Goal: Task Accomplishment & Management: Manage account settings

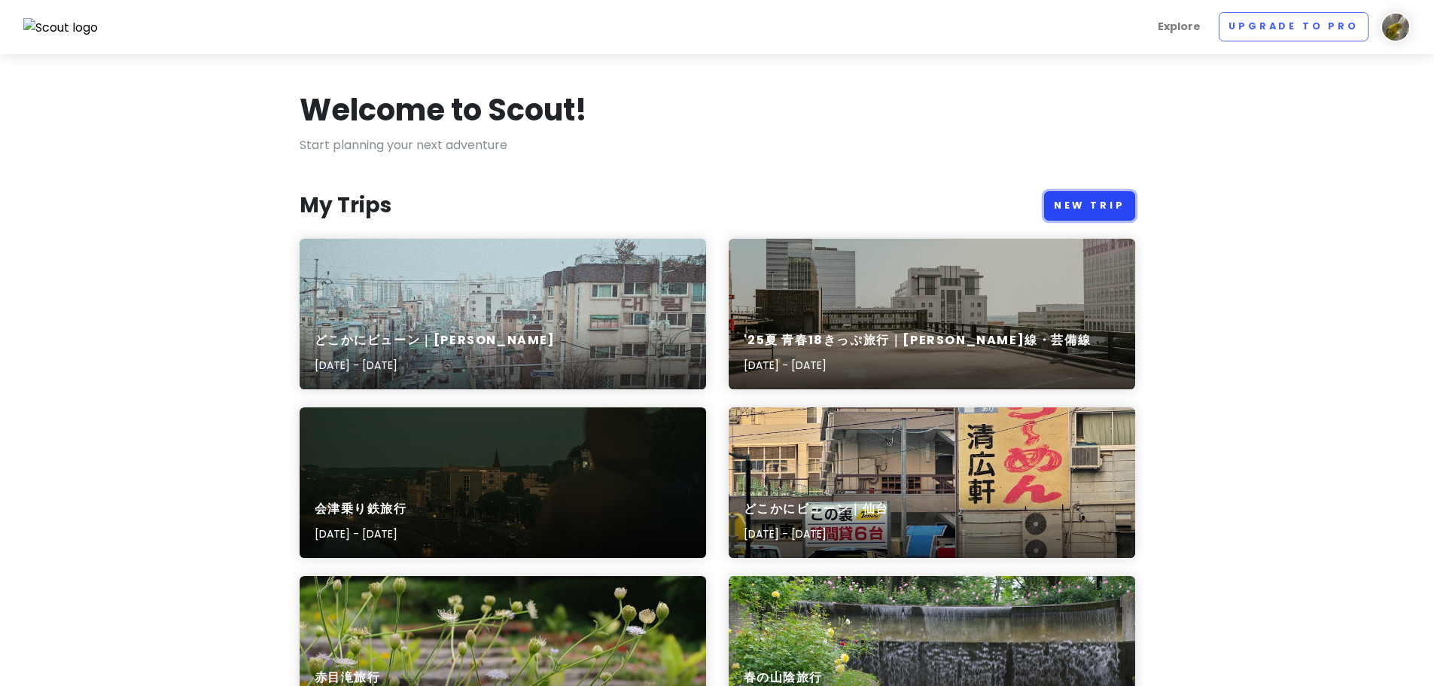
click at [1072, 215] on link "New Trip" at bounding box center [1089, 205] width 91 height 29
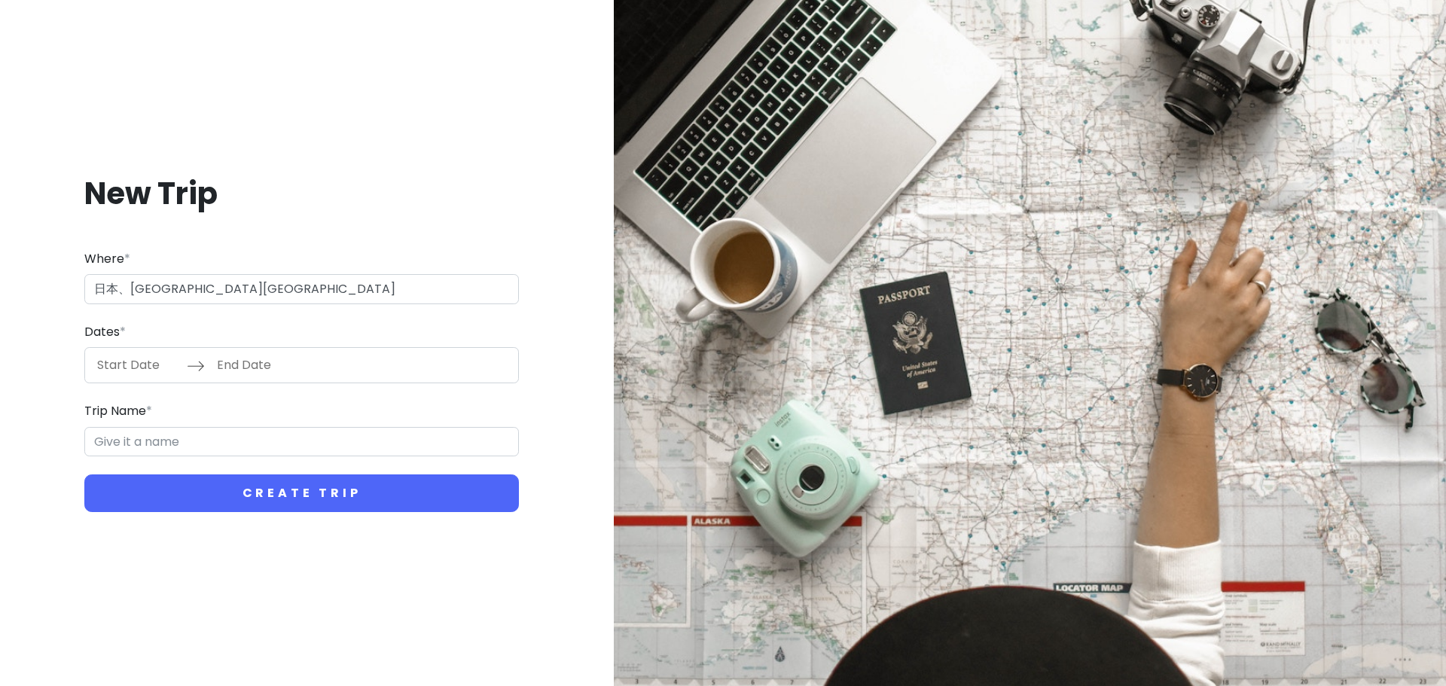
type input "日本、[GEOGRAPHIC_DATA][GEOGRAPHIC_DATA][GEOGRAPHIC_DATA]"
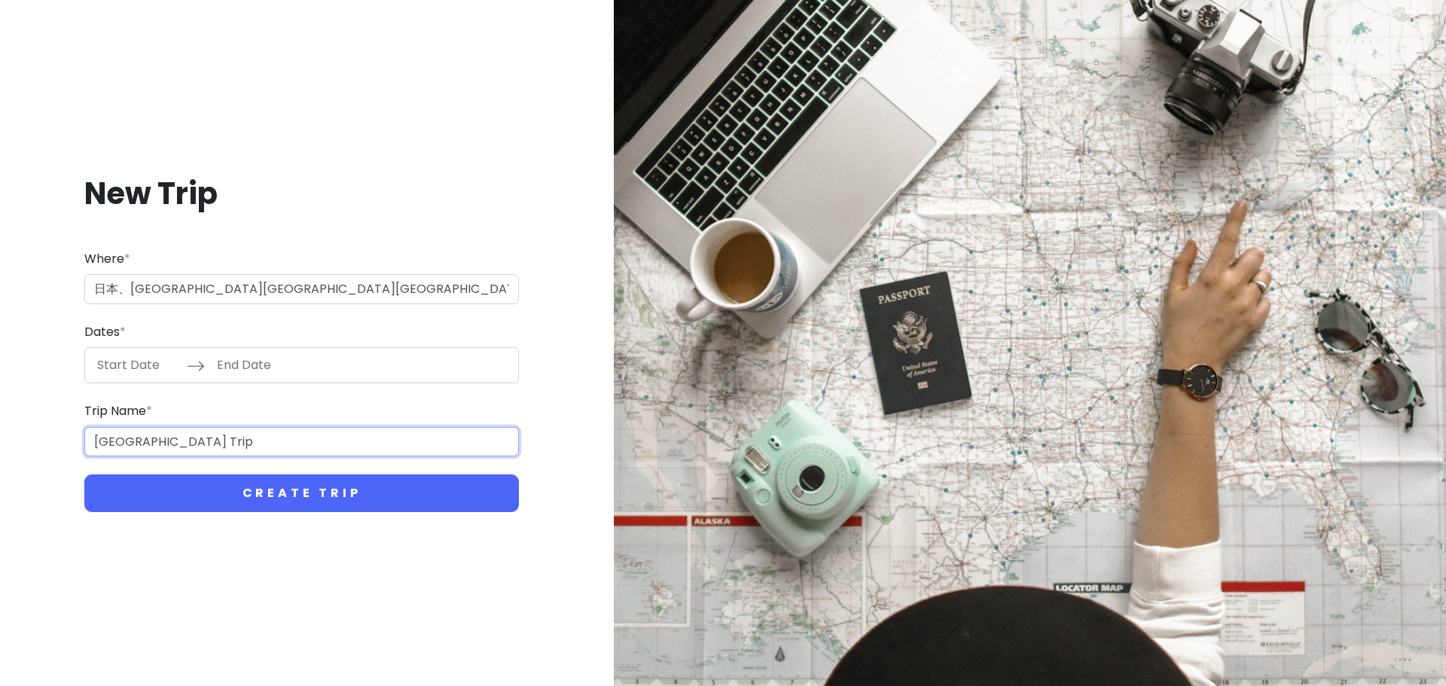
click at [169, 451] on input "[GEOGRAPHIC_DATA] Trip" at bounding box center [301, 442] width 434 height 30
type input "富"
type input "[GEOGRAPHIC_DATA] [GEOGRAPHIC_DATA]帰り旅行"
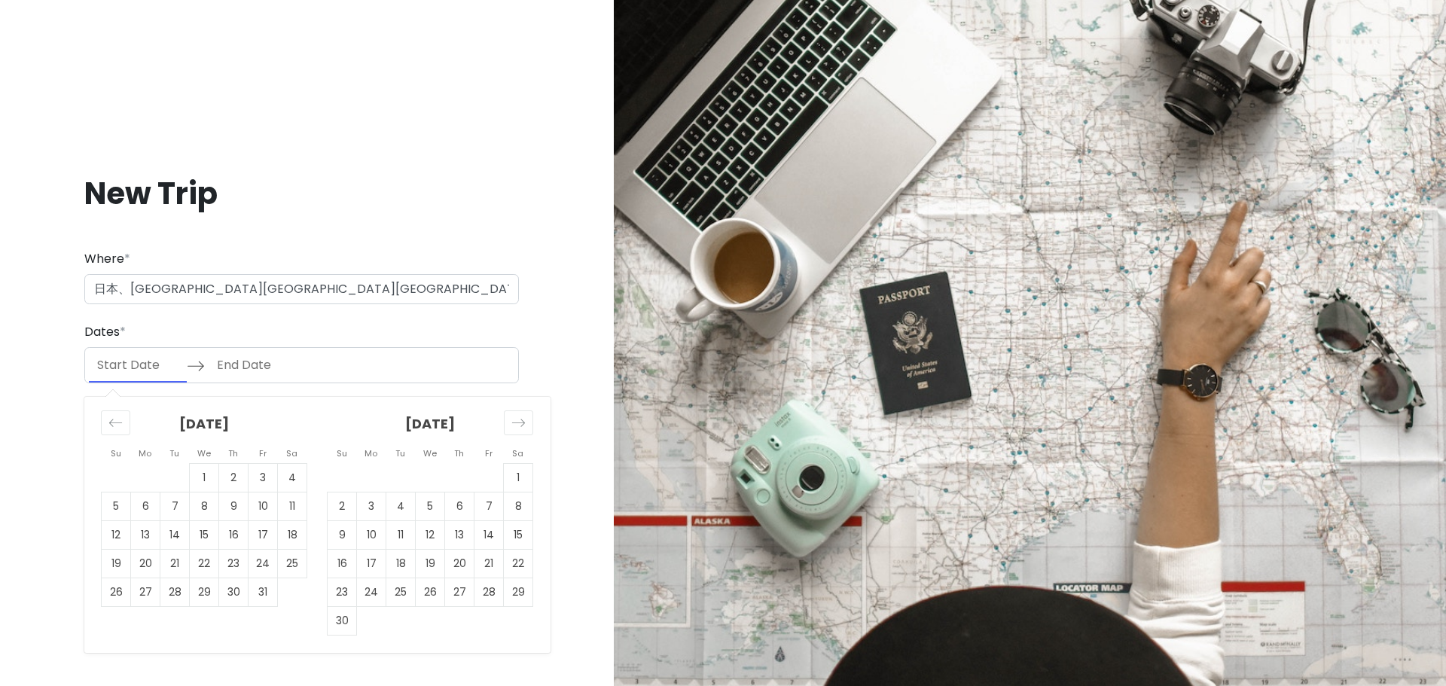
click at [127, 363] on input "Start Date" at bounding box center [138, 365] width 98 height 35
click at [126, 541] on td "12" at bounding box center [116, 535] width 29 height 29
type input "[DATE]"
click at [131, 538] on td "13" at bounding box center [145, 535] width 29 height 29
click at [242, 379] on input "[DATE]" at bounding box center [258, 365] width 98 height 35
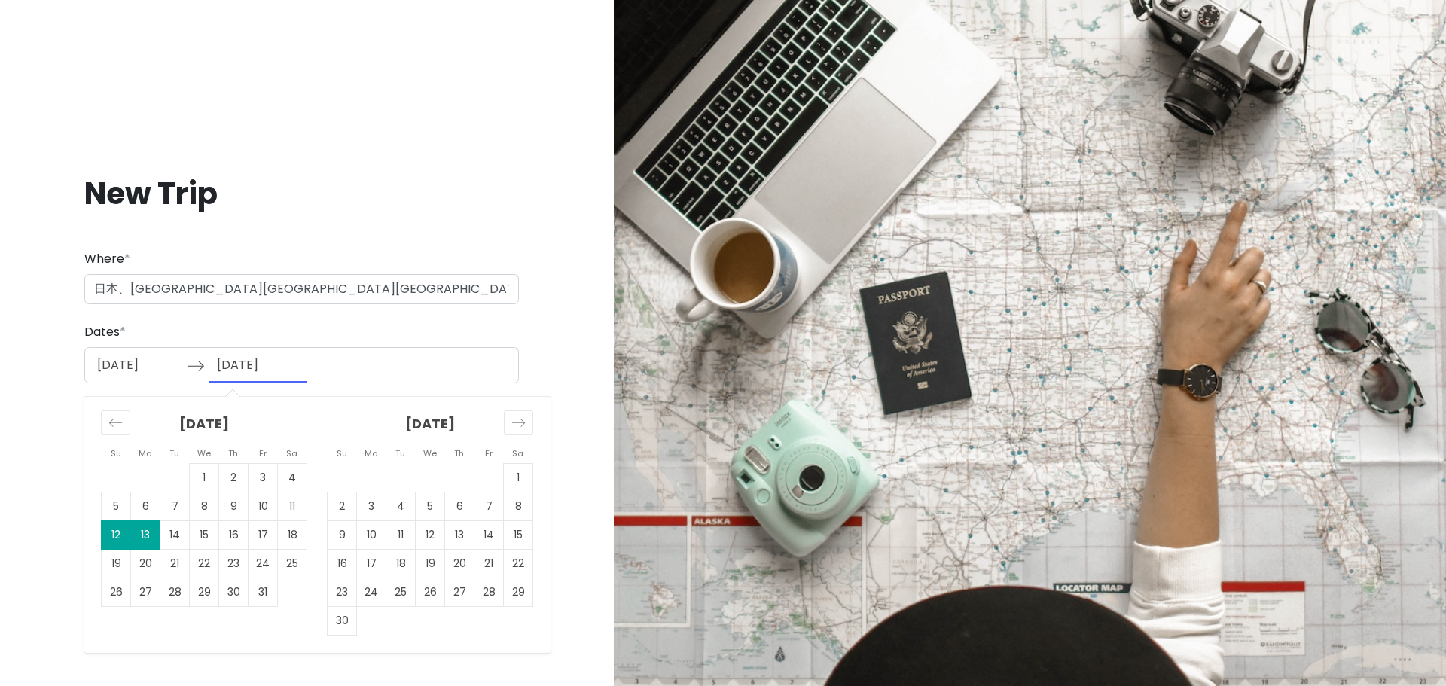
click at [116, 532] on td "12" at bounding box center [116, 535] width 29 height 29
type input "[DATE]"
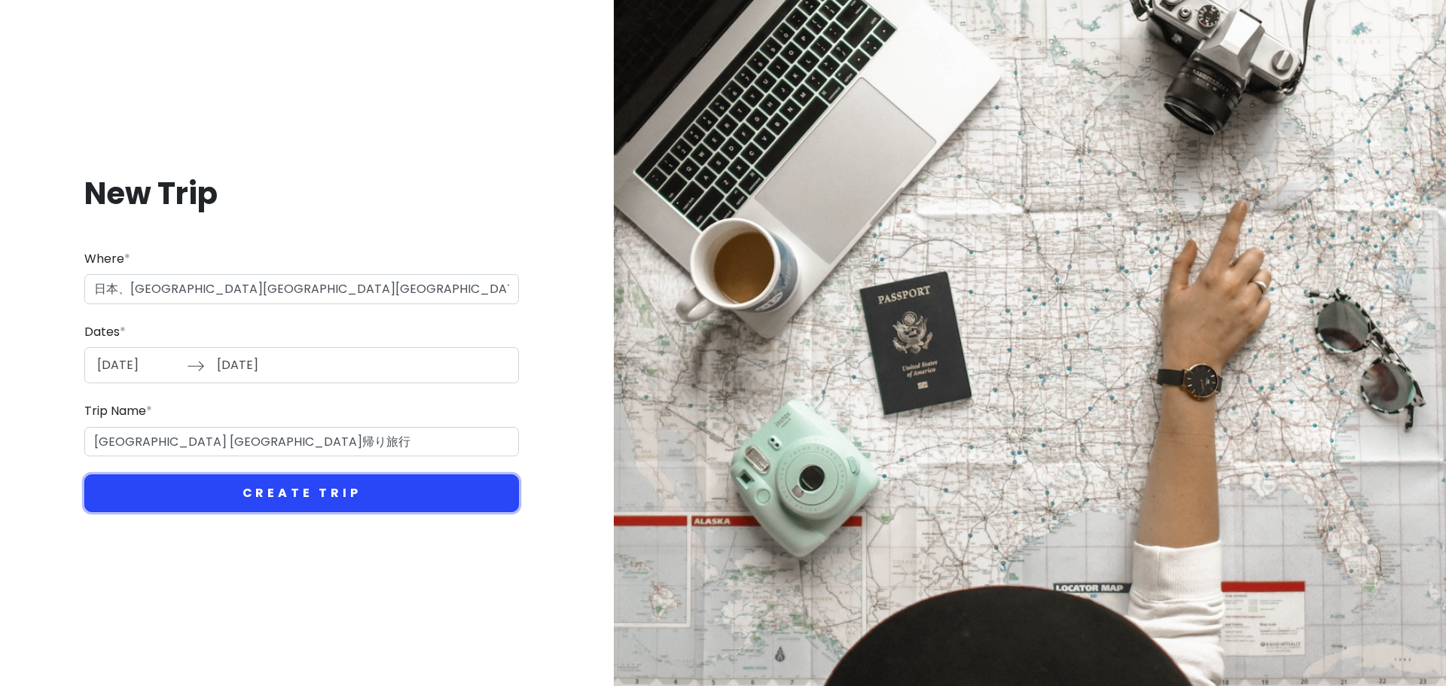
click at [254, 492] on button "Create Trip" at bounding box center [301, 493] width 434 height 38
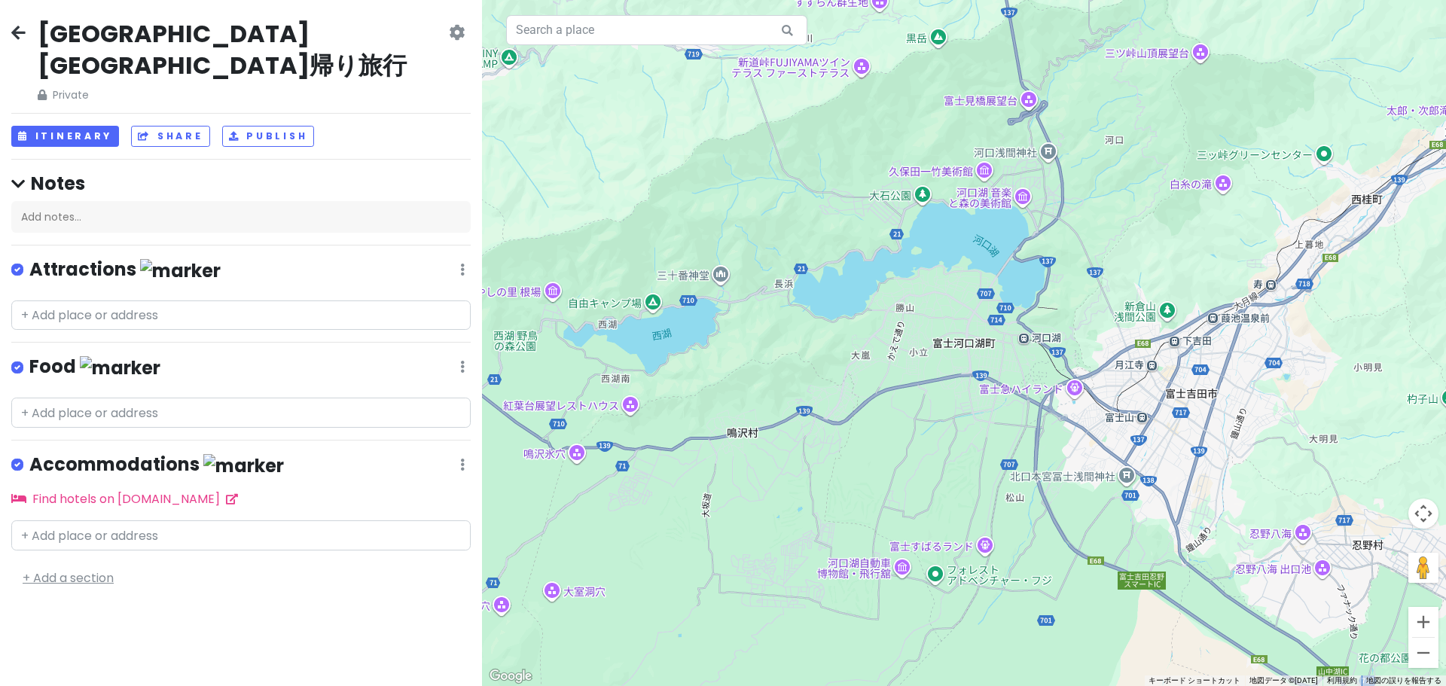
click at [78, 569] on link "+ Add a section" at bounding box center [68, 577] width 91 height 17
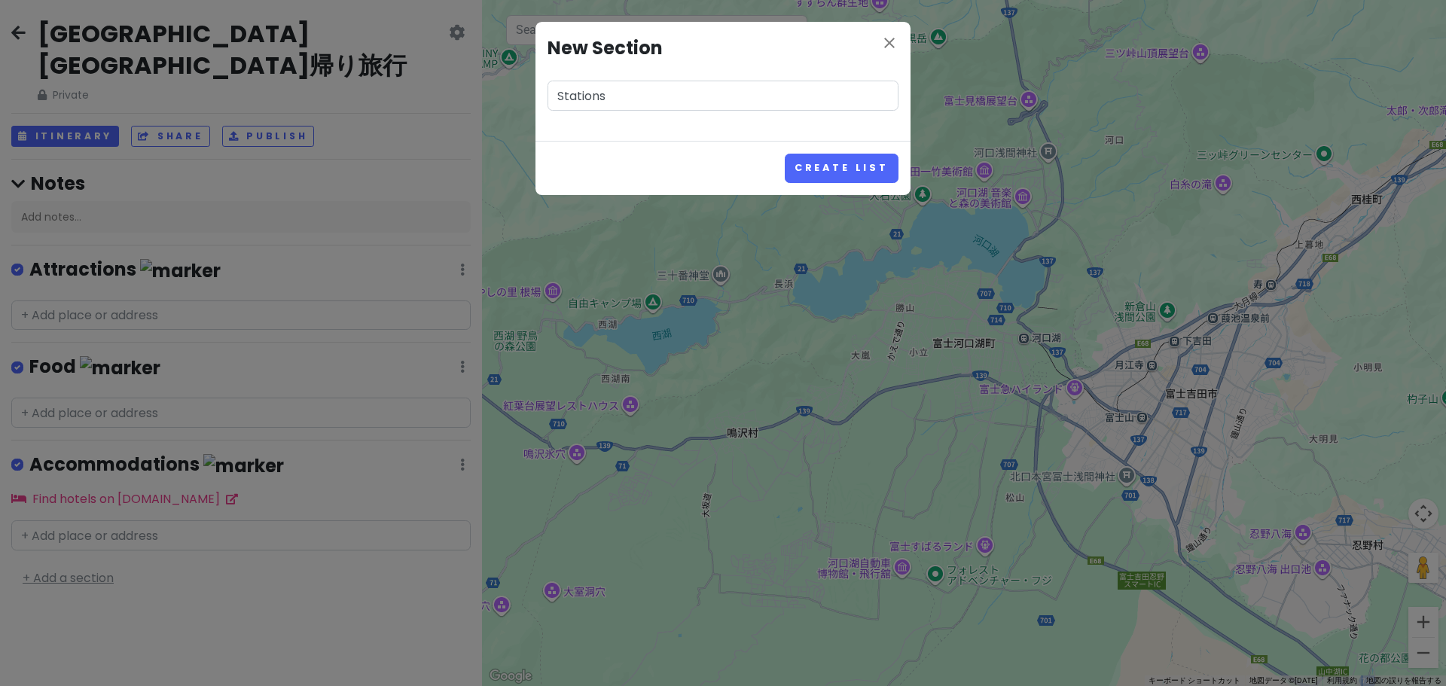
type input "Stations"
click at [785, 154] on button "Create List" at bounding box center [842, 168] width 114 height 29
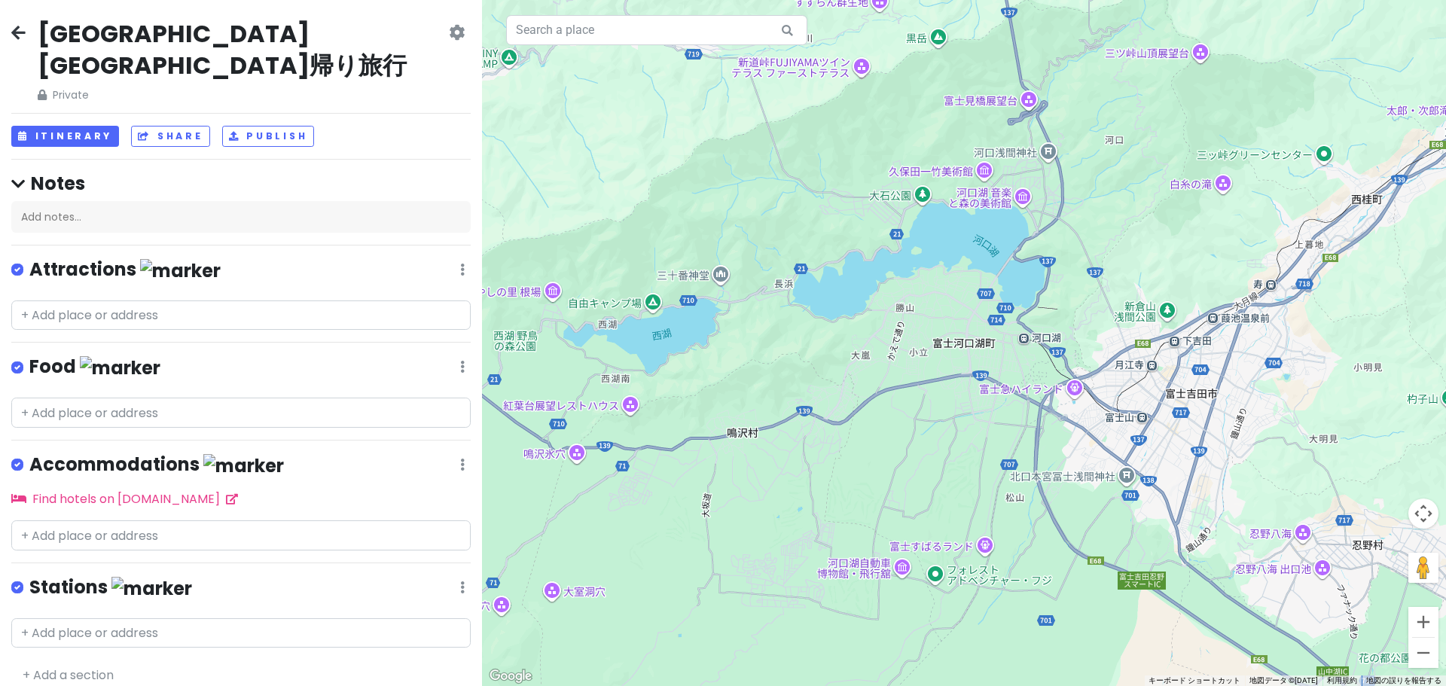
click at [467, 575] on div "Stations Edit Reorder Delete List" at bounding box center [240, 590] width 459 height 31
click at [465, 575] on div "Stations Edit Reorder Delete List" at bounding box center [240, 590] width 459 height 31
click at [460, 581] on icon at bounding box center [462, 587] width 5 height 12
click at [462, 501] on link "Reorder" at bounding box center [418, 519] width 120 height 36
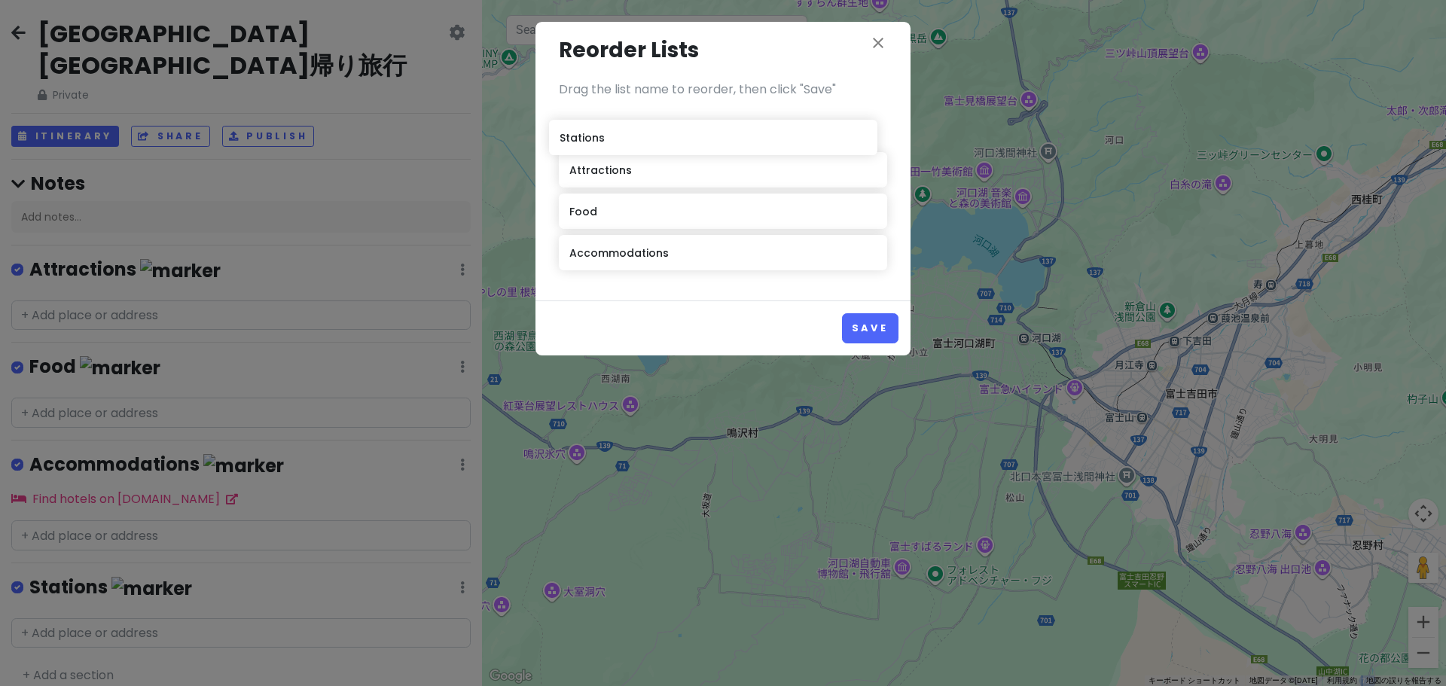
drag, startPoint x: 712, startPoint y: 247, endPoint x: 702, endPoint y: 131, distance: 116.3
click at [702, 131] on div "Attractions Food Accommodations Stations" at bounding box center [723, 194] width 328 height 166
click at [882, 319] on button "Save" at bounding box center [870, 327] width 56 height 29
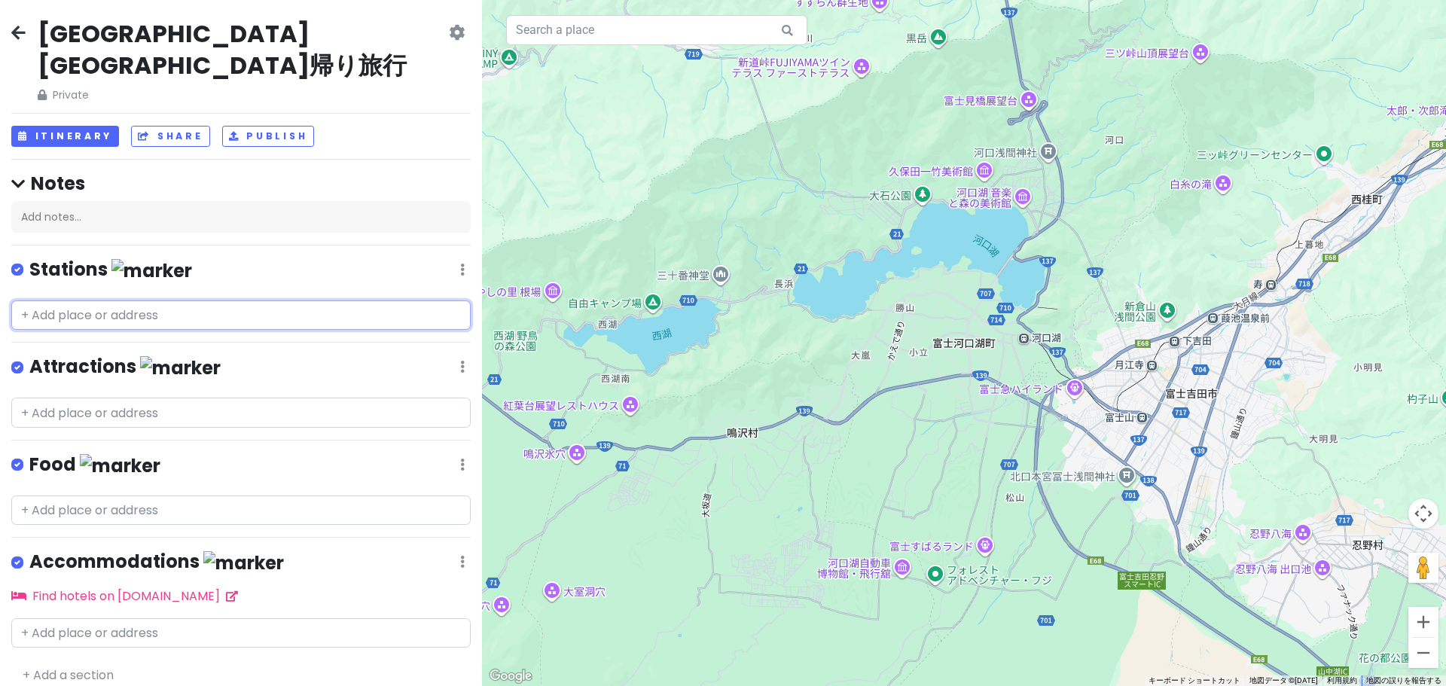
click at [197, 300] on input "text" at bounding box center [240, 315] width 459 height 30
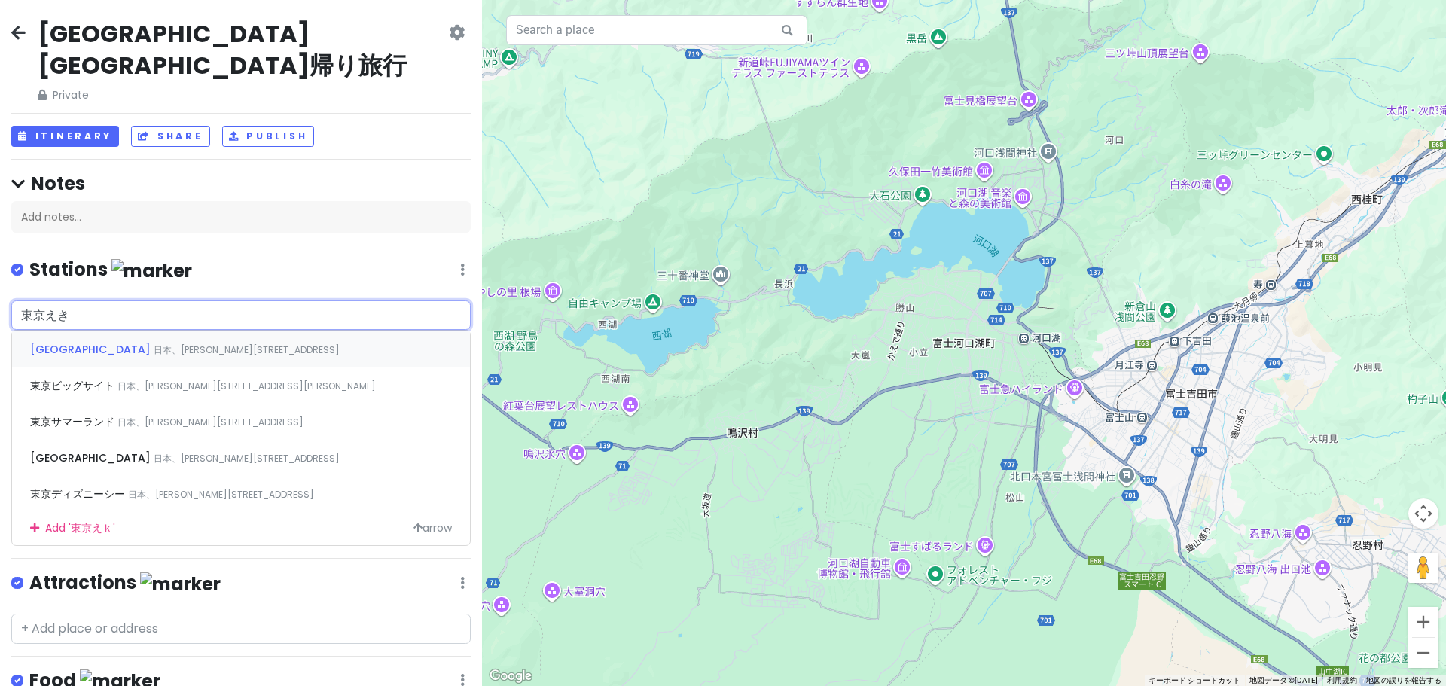
type input "[GEOGRAPHIC_DATA]"
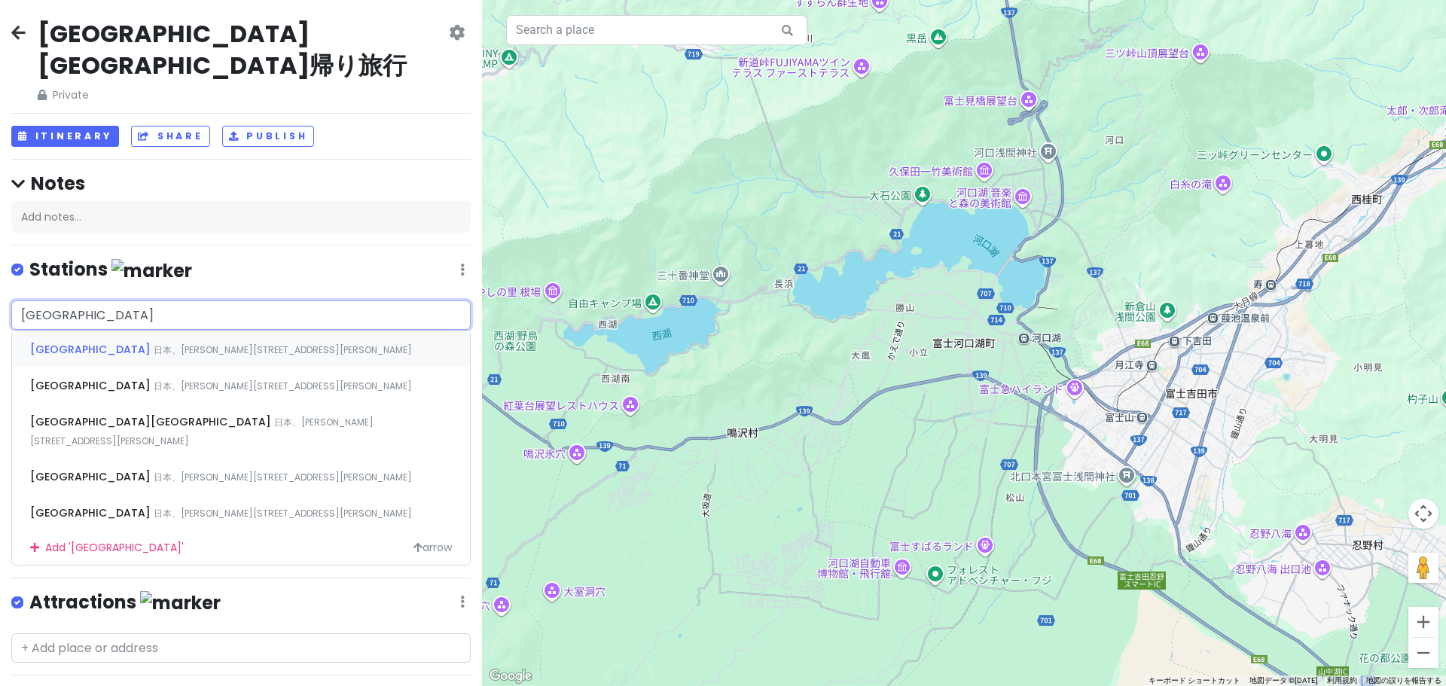
click at [146, 331] on div "[GEOGRAPHIC_DATA] 日本、[PERSON_NAME][STREET_ADDRESS][PERSON_NAME]" at bounding box center [241, 349] width 458 height 36
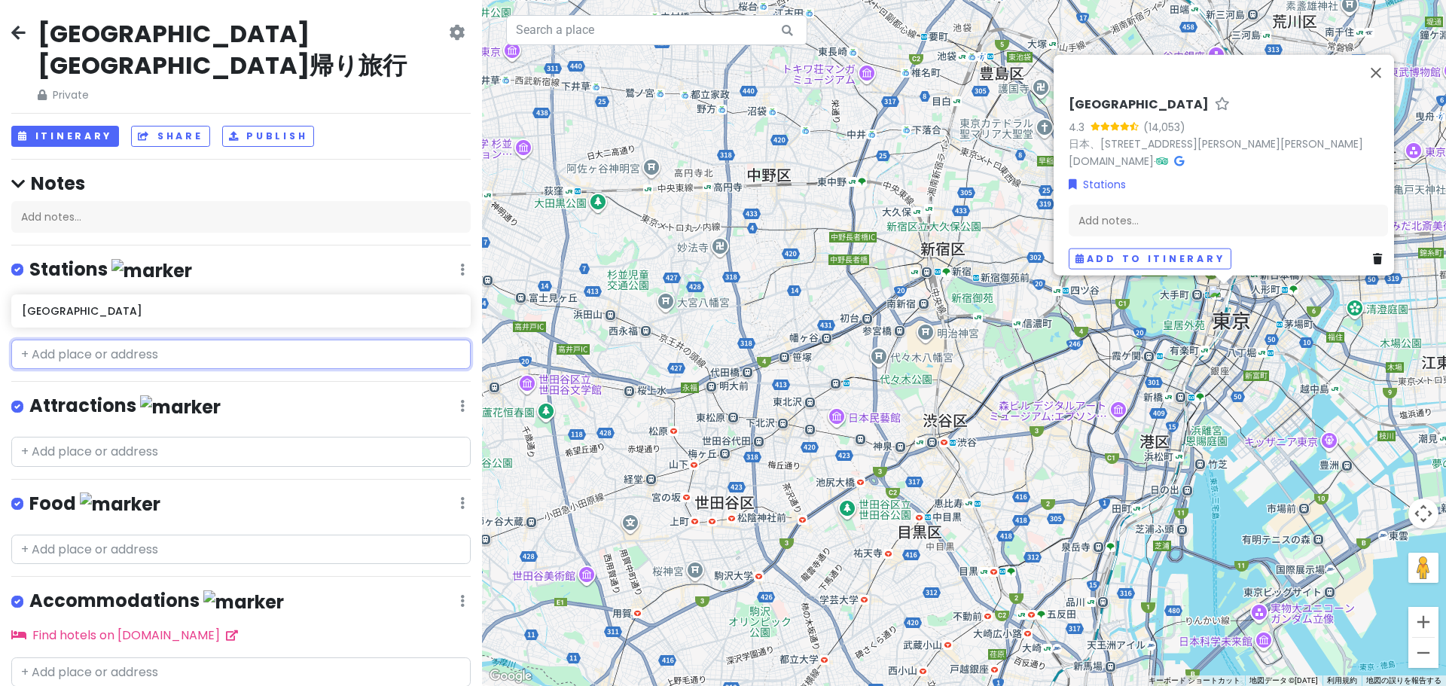
click at [129, 340] on input "text" at bounding box center [240, 355] width 459 height 30
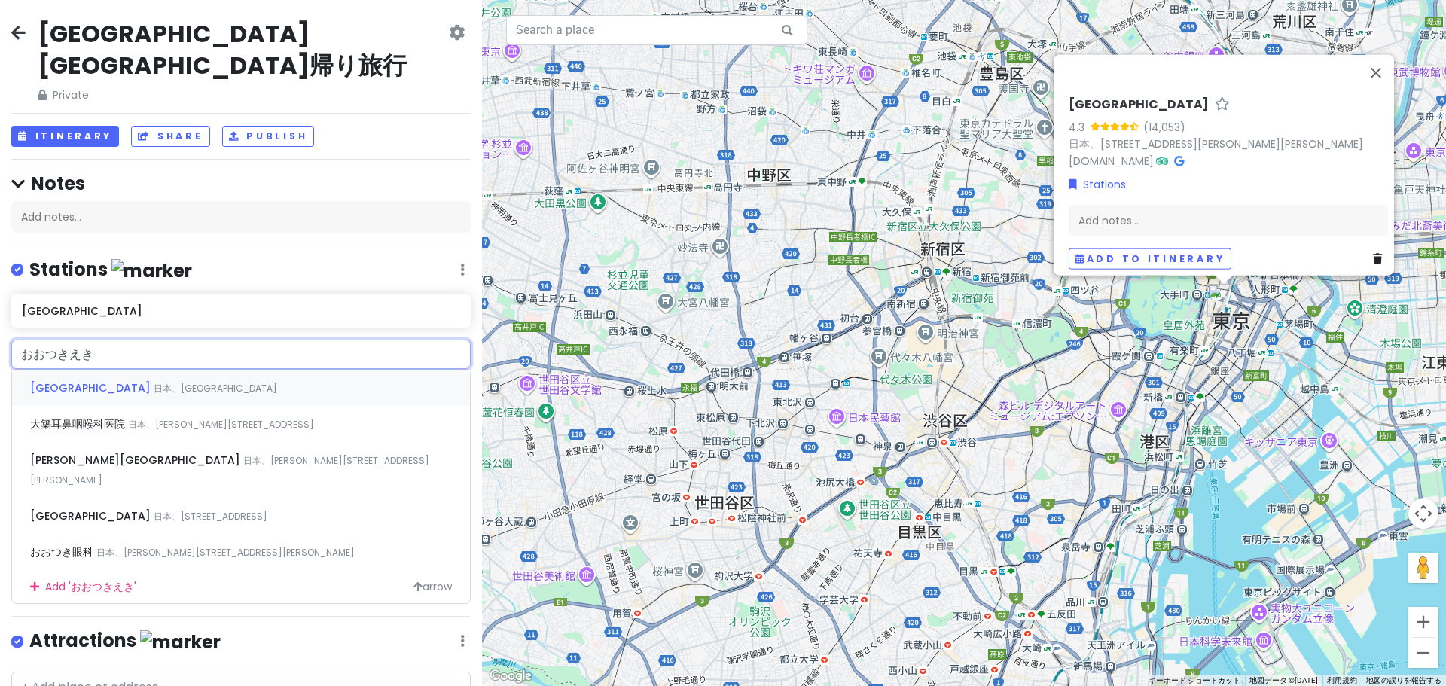
type input "[GEOGRAPHIC_DATA]"
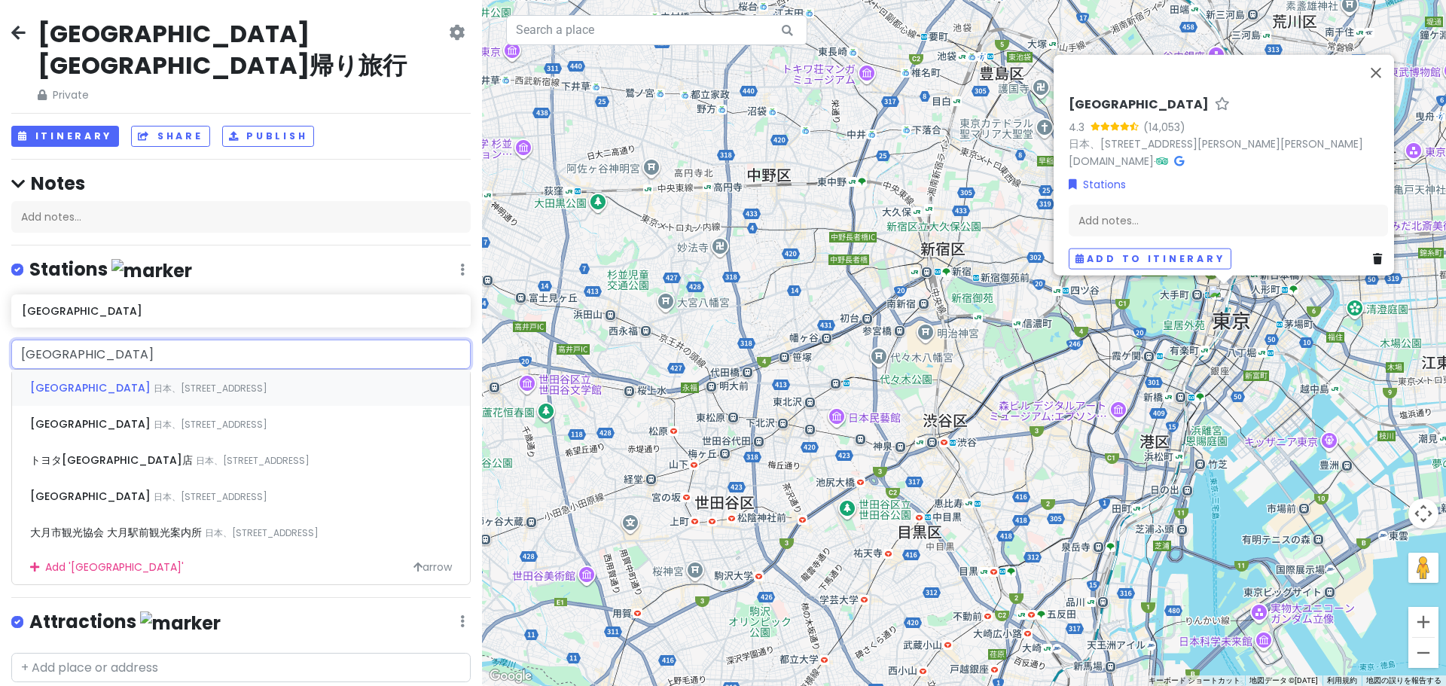
click at [116, 370] on div "[GEOGRAPHIC_DATA] 日本、[STREET_ADDRESS]" at bounding box center [241, 388] width 458 height 36
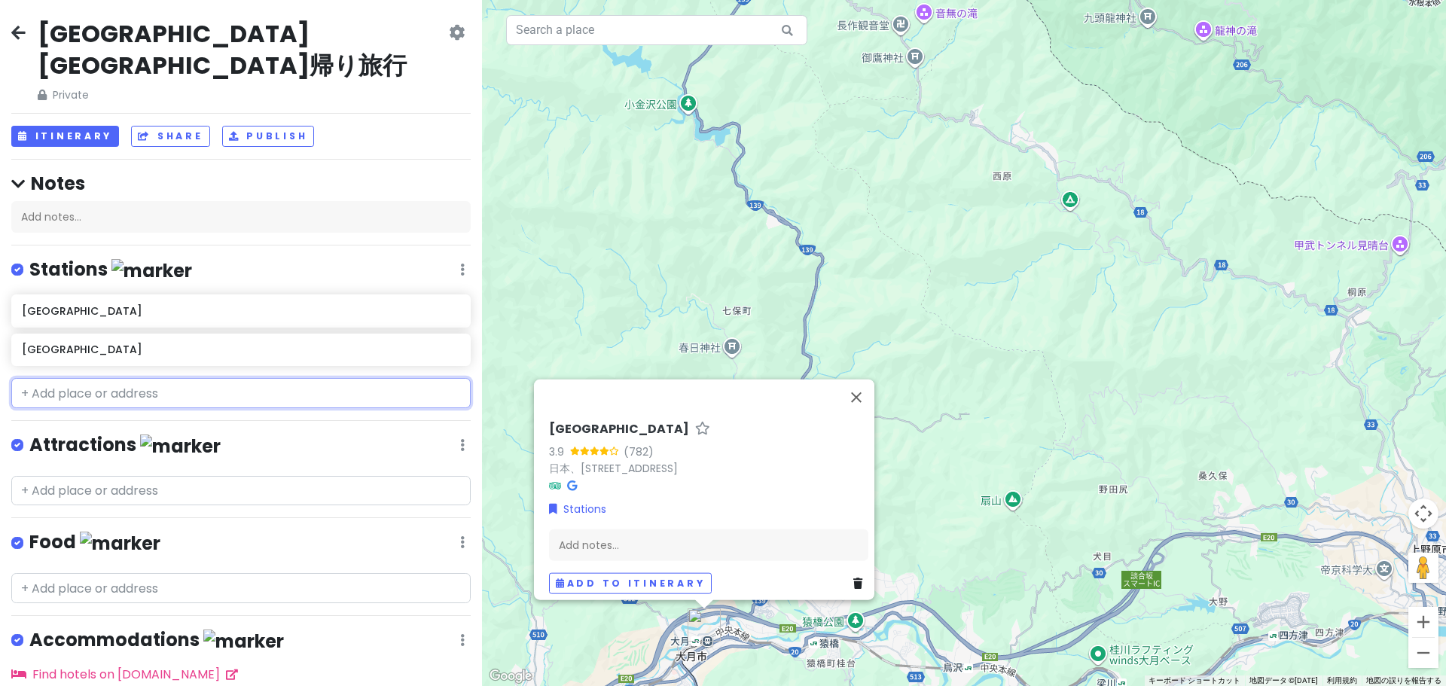
click at [93, 378] on input "text" at bounding box center [240, 393] width 459 height 30
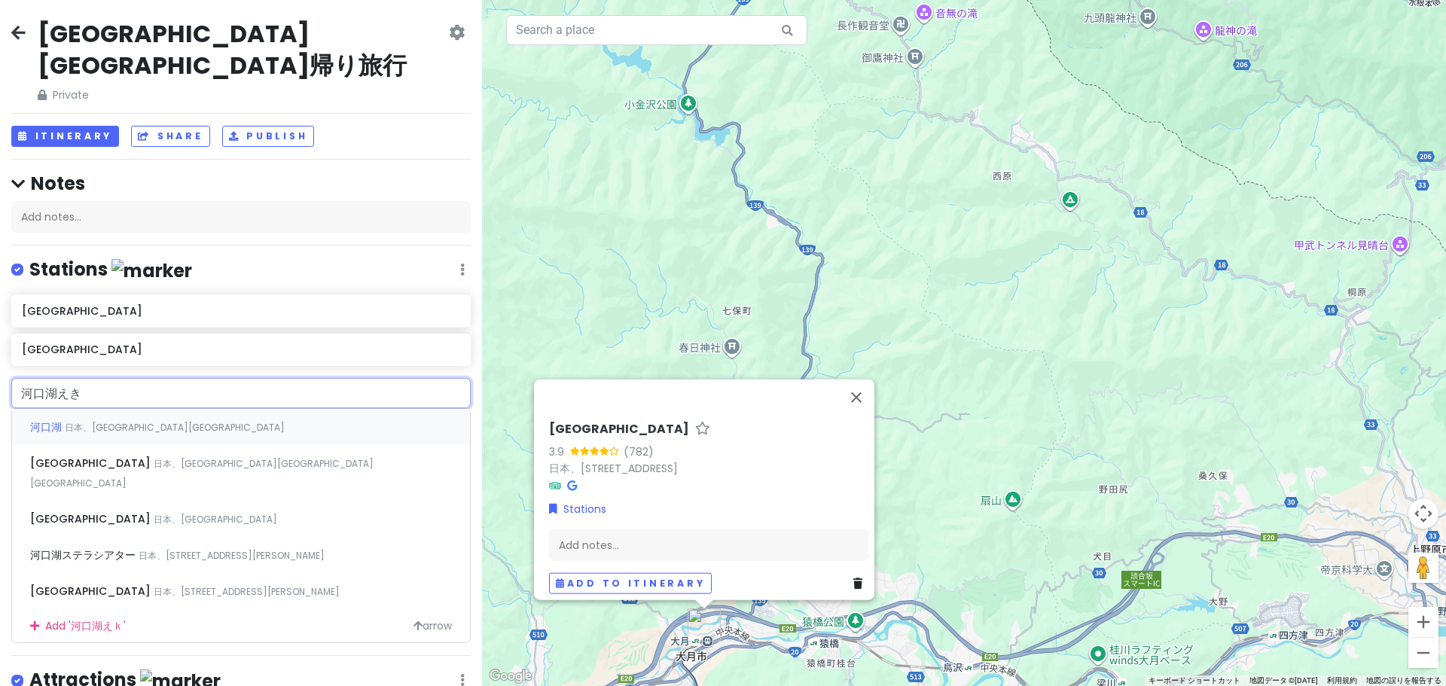
type input "[GEOGRAPHIC_DATA]"
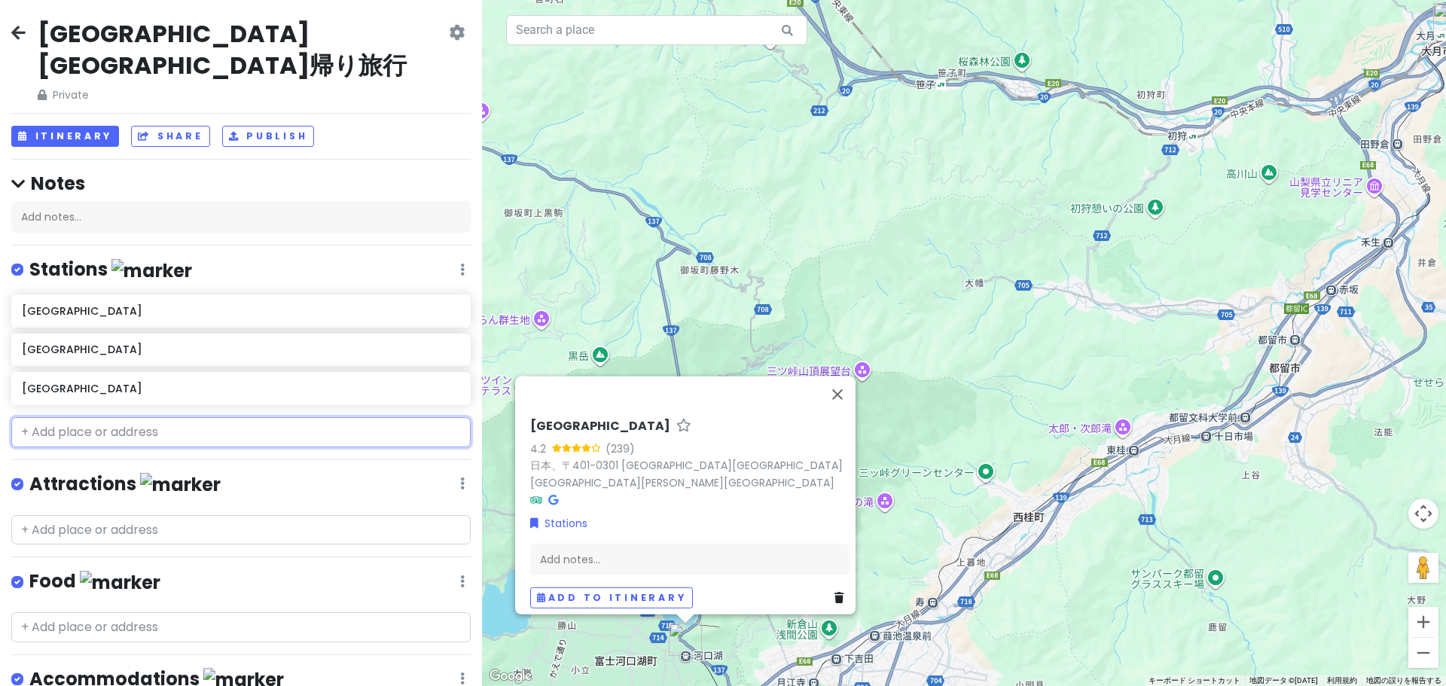
click at [50, 417] on input "text" at bounding box center [240, 432] width 459 height 30
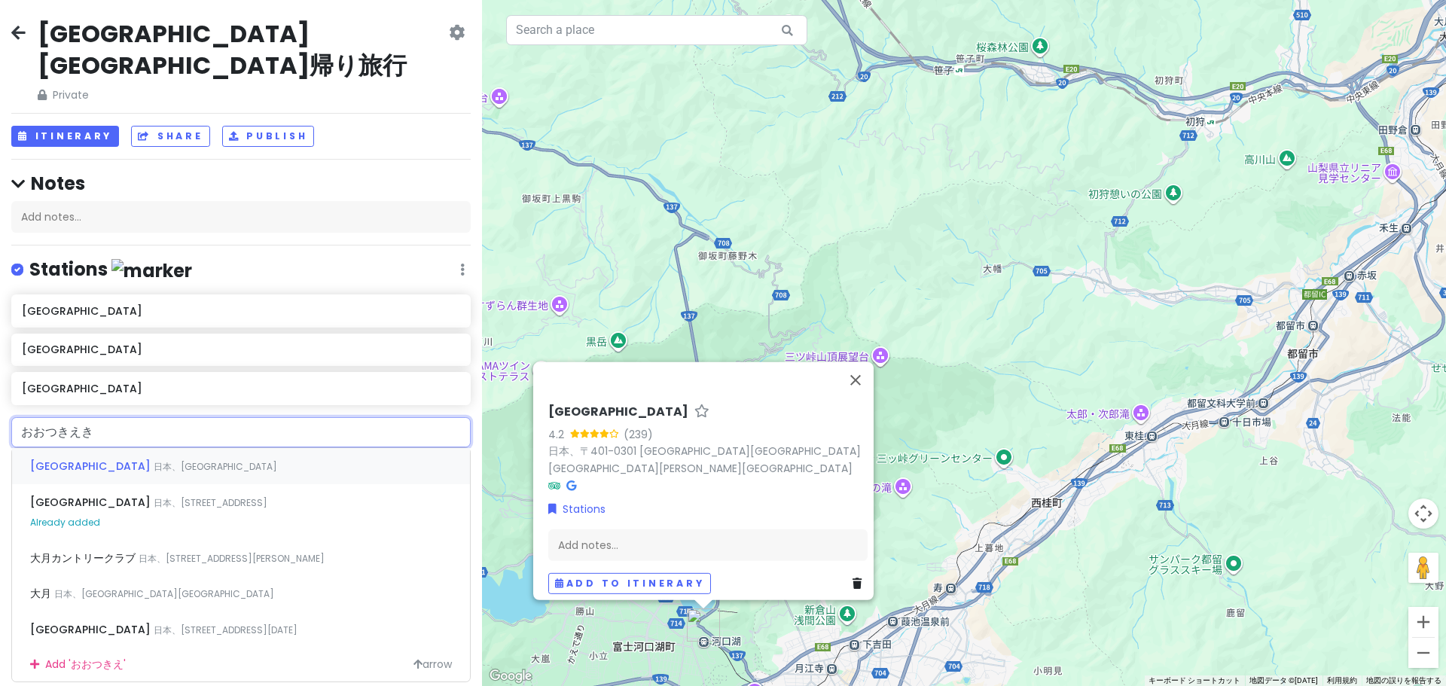
type input "[GEOGRAPHIC_DATA]"
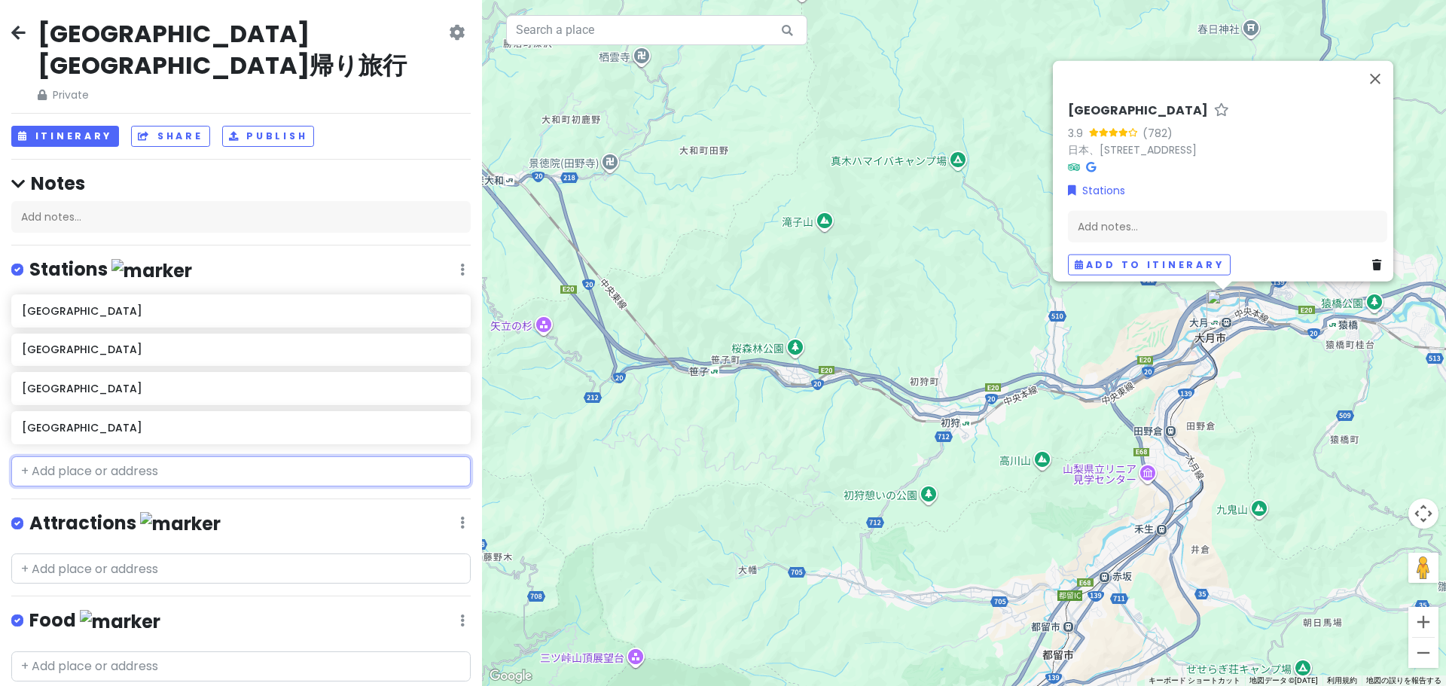
click at [53, 456] on input "text" at bounding box center [240, 471] width 459 height 30
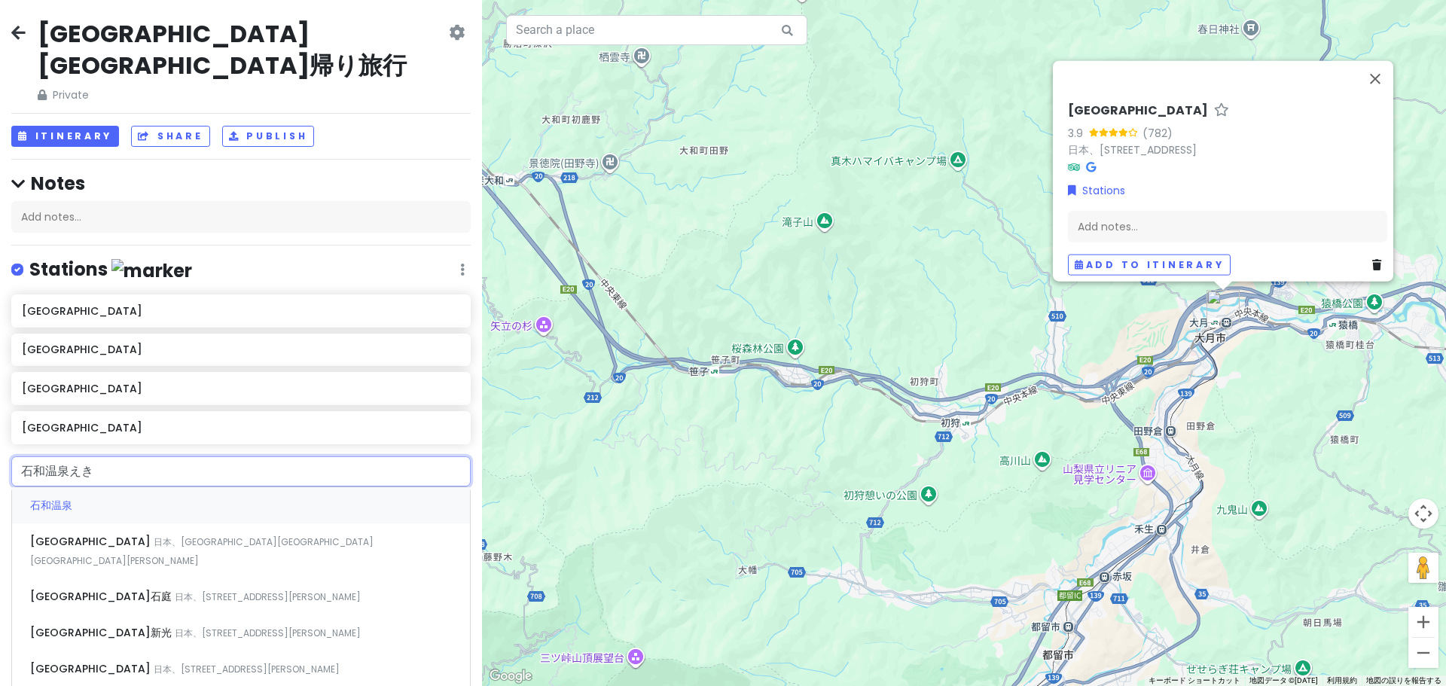
type input "[GEOGRAPHIC_DATA]"
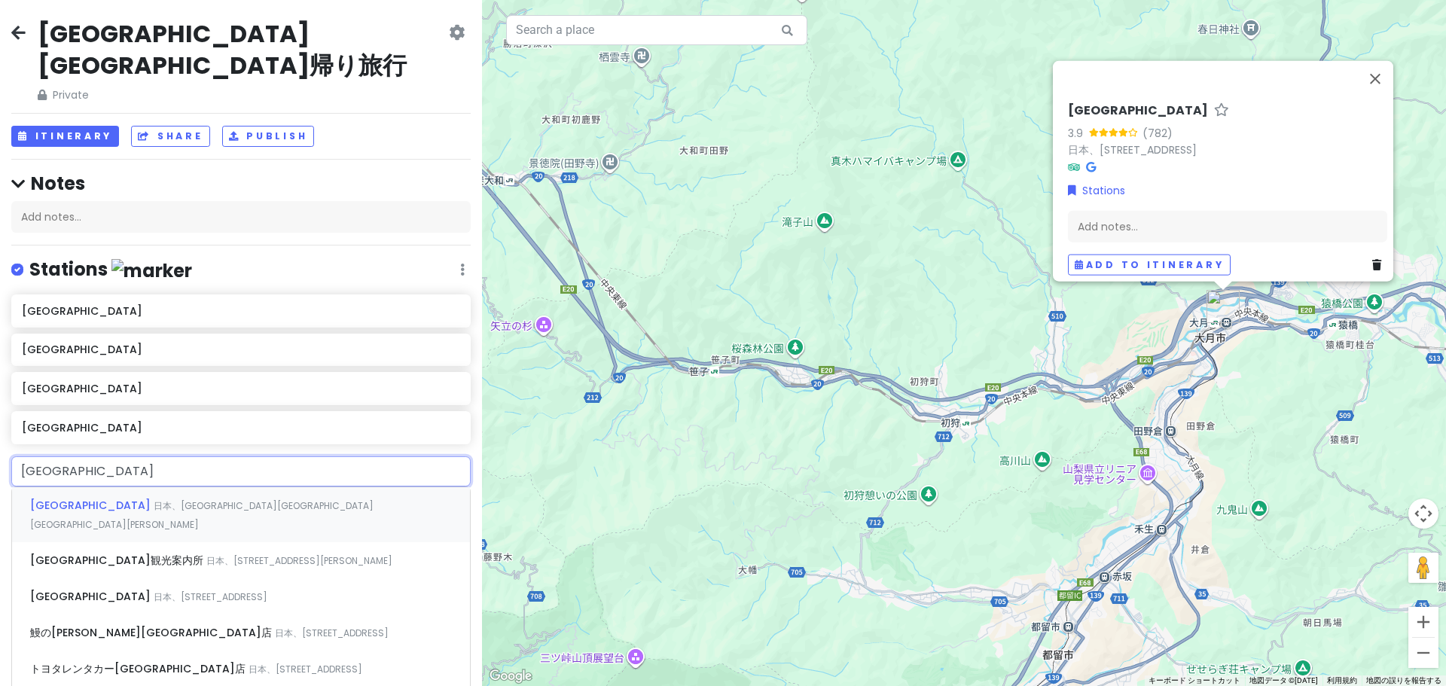
click at [56, 487] on div "[GEOGRAPHIC_DATA] 日本、[STREET_ADDRESS][PERSON_NAME]" at bounding box center [241, 515] width 458 height 56
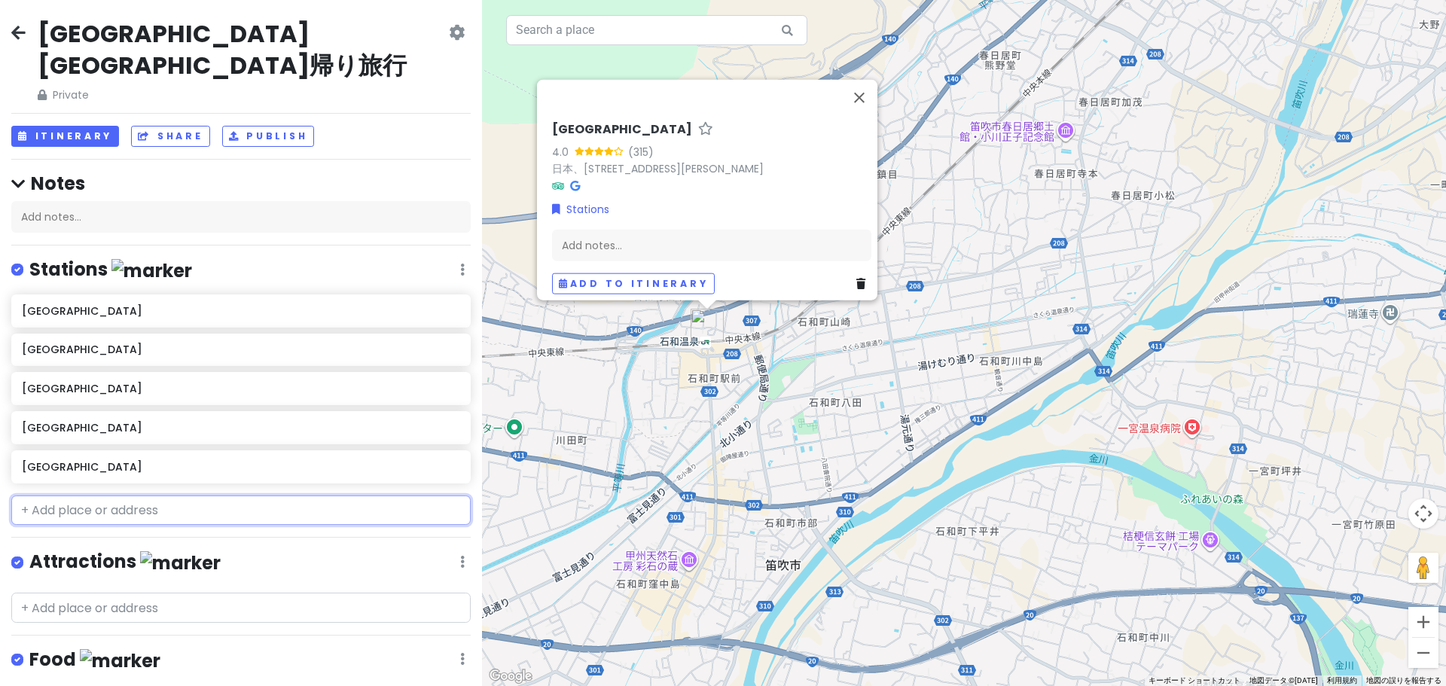
click at [216, 495] on input "text" at bounding box center [240, 510] width 459 height 30
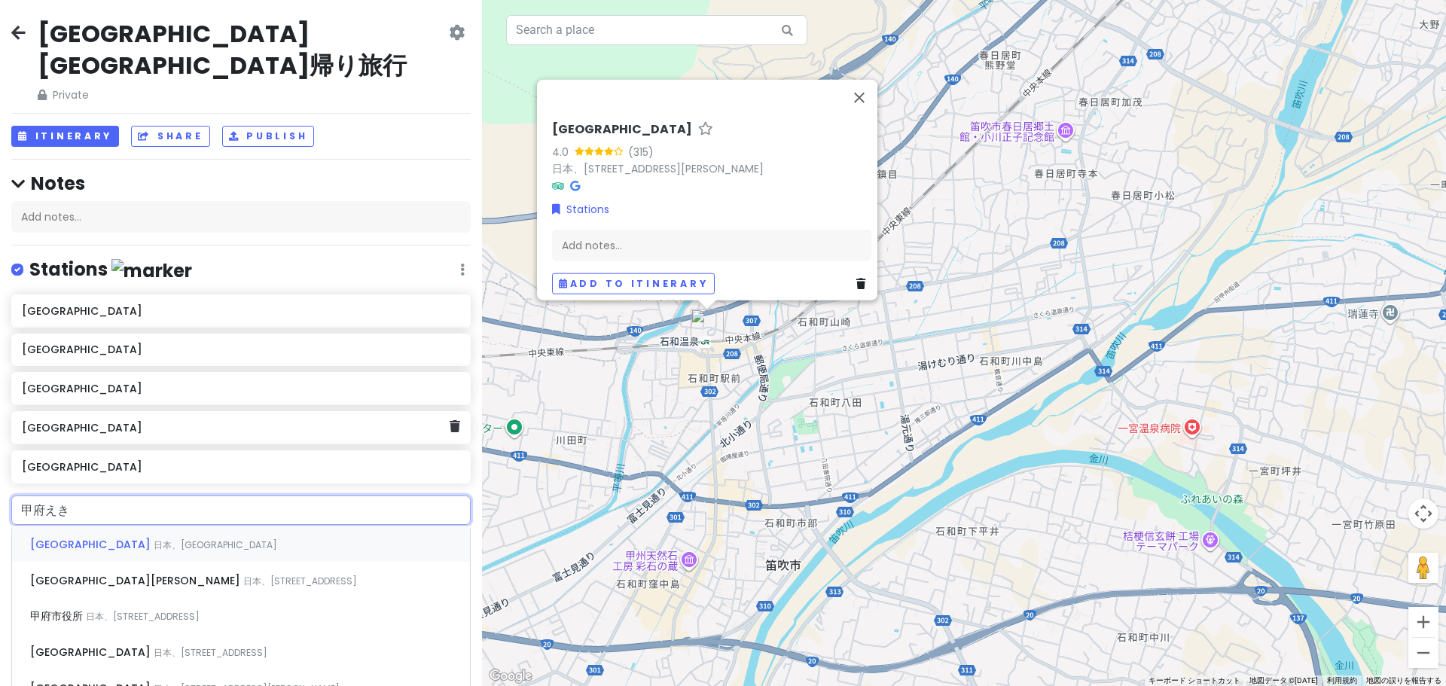
type input "[GEOGRAPHIC_DATA]"
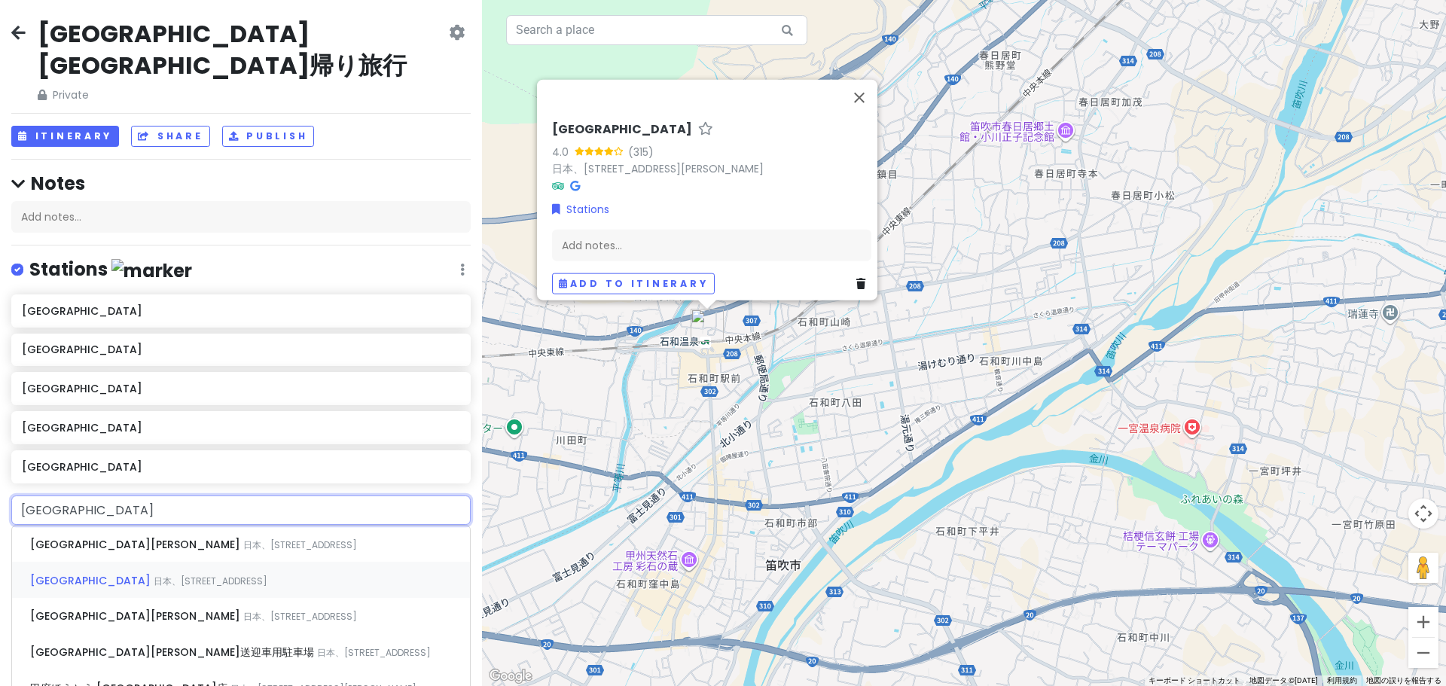
click at [183, 562] on div "[GEOGRAPHIC_DATA] 日本、[STREET_ADDRESS]" at bounding box center [241, 580] width 458 height 36
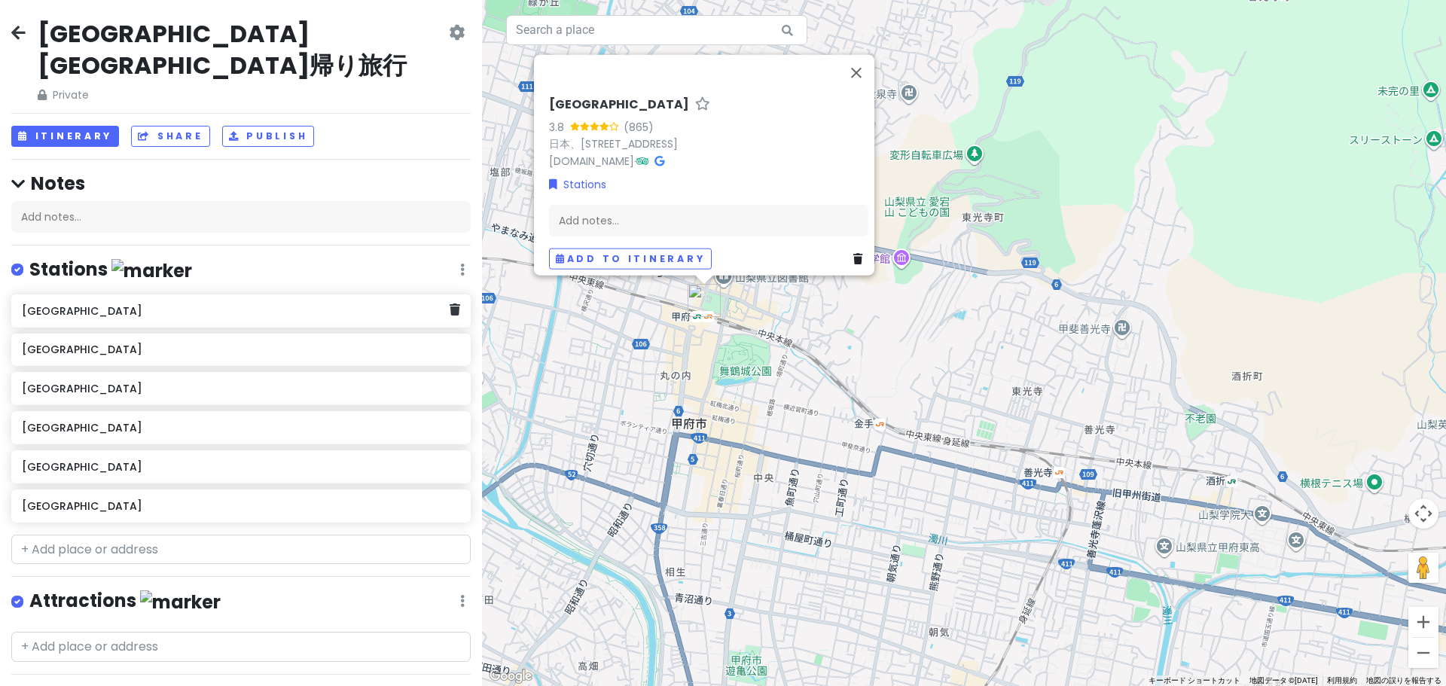
click at [228, 300] on div "[GEOGRAPHIC_DATA]" at bounding box center [235, 310] width 427 height 21
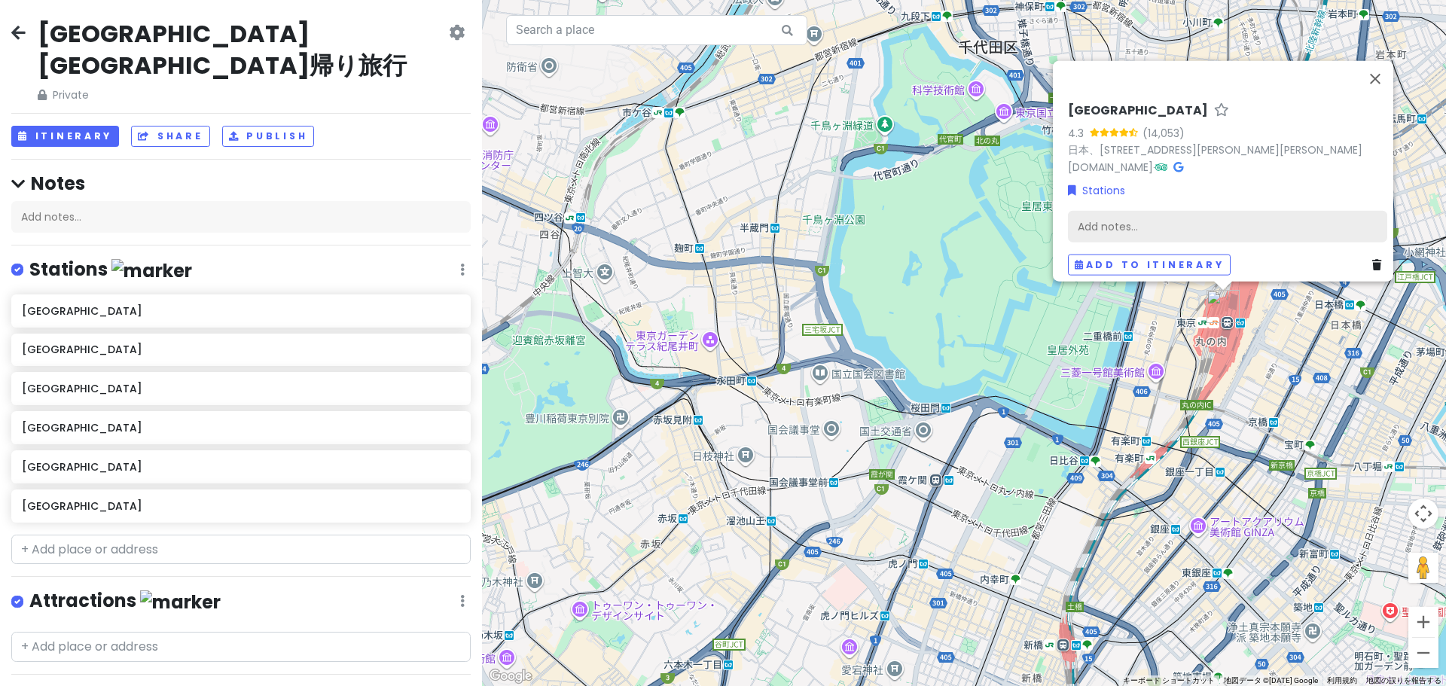
click at [1282, 221] on div "Add notes..." at bounding box center [1227, 226] width 319 height 32
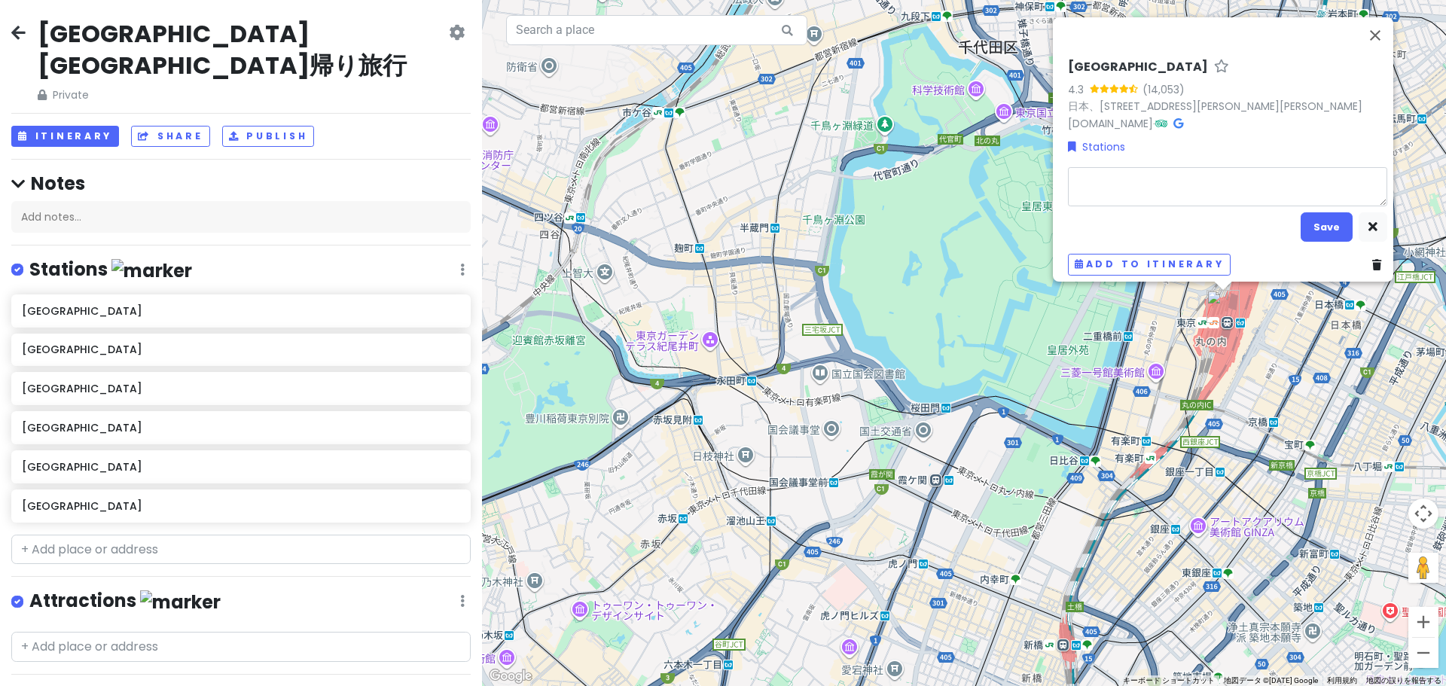
type textarea "x"
type textarea "8"
type textarea "x"
type textarea "85"
type textarea "x"
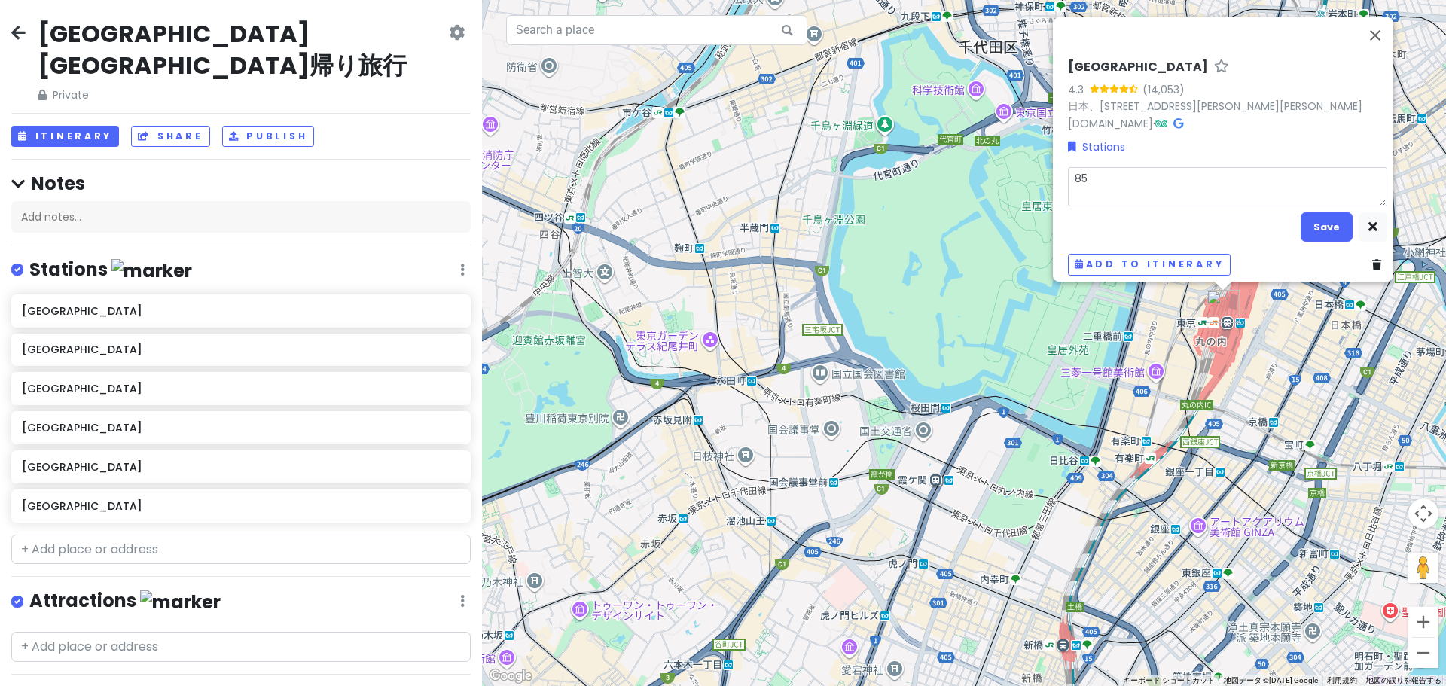
type textarea "857"
type textarea "x"
type textarea "857ｍ"
type textarea "x"
type textarea "857み"
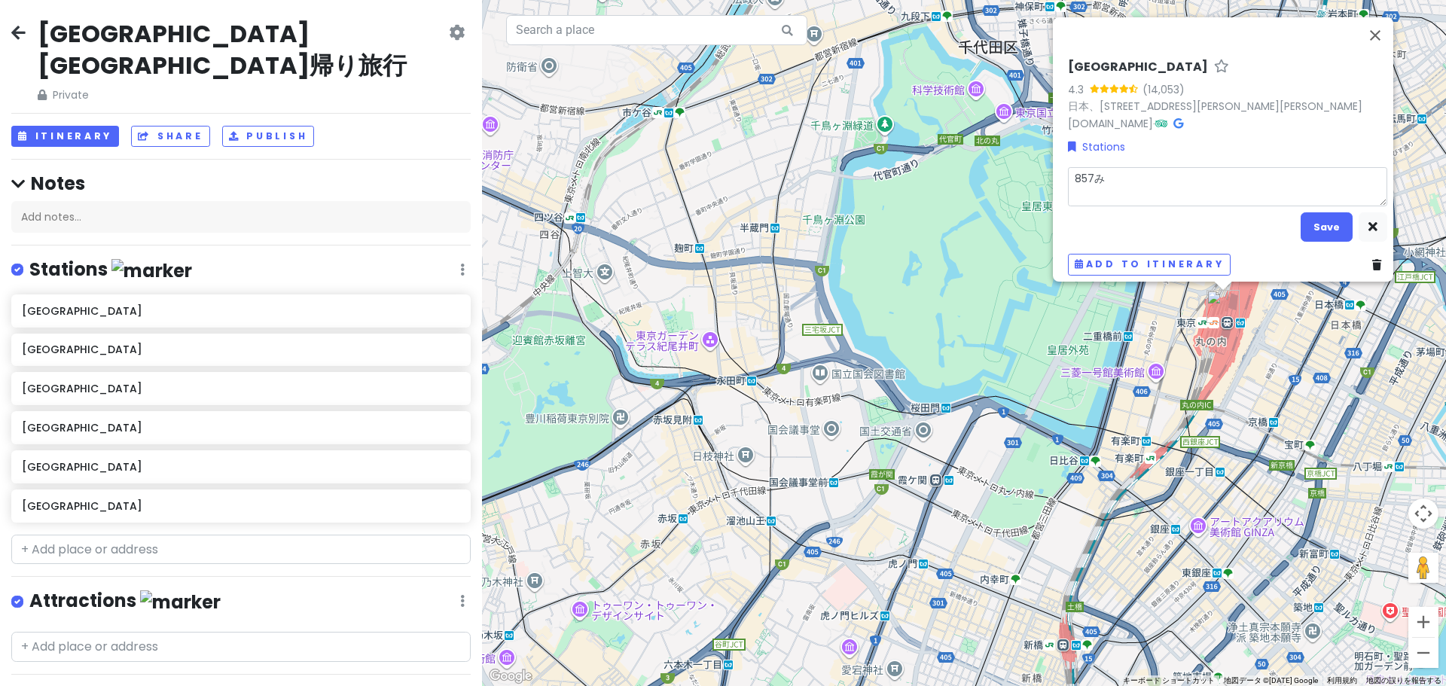
type textarea "x"
type textarea "857みｇ"
type textarea "x"
type textarea "857みぎ"
type textarea "x"
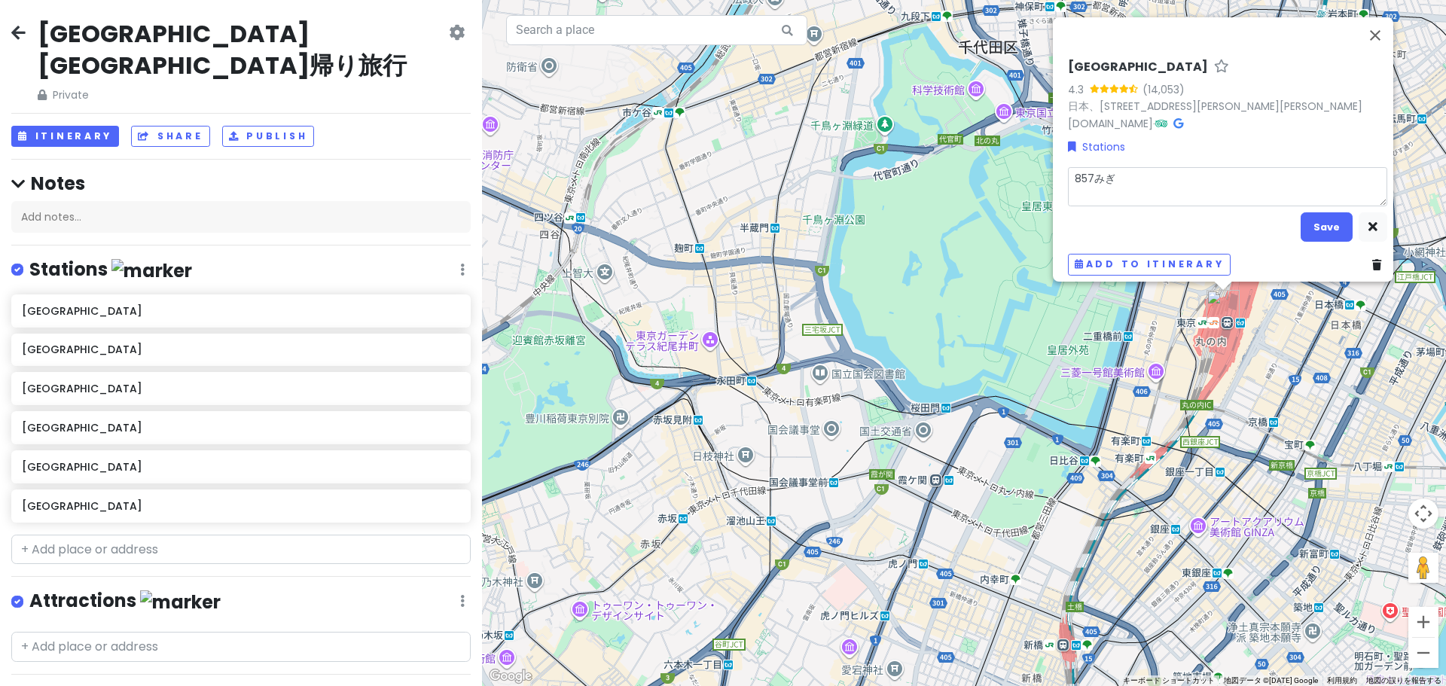
type textarea "857→"
type textarea "x"
type textarea "857→お"
type textarea "x"
type textarea "857→おお"
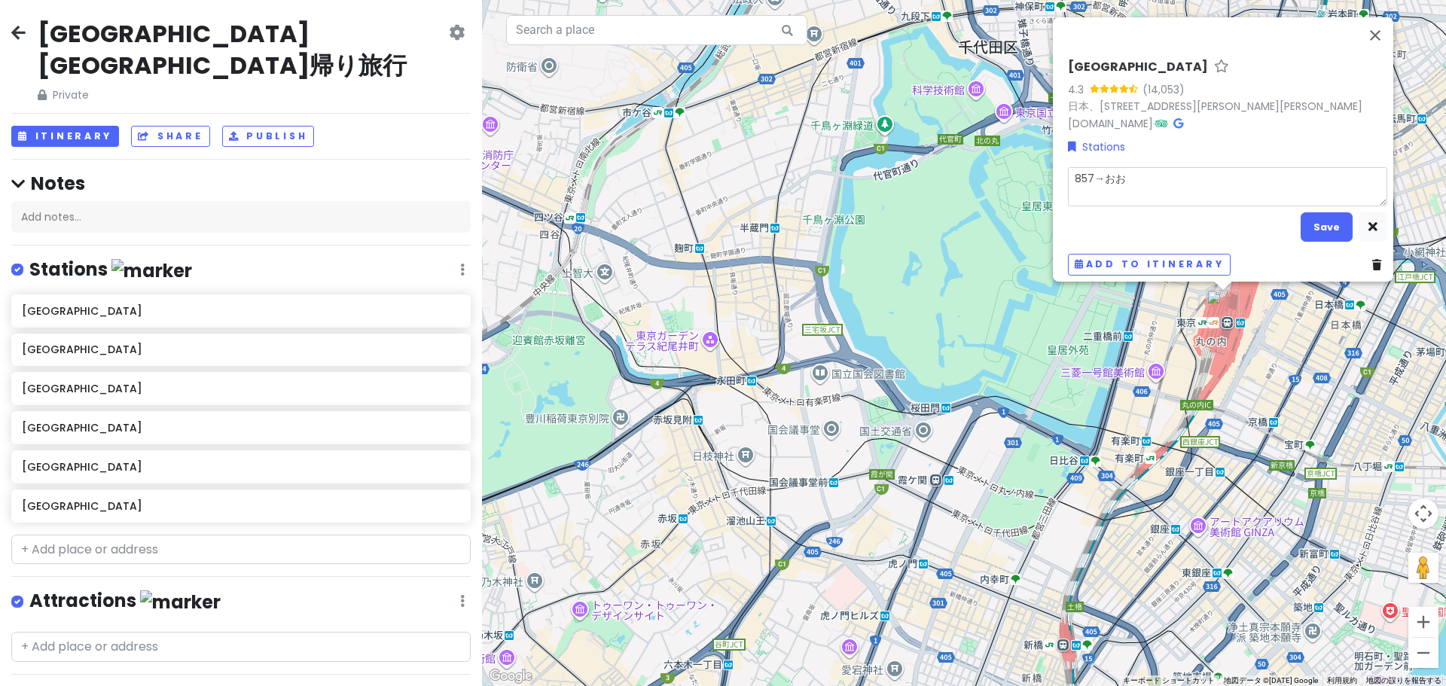
type textarea "x"
type textarea "857→おおｔ"
type textarea "x"
type textarea "857→おおつ"
type textarea "x"
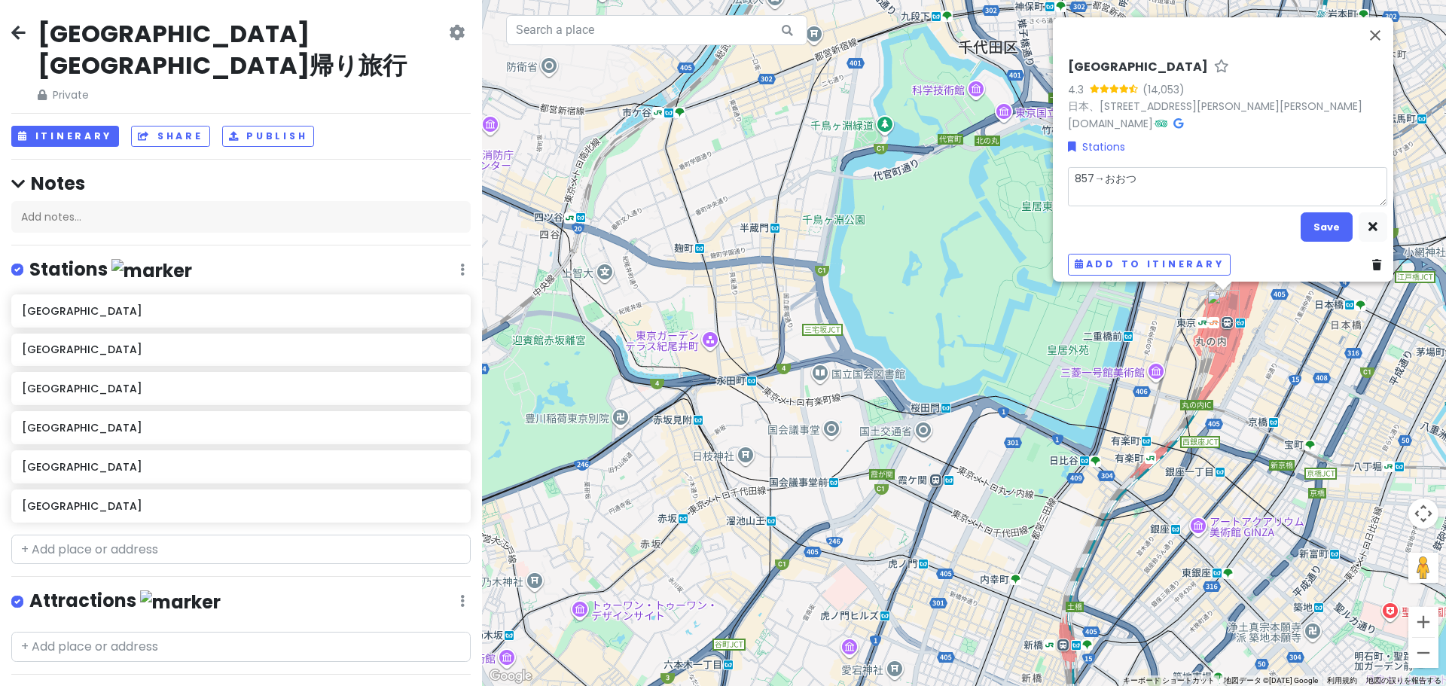
type textarea "857→おおつｋ"
type textarea "x"
type textarea "857→おおつき"
type textarea "x"
type textarea "857→大月"
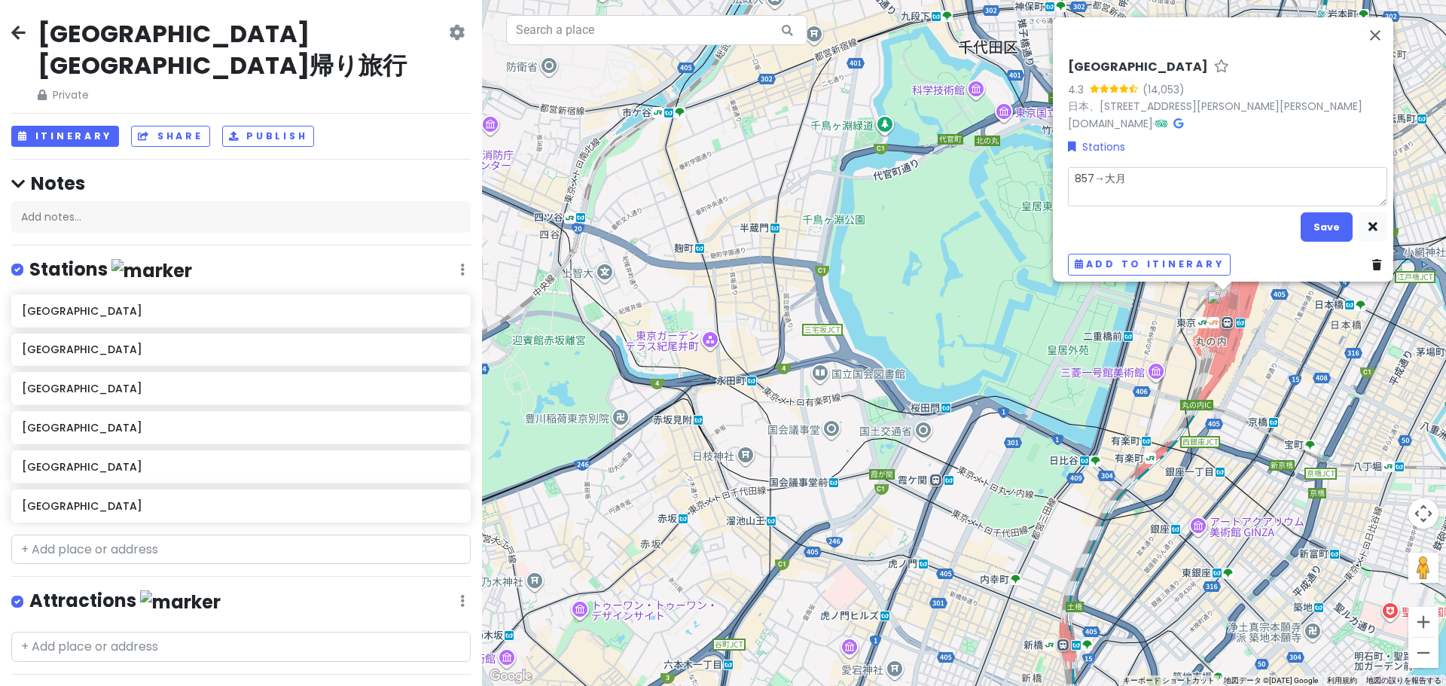
click at [1180, 171] on textarea "857→大月" at bounding box center [1227, 186] width 319 height 39
type textarea "x"
type textarea "857→大月1"
type textarea "x"
type textarea "857→大月10"
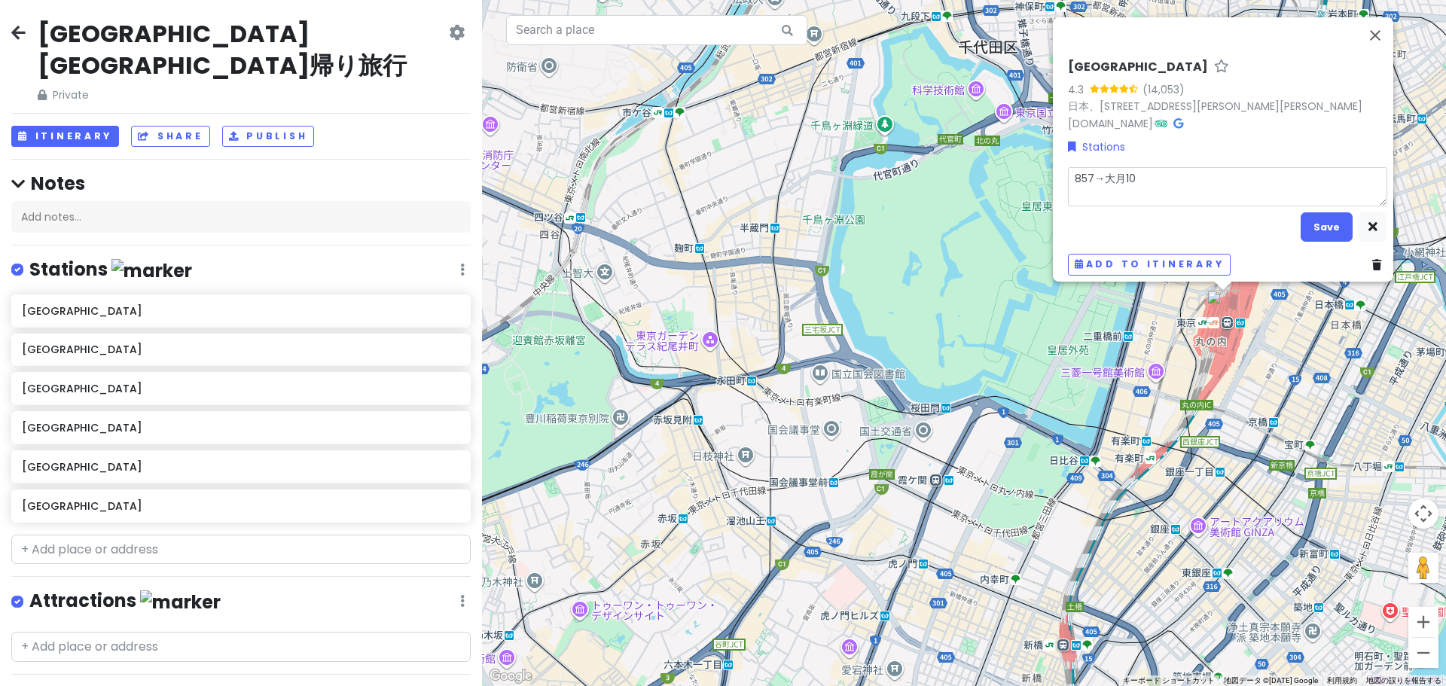
type textarea "x"
type textarea "857→大月105"
type textarea "x"
type textarea "857→大月[DATE]"
click at [1315, 212] on button "Save" at bounding box center [1326, 226] width 52 height 29
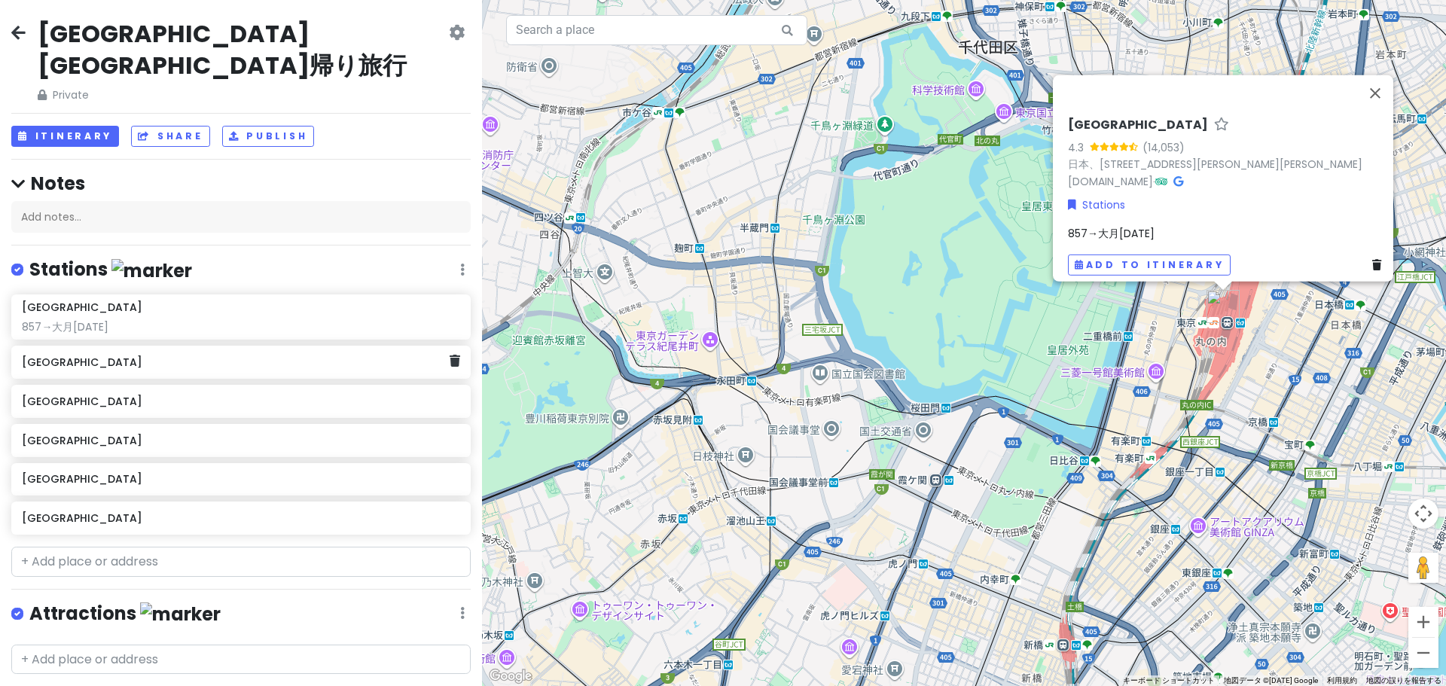
click at [184, 346] on div "[GEOGRAPHIC_DATA]" at bounding box center [240, 362] width 459 height 33
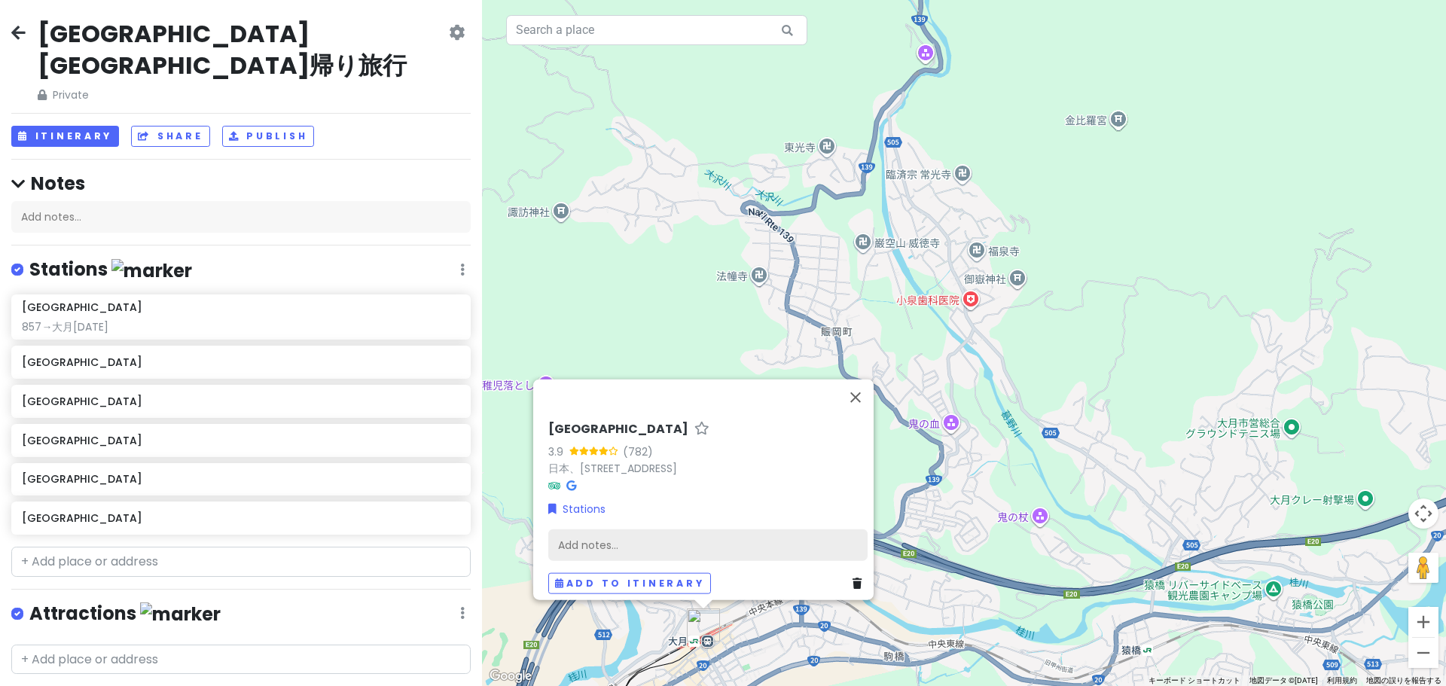
click at [645, 529] on div "Add notes..." at bounding box center [707, 545] width 319 height 32
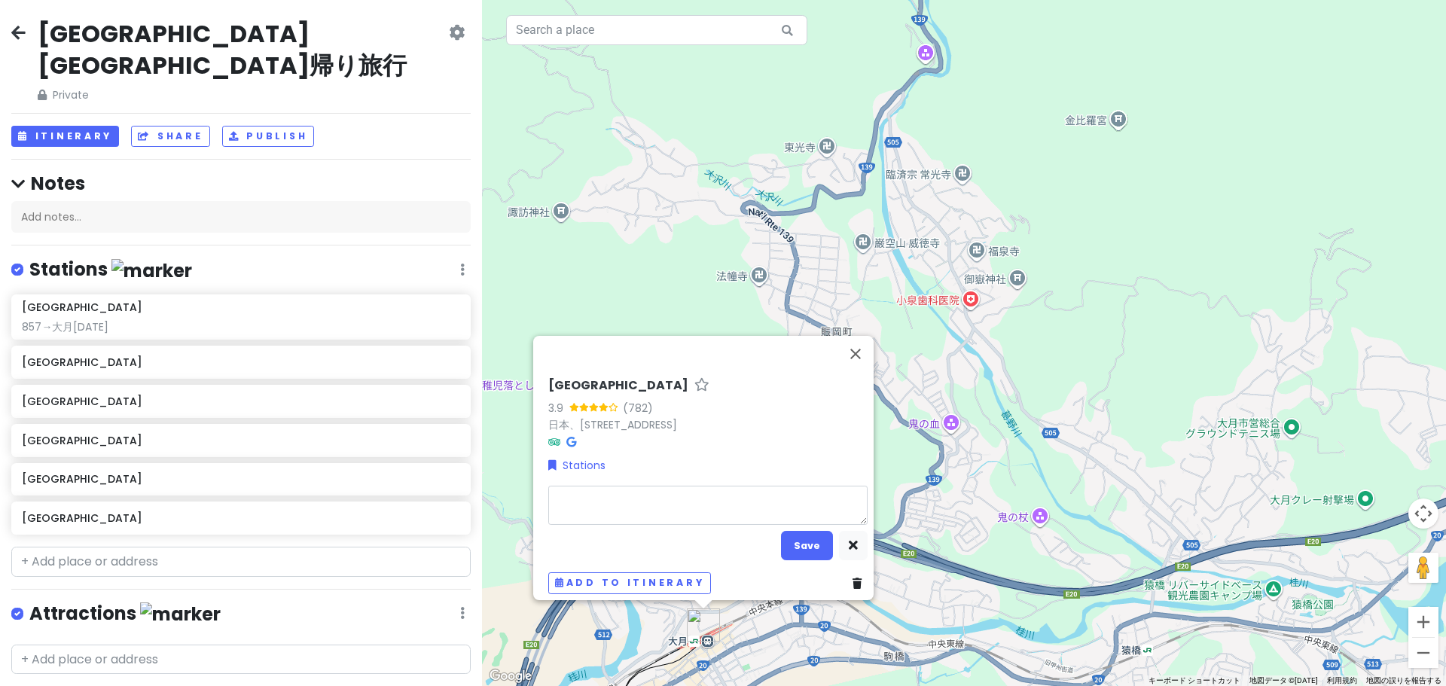
type textarea "x"
type textarea "１"
type textarea "x"
type textarea "１１"
type textarea "x"
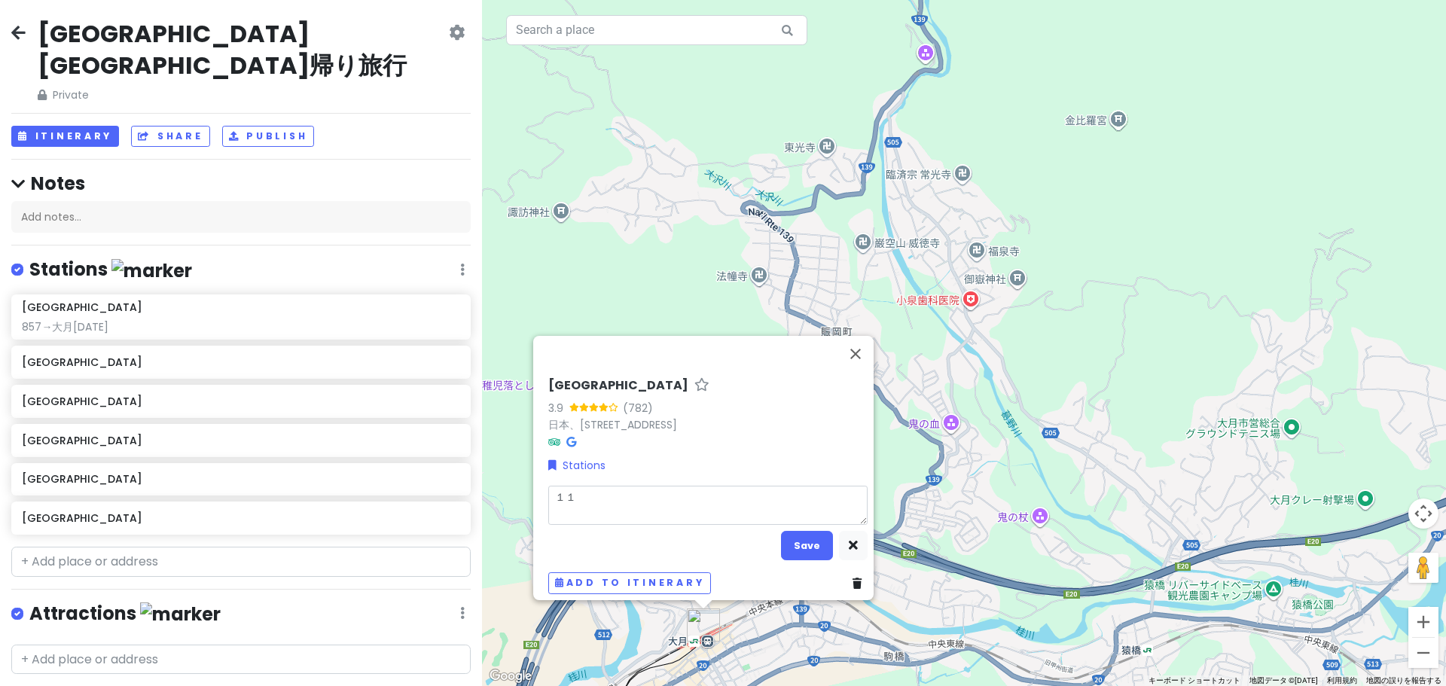
type textarea "１１０"
type textarea "x"
type textarea "[DATE]"
type textarea "x"
type textarea "１１０"
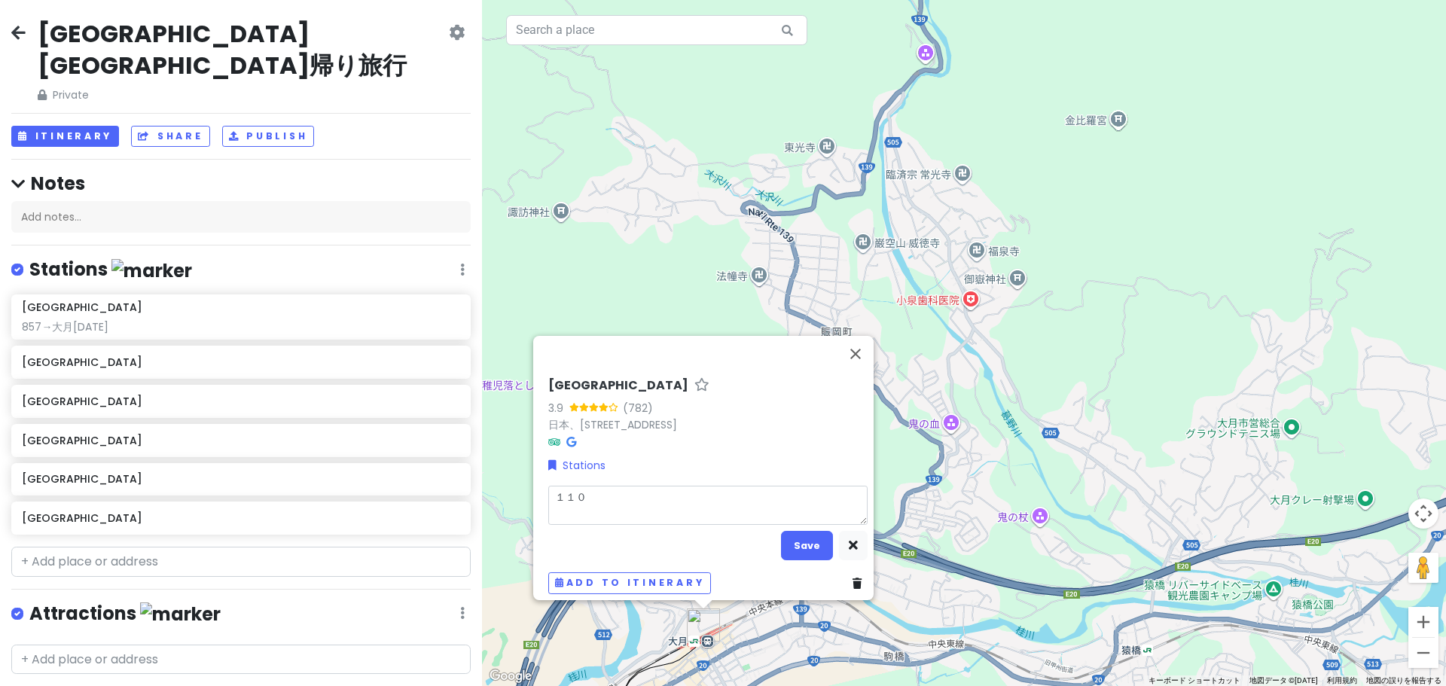
type textarea "x"
type textarea "１１"
type textarea "x"
type textarea "１"
type textarea "x"
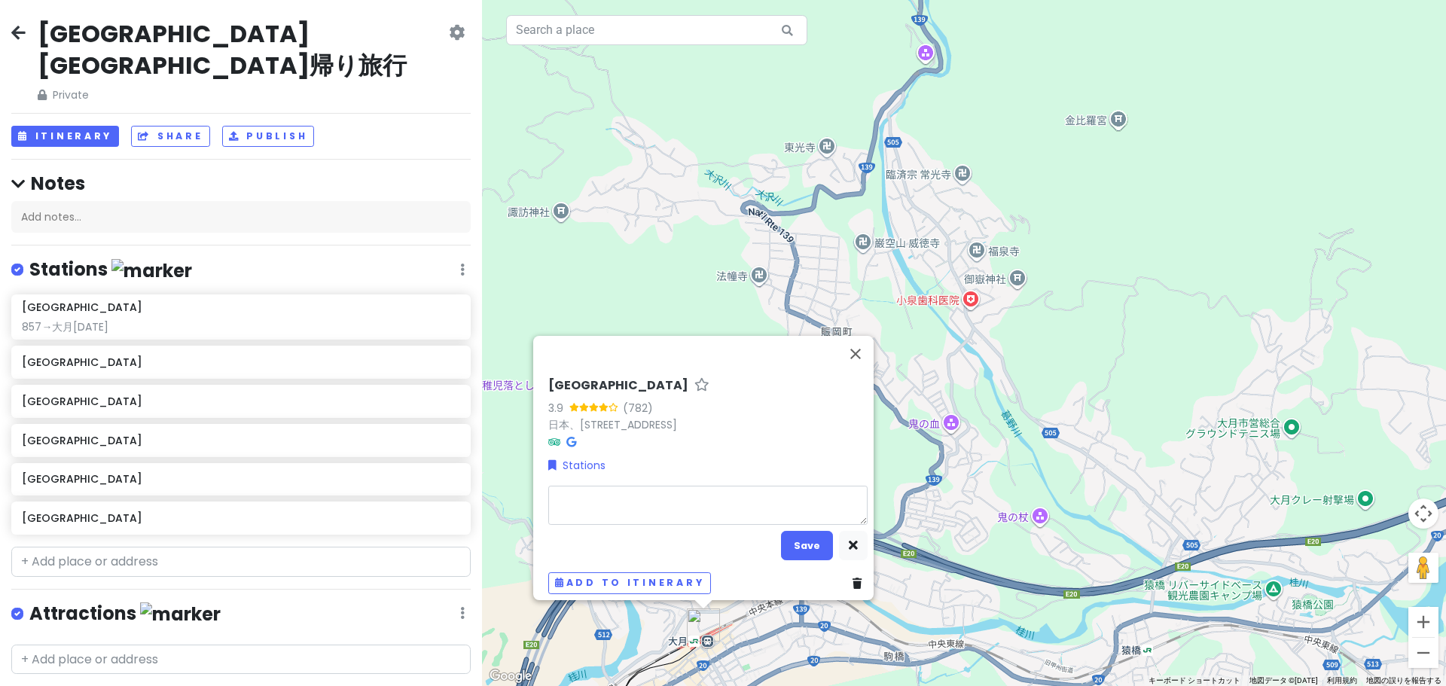
type textarea "1"
type textarea "x"
type textarea "11"
type textarea "x"
type textarea "110"
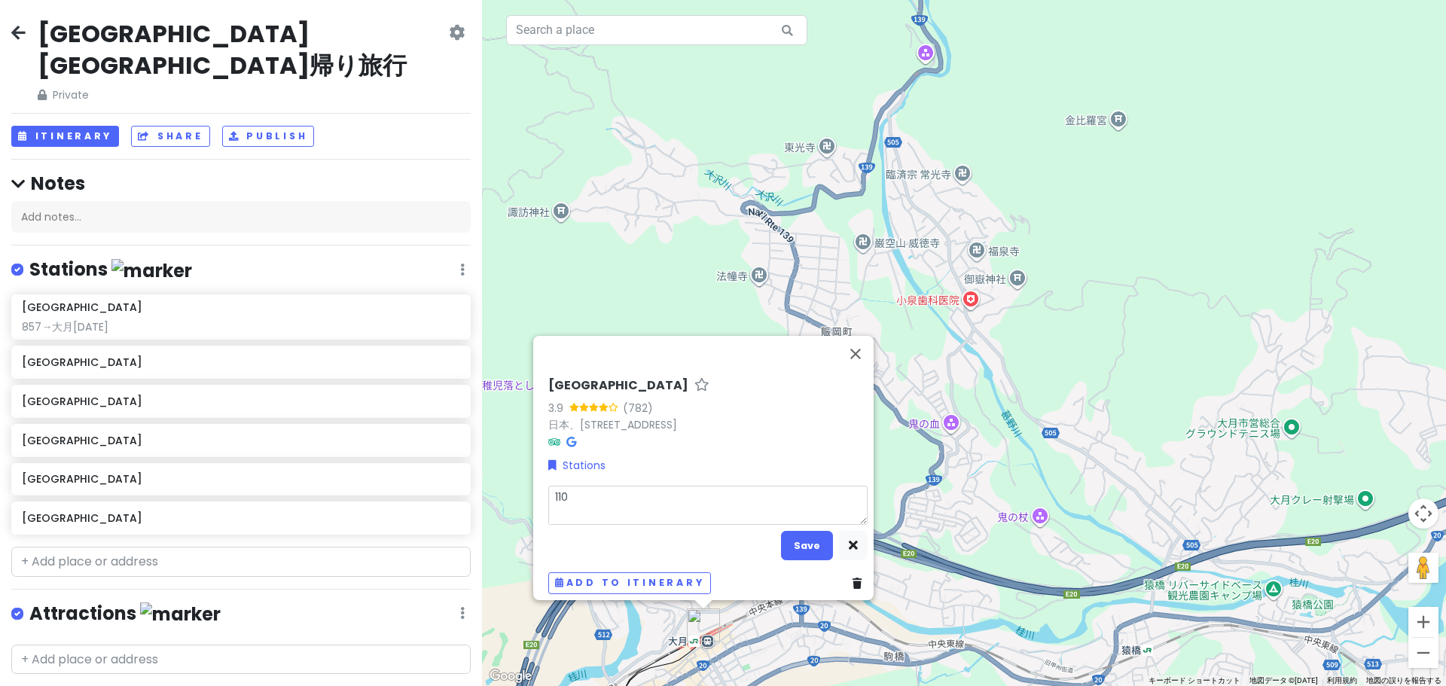
type textarea "x"
type textarea "[DATE]"
type textarea "x"
type textarea "1101ｍ"
type textarea "x"
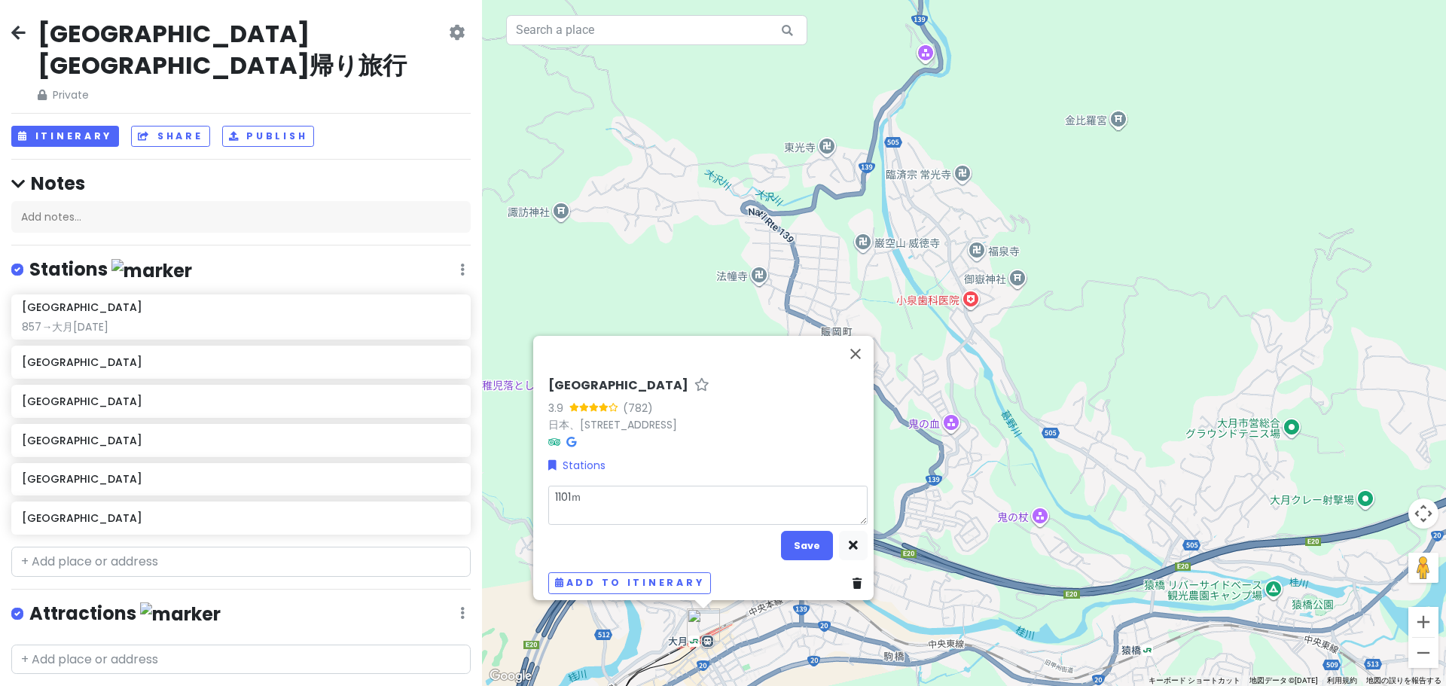
type textarea "[DATE]み"
type textarea "x"
type textarea "[DATE]みｇ"
type textarea "x"
type textarea "[DATE]みぎ"
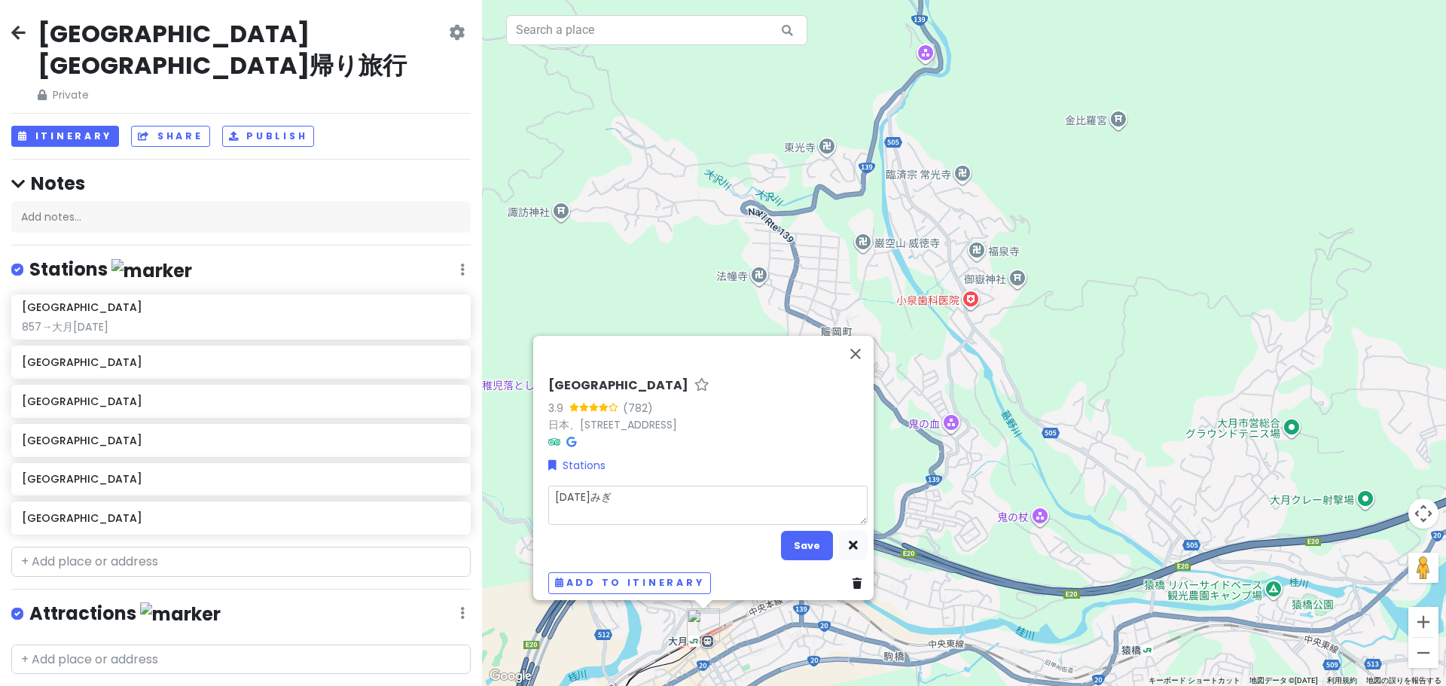
type textarea "x"
type textarea "[DATE]→"
type textarea "x"
type textarea "[DATE]→k"
type textarea "x"
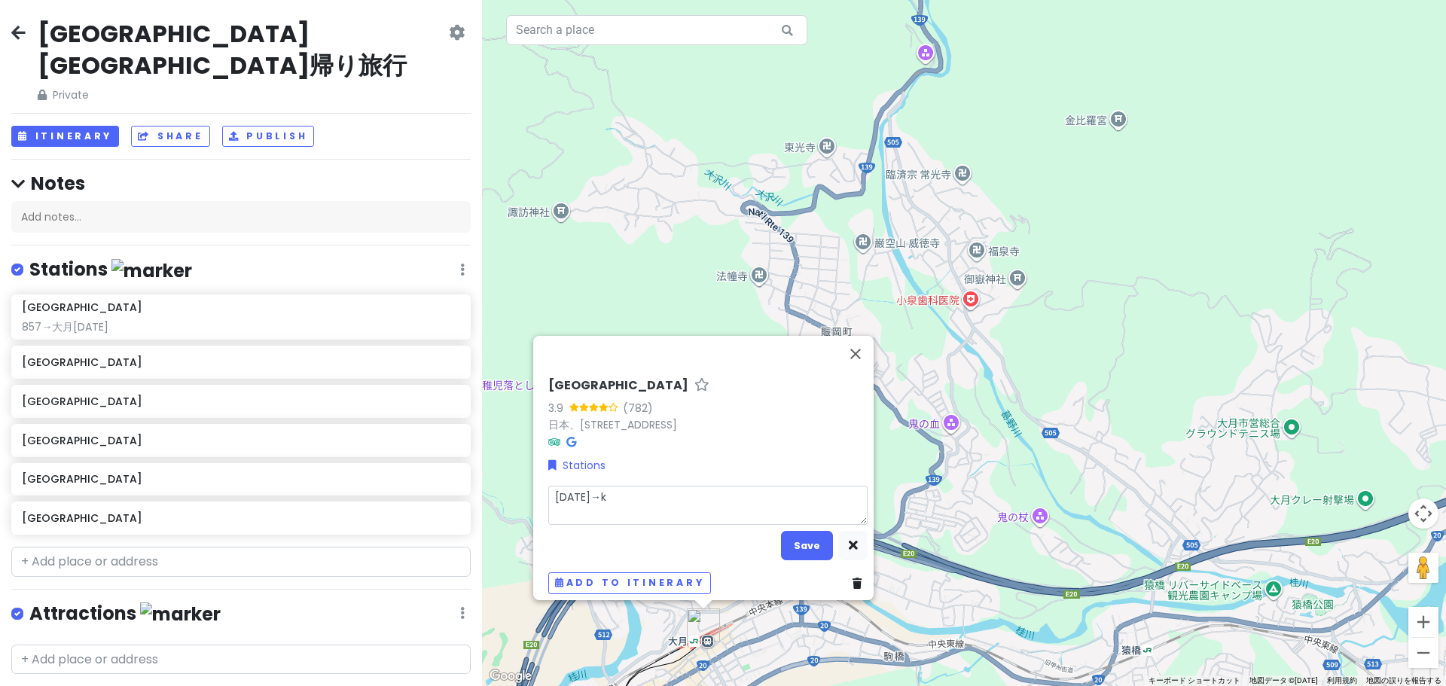
type textarea "[DATE]→ka"
type textarea "x"
type textarea "[DATE]→kaw"
type textarea "x"
type textarea "[DATE]→kawa"
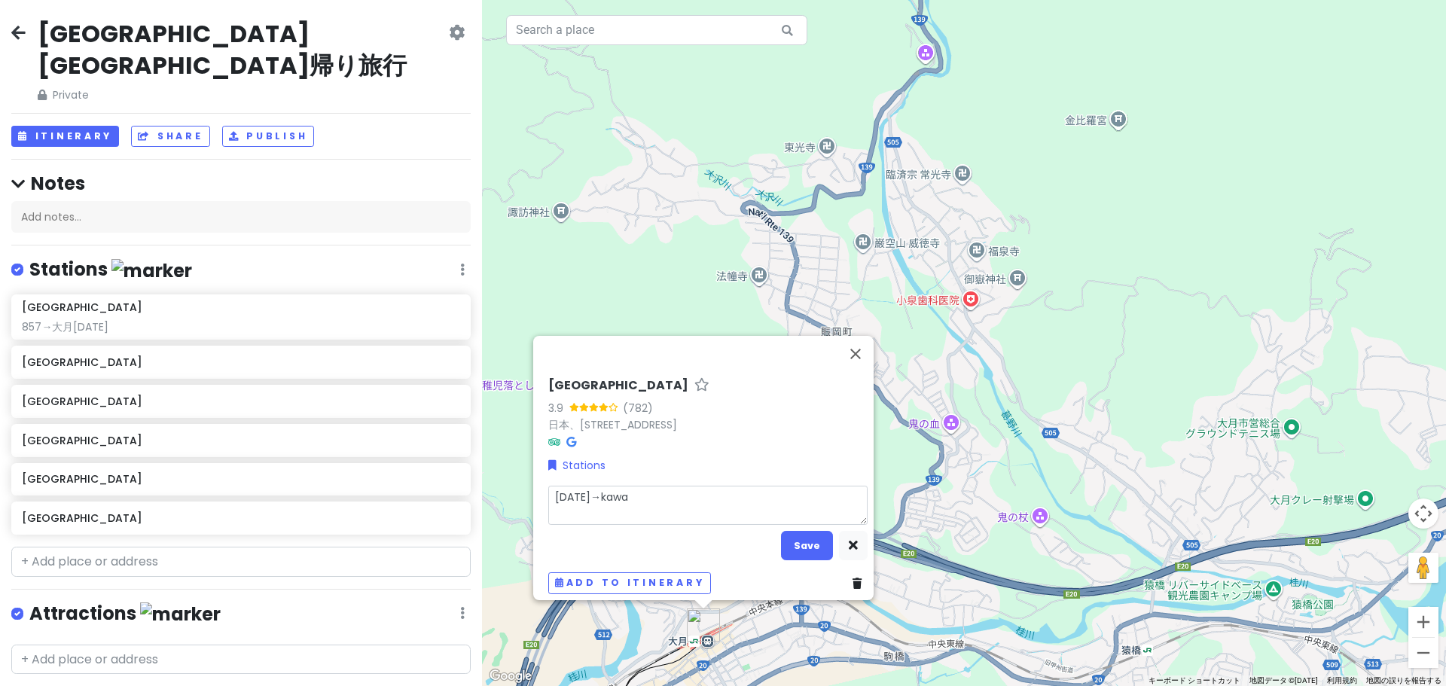
type textarea "x"
type textarea "[DATE]→kaw"
type textarea "x"
type textarea "[DATE]→ka"
type textarea "x"
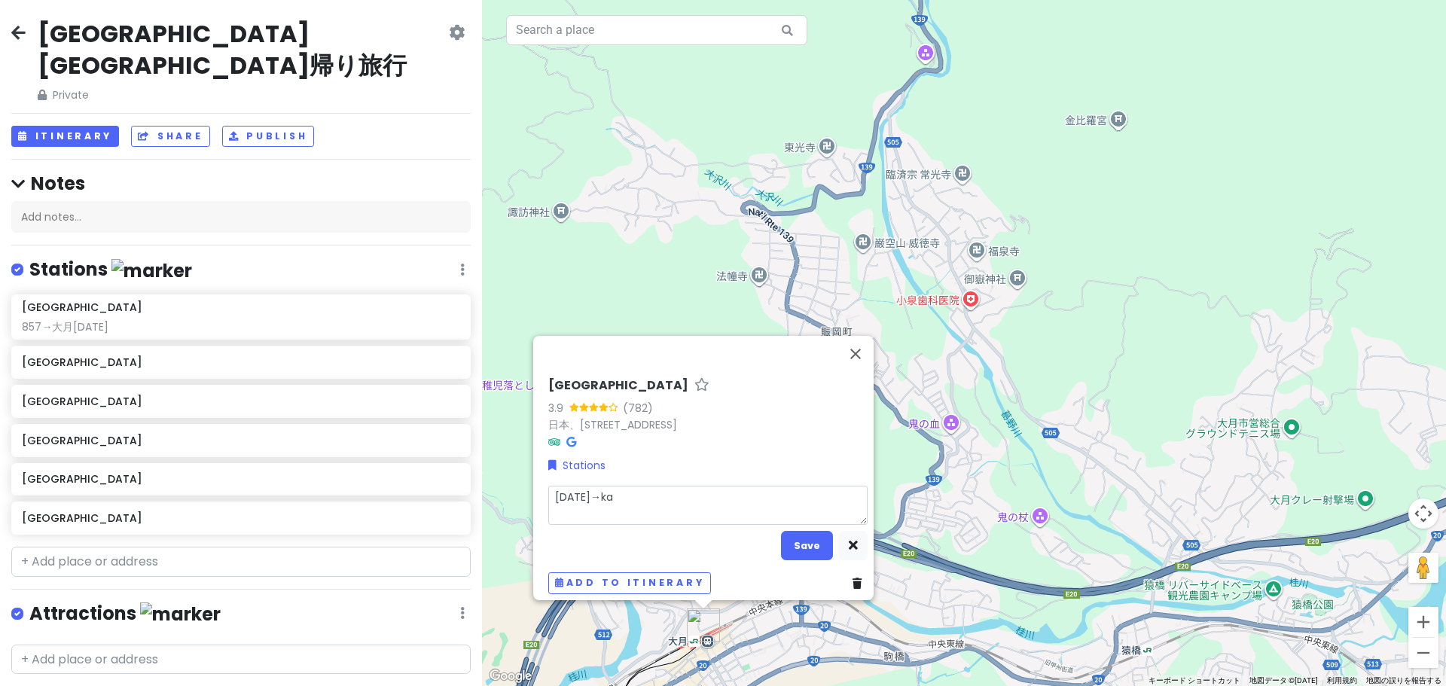
type textarea "[DATE]→k"
type textarea "x"
type textarea "[DATE]→"
type textarea "x"
type textarea "[DATE]→ｋ"
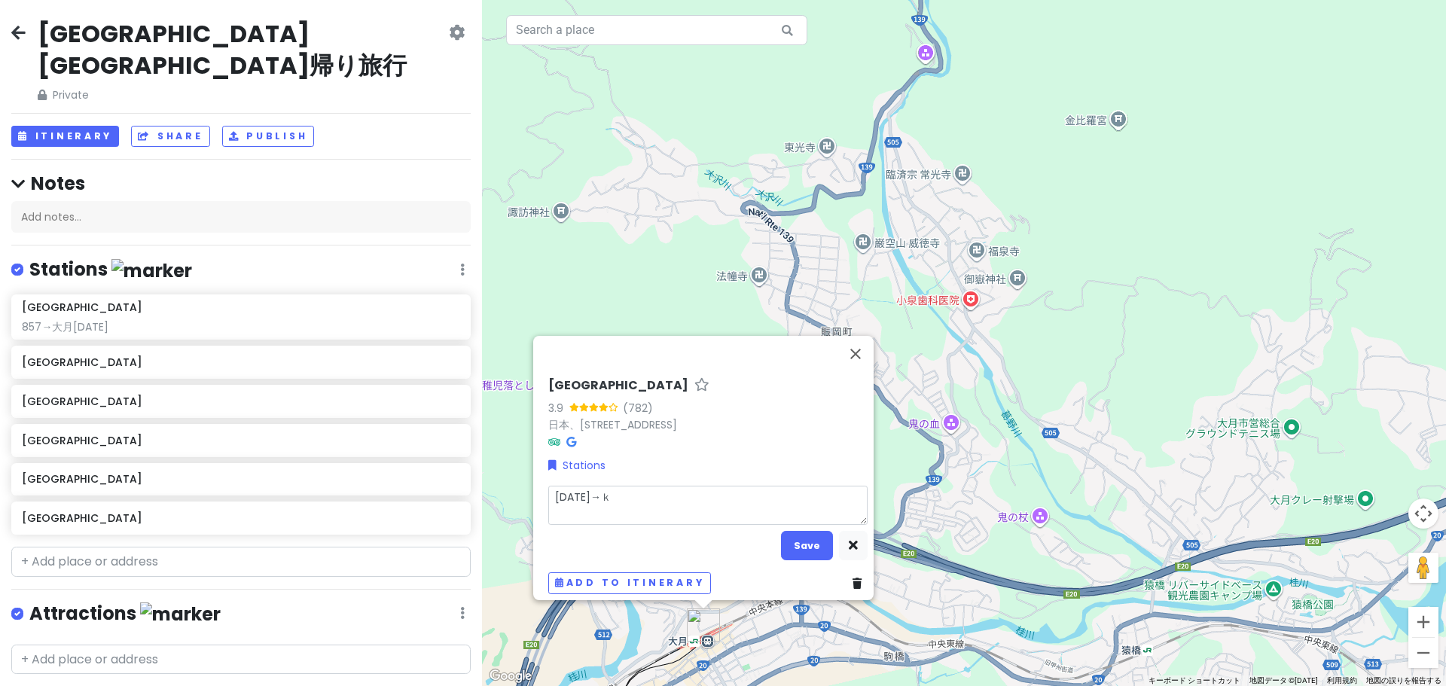
type textarea "x"
type textarea "[DATE]→か"
type textarea "x"
type textarea "[DATE]→かｗ"
type textarea "x"
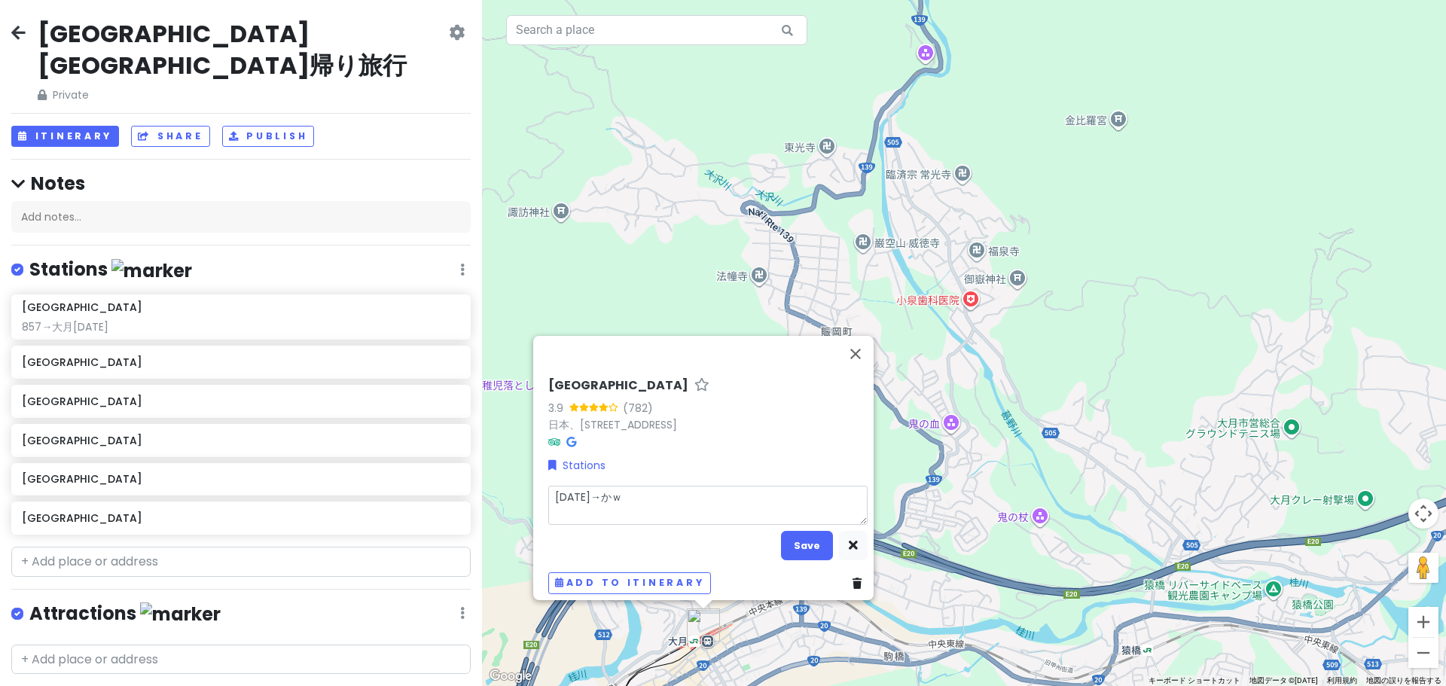
type textarea "[DATE]→かわ"
type textarea "x"
type textarea "[DATE]→かわｇ"
type textarea "x"
type textarea "[DATE]→かわぐ"
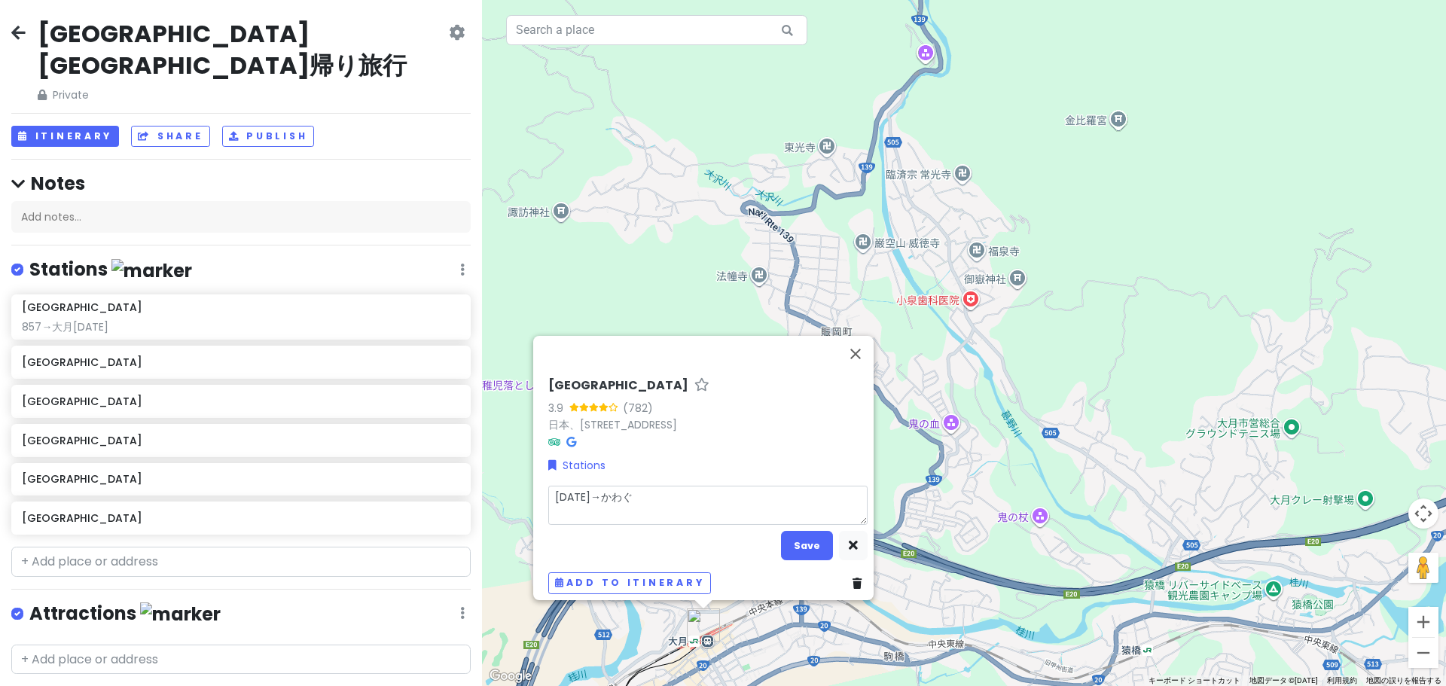
type textarea "x"
type textarea "[DATE]→かわぐｔ"
type textarea "x"
type textarea "[DATE]→かわぐち"
type textarea "x"
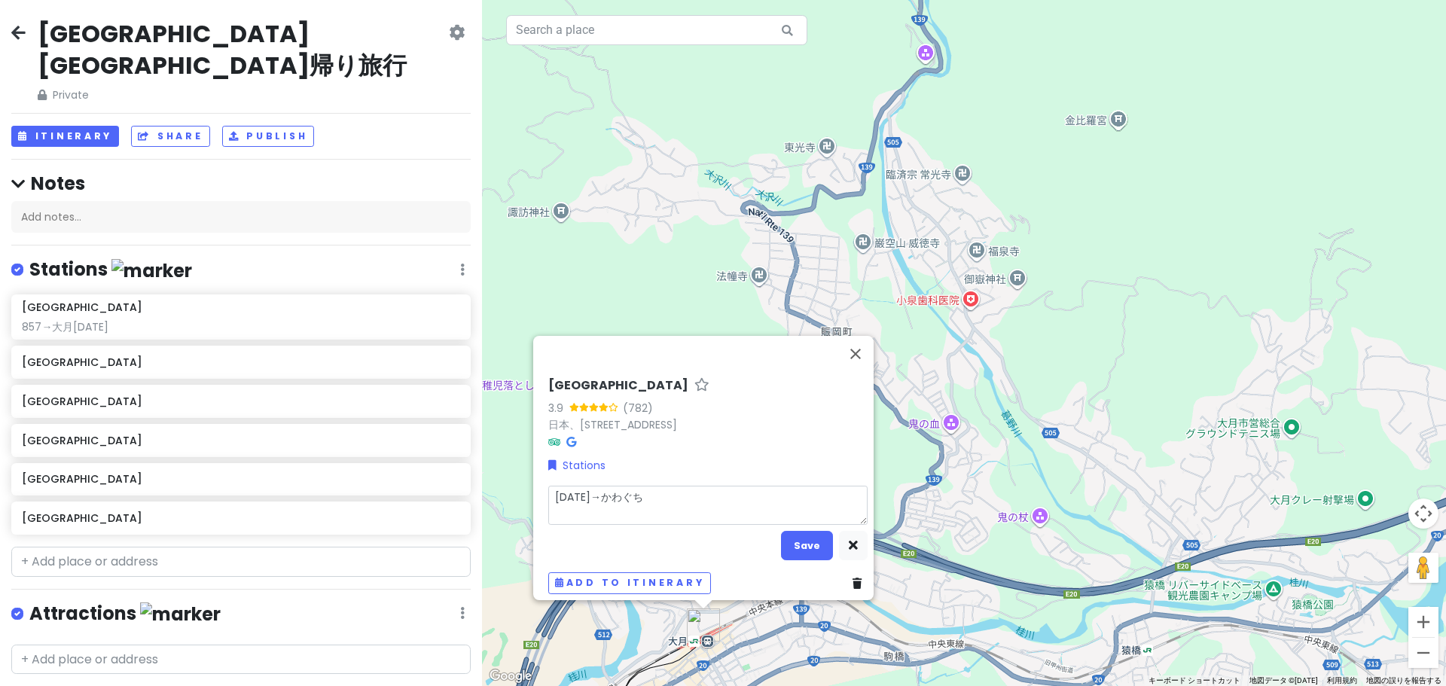
type textarea "[DATE]→かわぐちｋ"
type textarea "x"
type textarea "[DATE]→[PERSON_NAME]"
type textarea "x"
type textarea "[DATE]→河口湖"
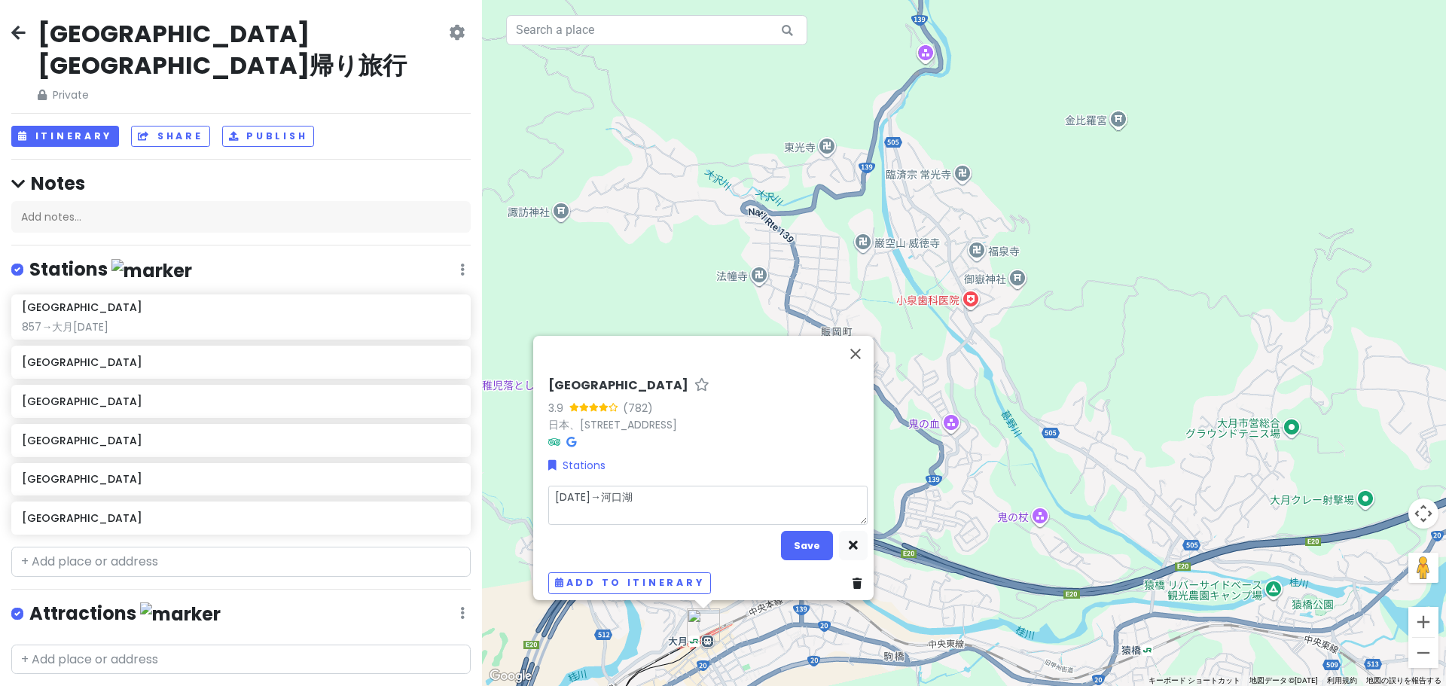
type textarea "x"
type textarea "[DATE]→[GEOGRAPHIC_DATA]1"
type textarea "x"
type textarea "[DATE]→[GEOGRAPHIC_DATA]12"
type textarea "x"
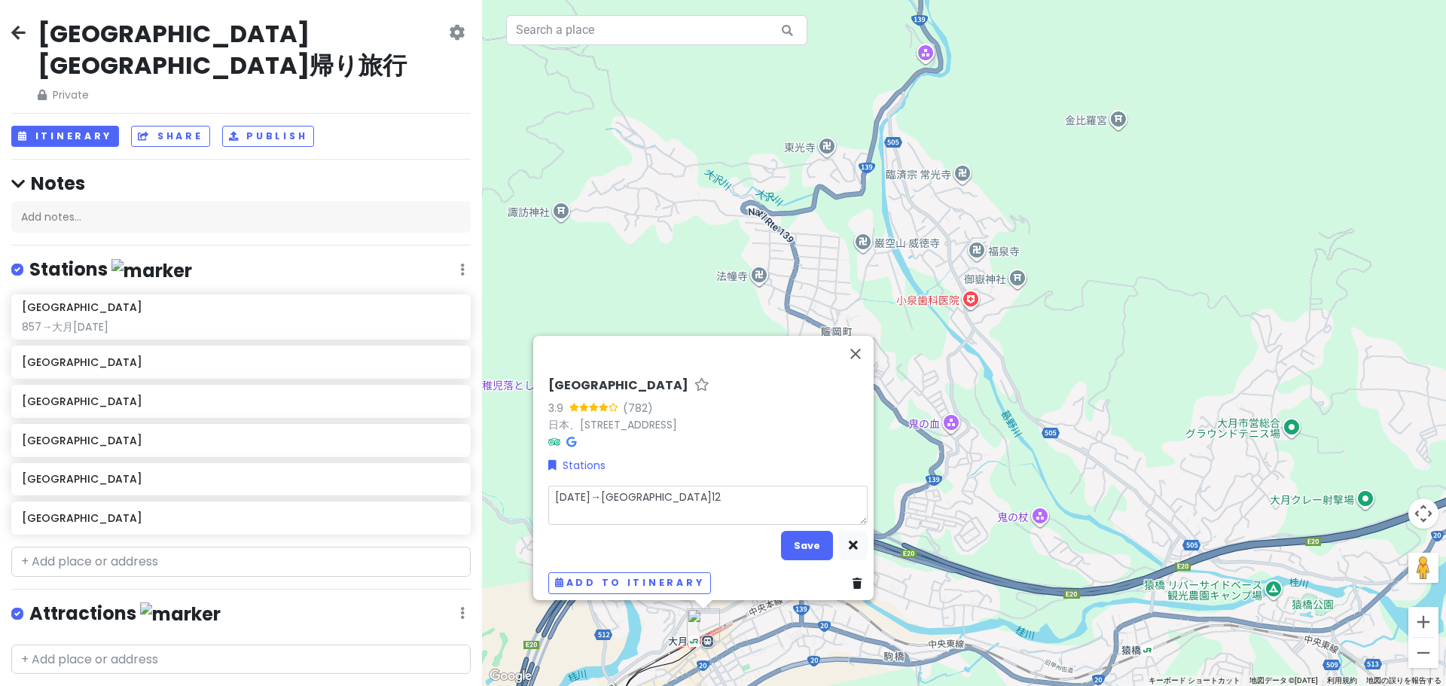
type textarea "[DATE]→[GEOGRAPHIC_DATA]120"
type textarea "x"
type textarea "[DATE]→[GEOGRAPHIC_DATA][DATE]"
click at [790, 536] on button "Save" at bounding box center [807, 545] width 52 height 29
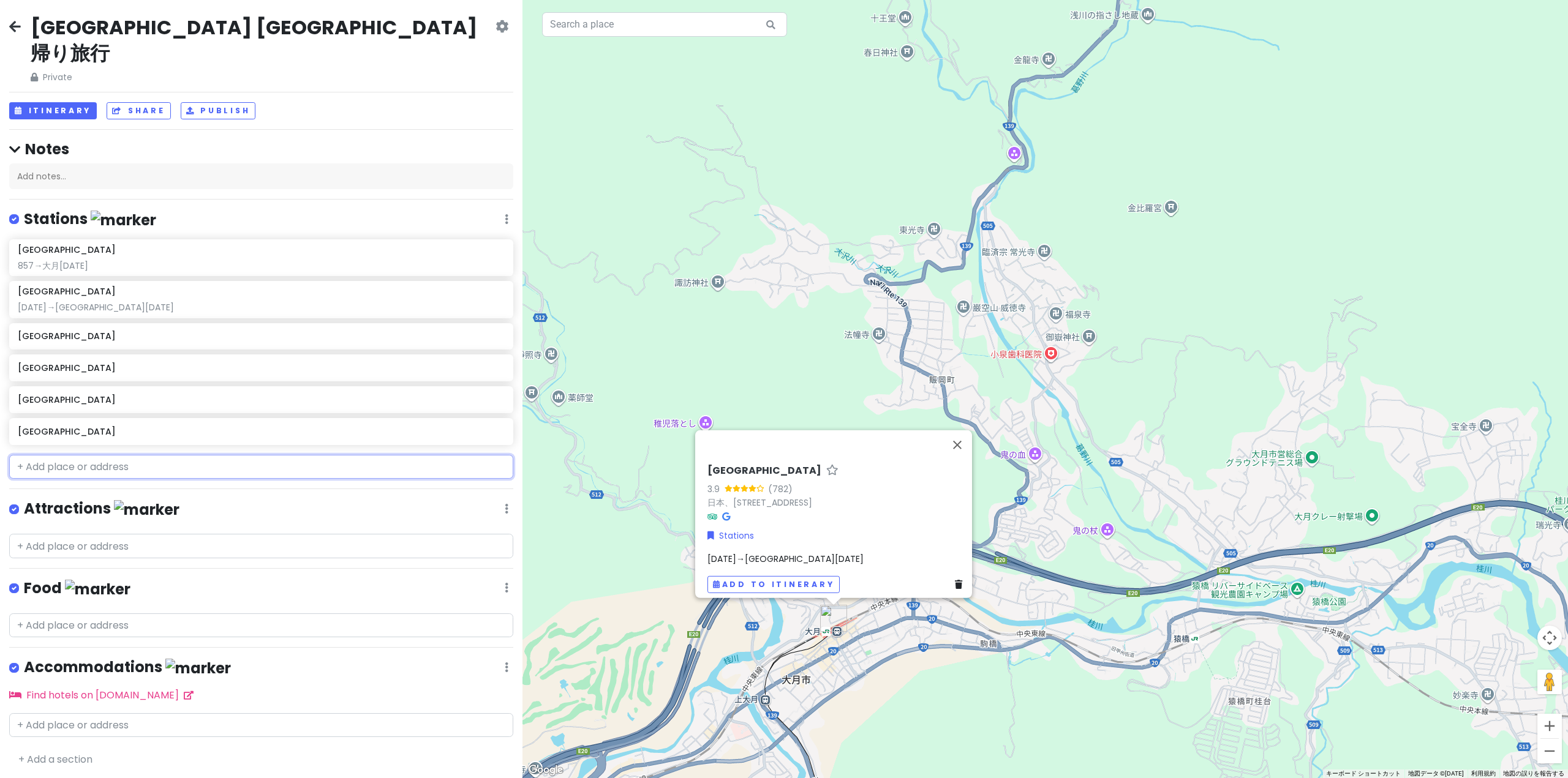
click at [100, 454] on input "text" at bounding box center [261, 467] width 504 height 24
click at [128, 324] on div "[GEOGRAPHIC_DATA]" at bounding box center [261, 337] width 504 height 27
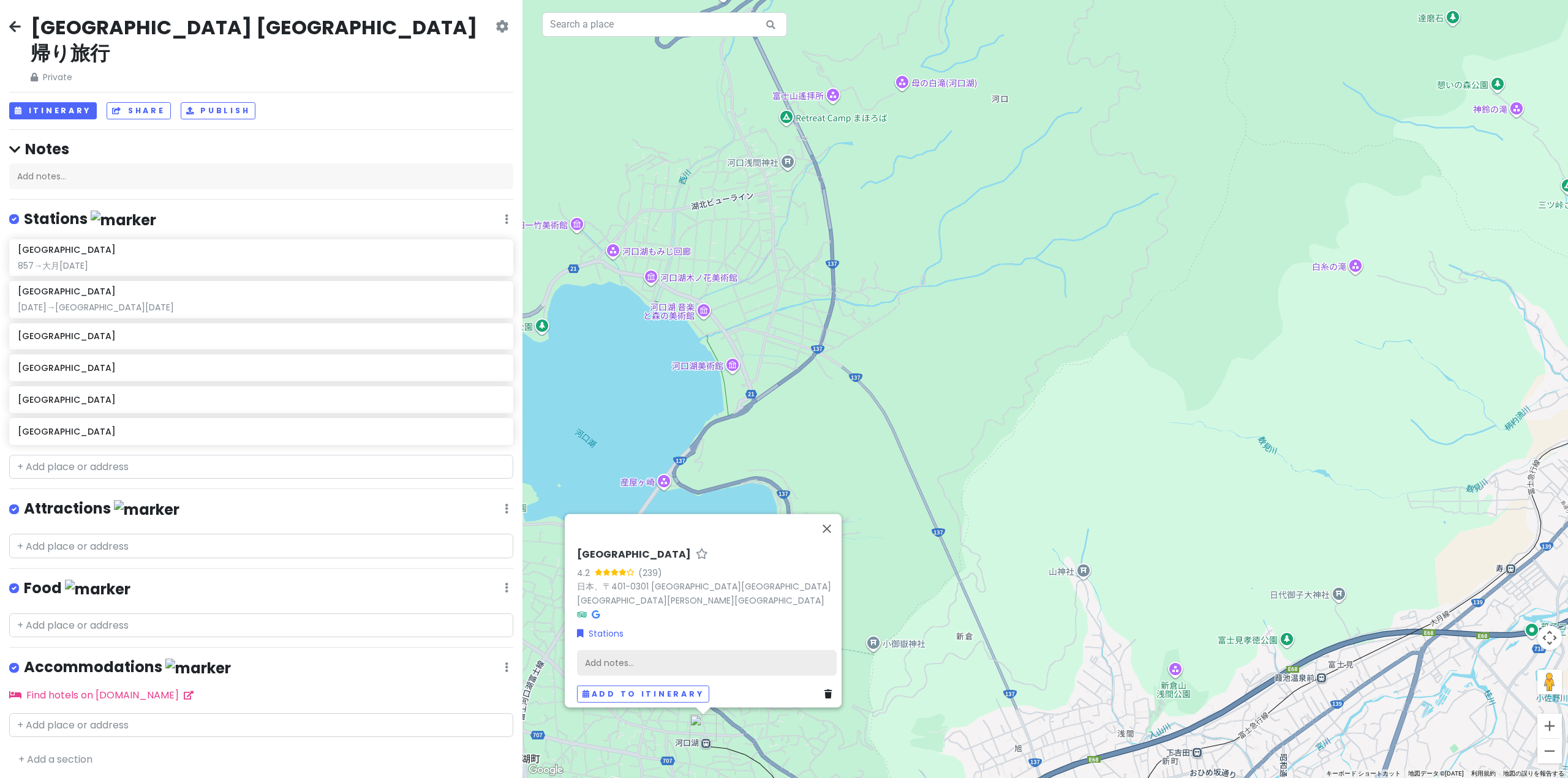
click at [577, 557] on div "Add notes..." at bounding box center [706, 663] width 259 height 26
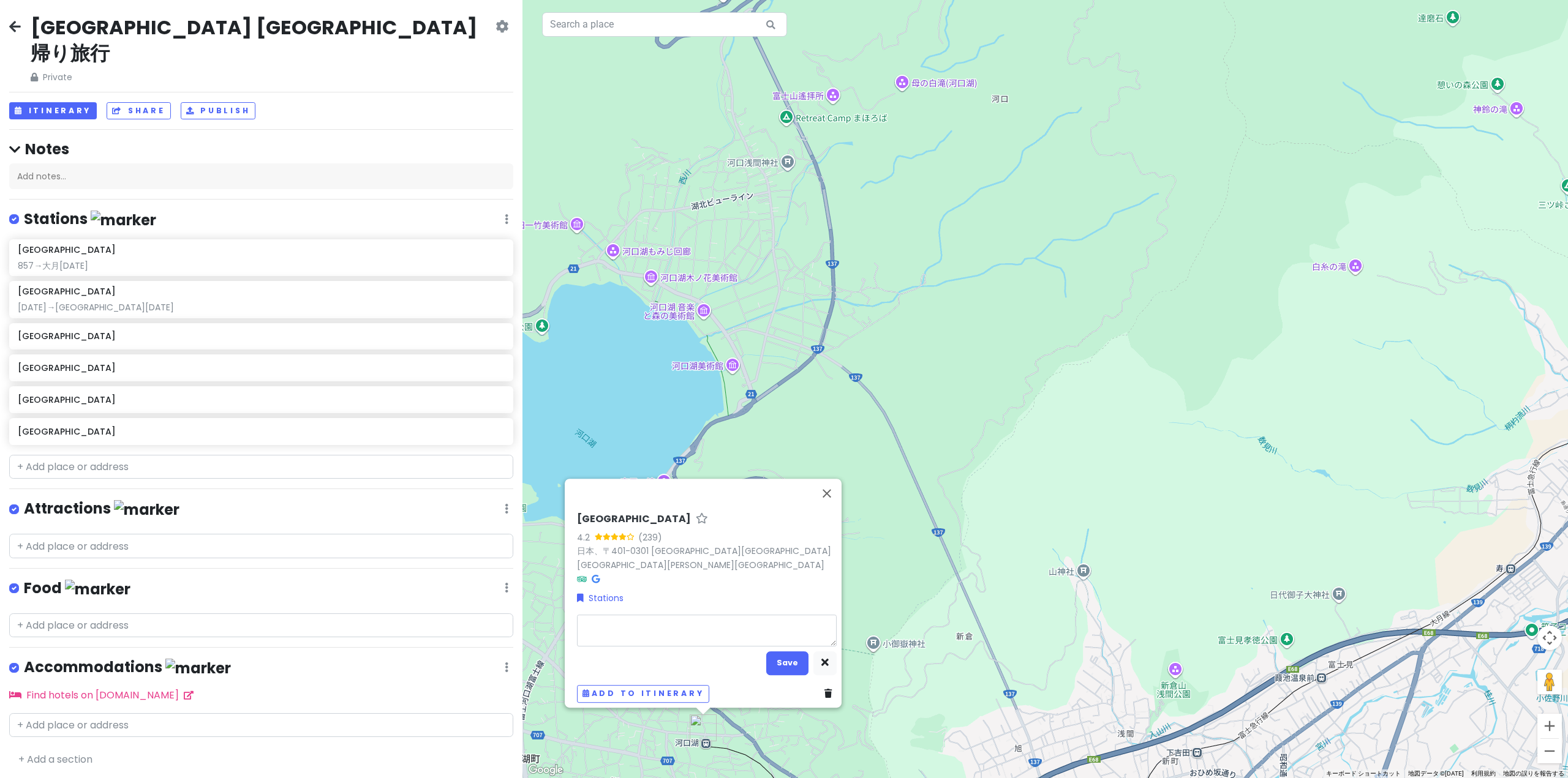
type textarea "x"
type textarea "ｈ"
type textarea "x"
type textarea "ふ"
type textarea "x"
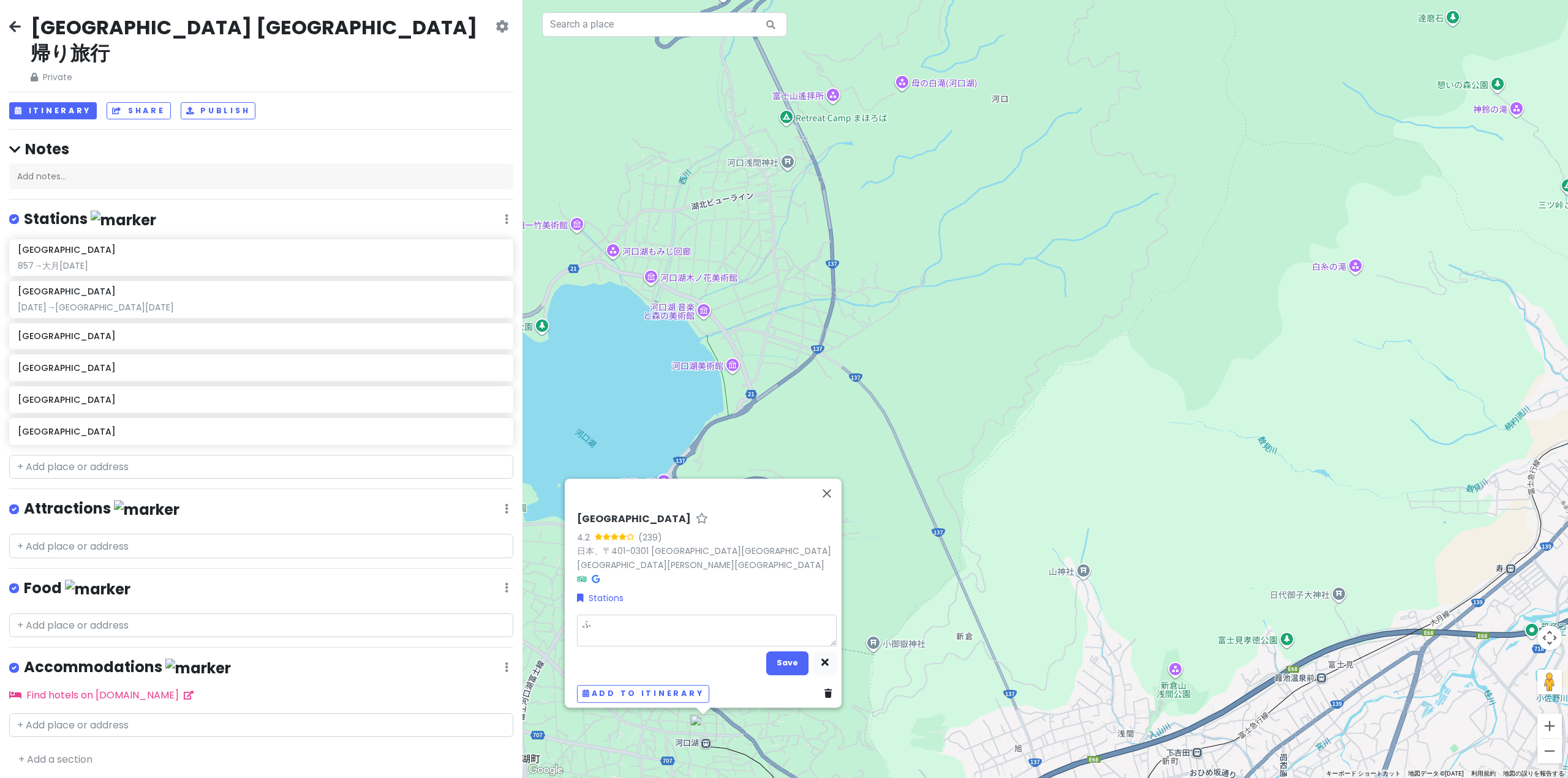
type textarea "ふｊ"
type textarea "x"
type textarea "ふじ"
type textarea "x"
type textarea "ふじｋ"
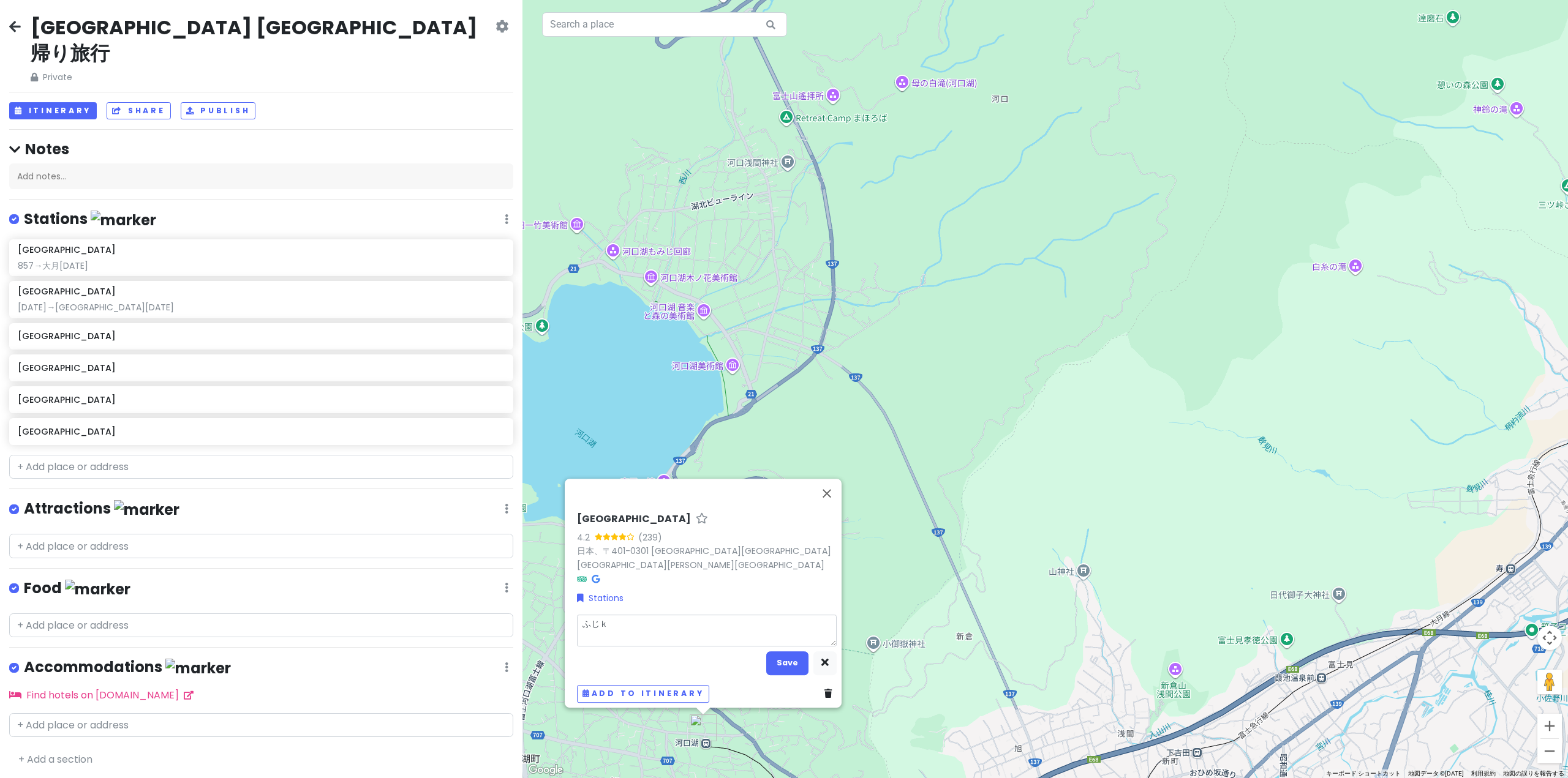
type textarea "x"
type textarea "ふじ"
type textarea "x"
type textarea "ふじｓ"
type textarea "x"
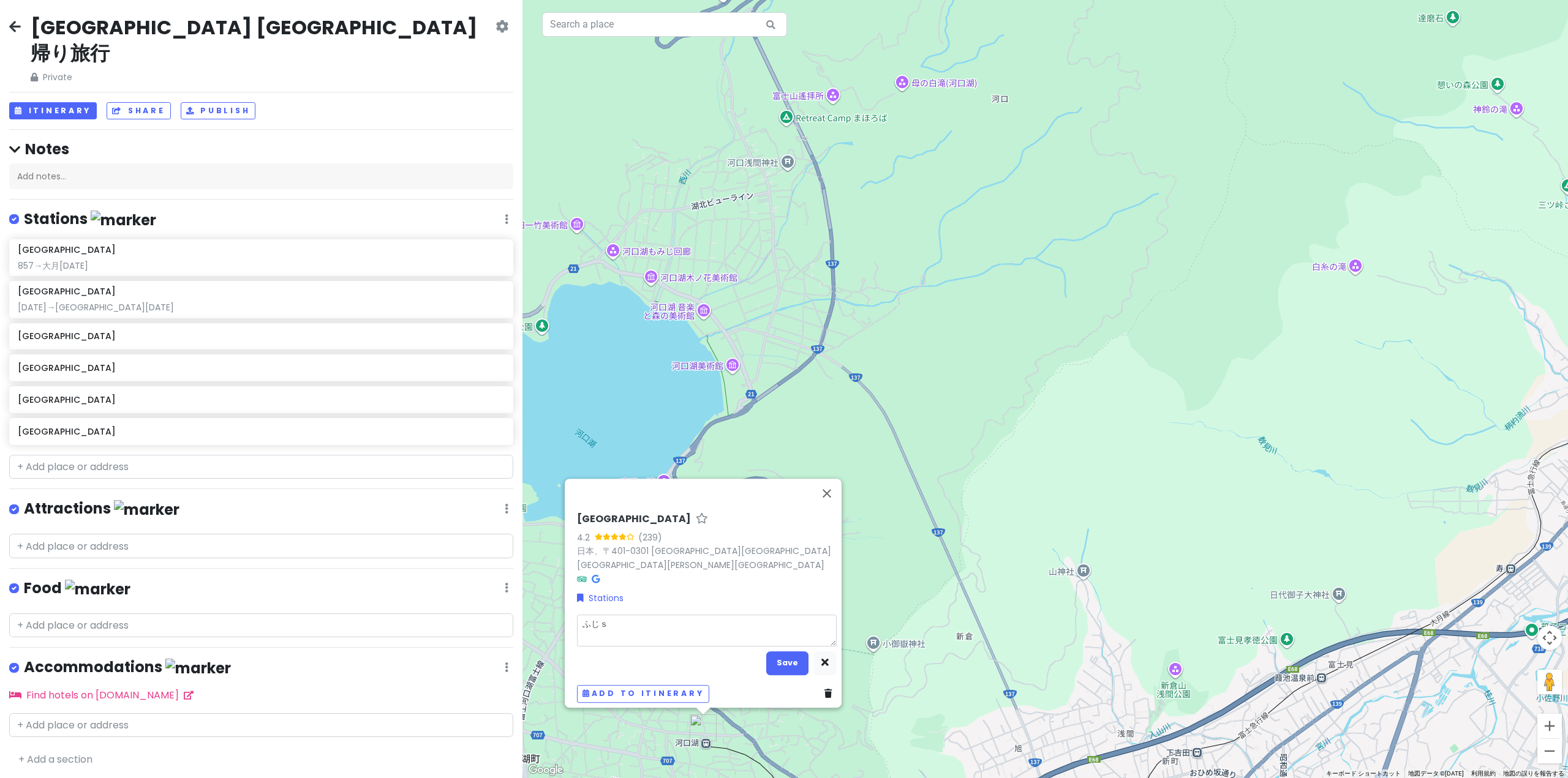
type textarea "ふじさ"
type textarea "x"
type textarea "ふじさｎ"
type textarea "x"
type textarea "ふじさん"
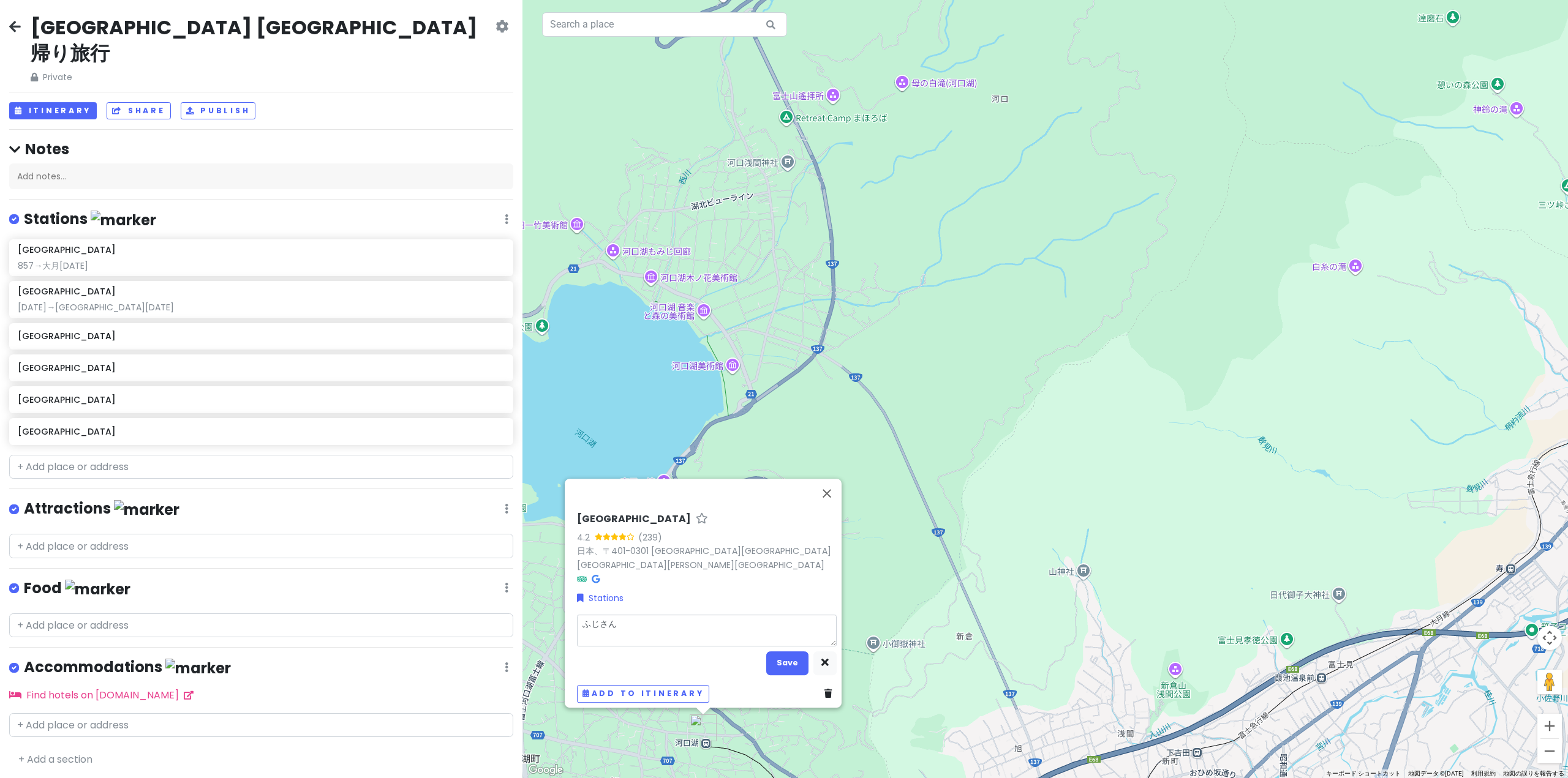
type textarea "x"
type textarea "富士山"
type textarea "x"
type textarea "富士山ｂ"
type textarea "x"
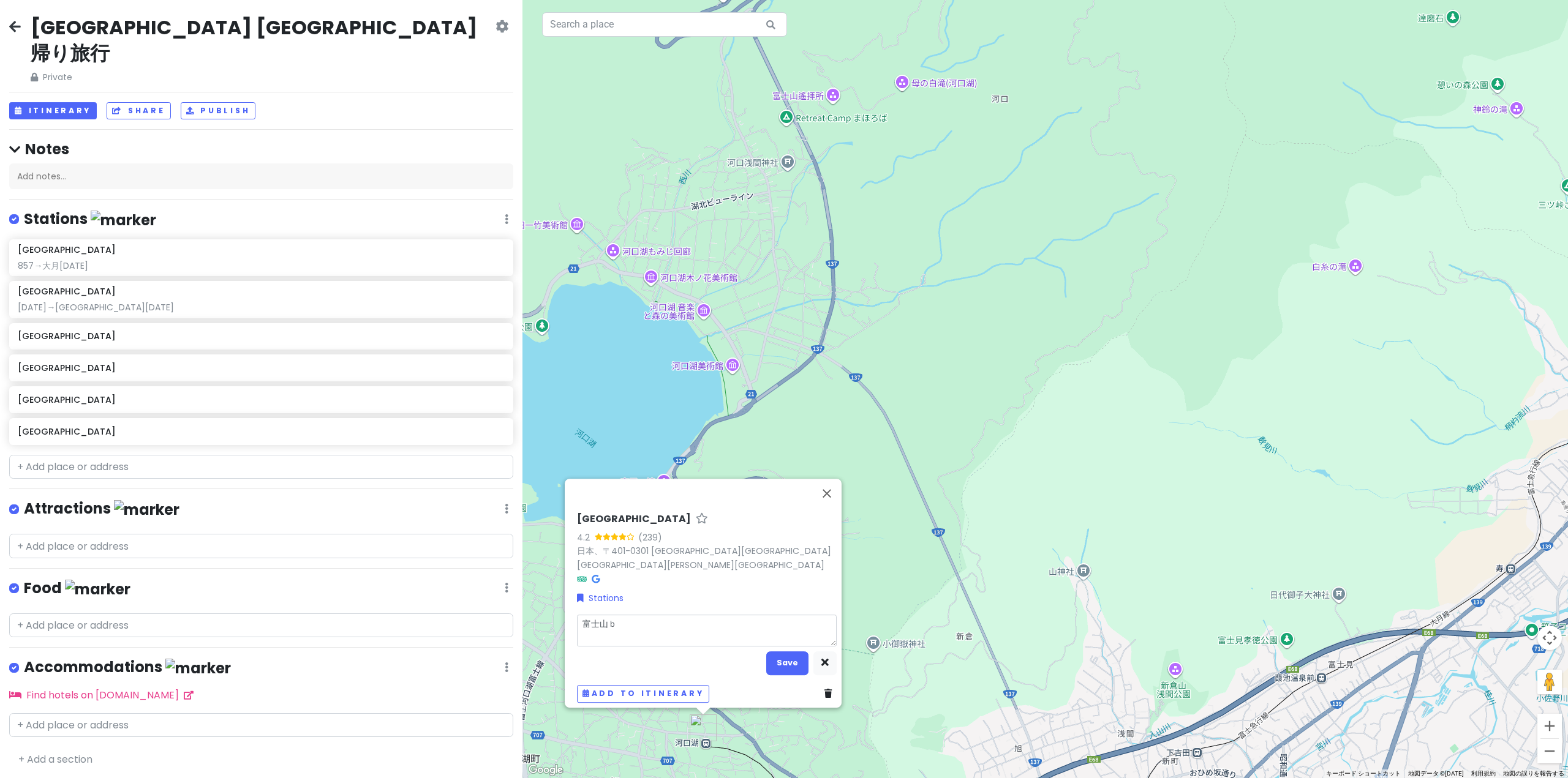
type textarea "富士山ｂｙ"
type textarea "x"
type textarea "富士山びゅ"
type textarea "x"
type textarea "富士山びゅー"
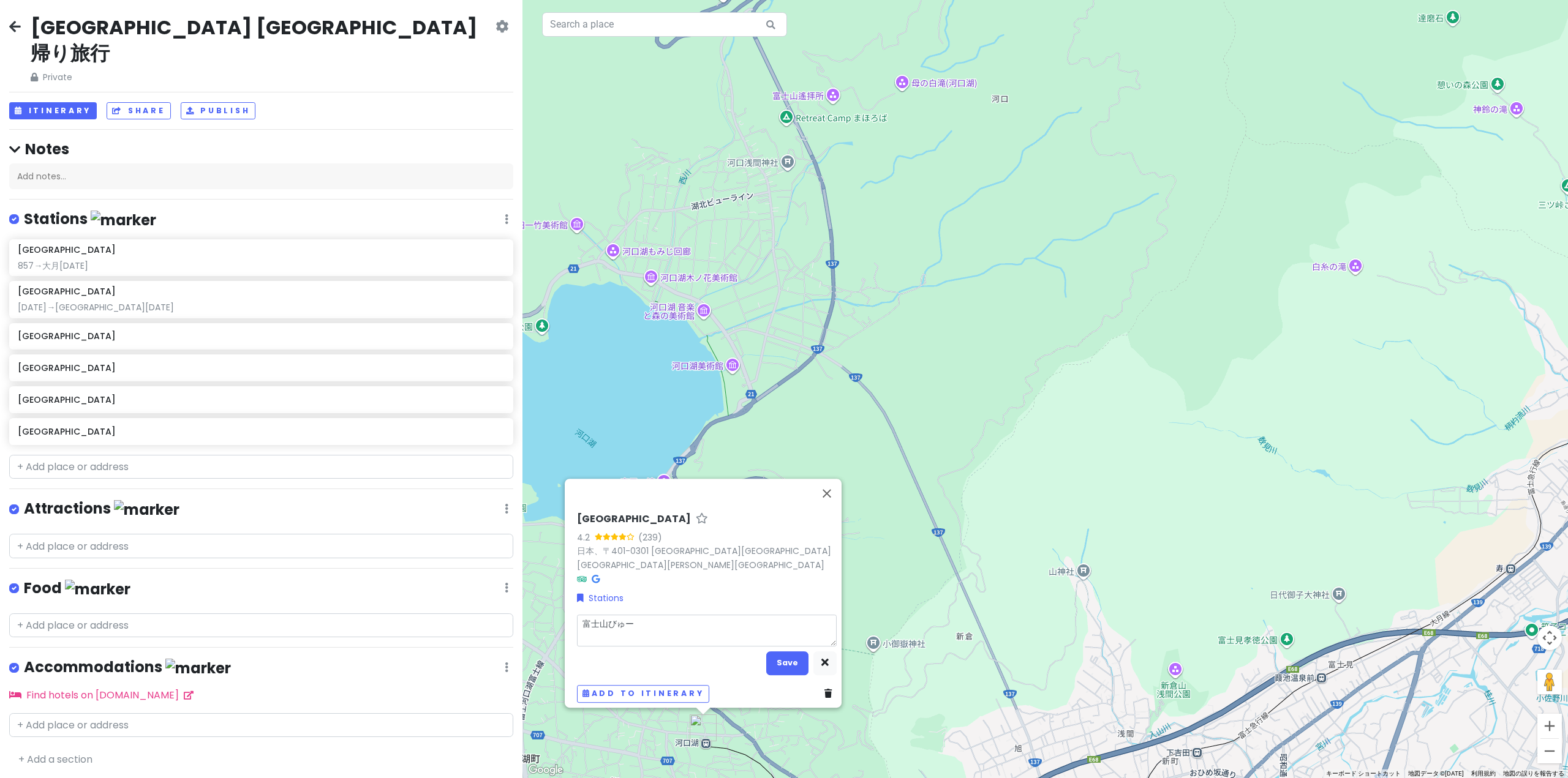
type textarea "x"
type textarea "富士山ビュー"
type textarea "x"
type textarea "富士山ビューｔ"
type textarea "x"
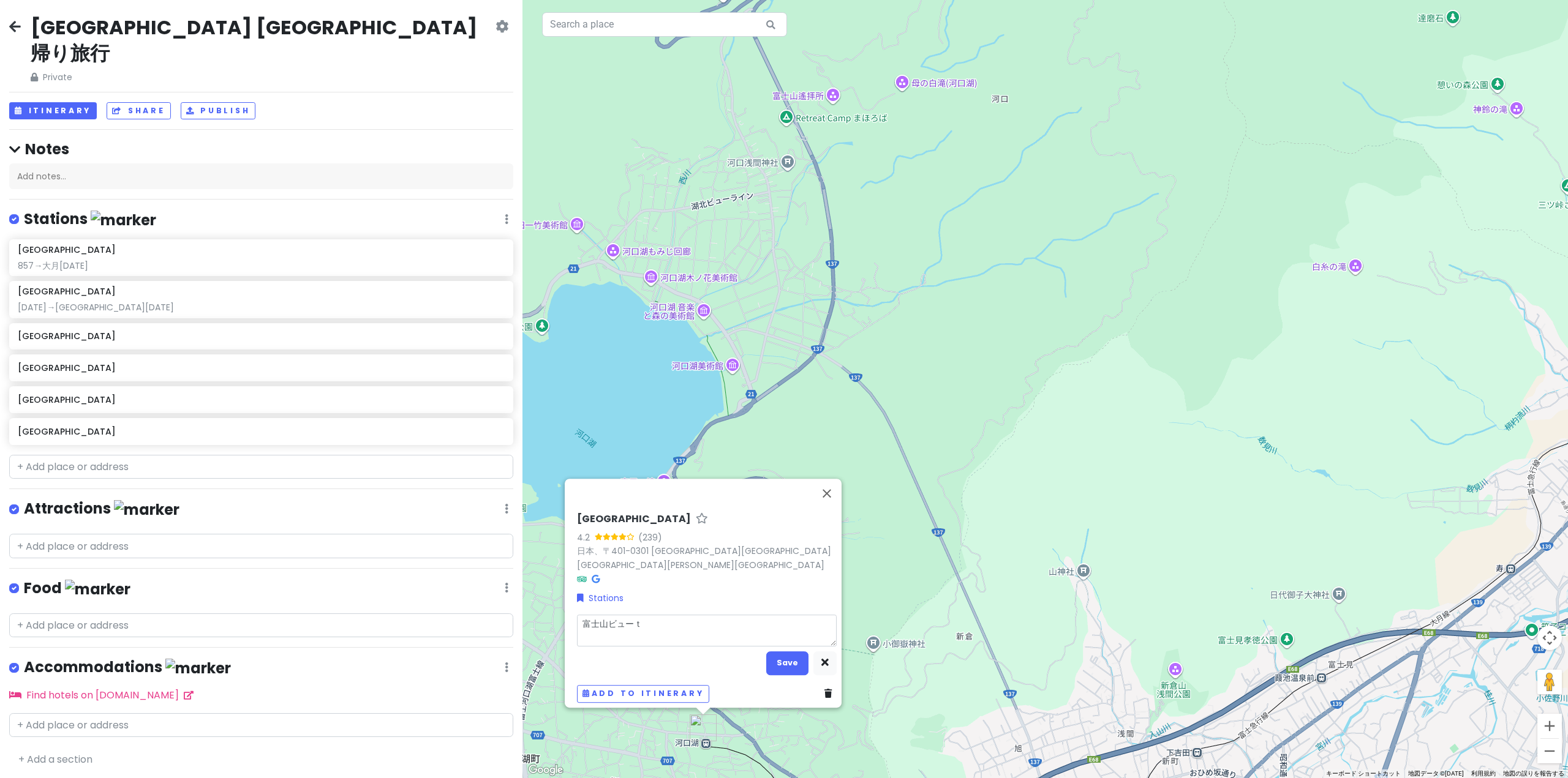
type textarea "富士山ビューと"
type textarea "x"
type textarea "富士[PERSON_NAME]とｋ"
type textarea "x"
type textarea "富士山ビューとっｋ"
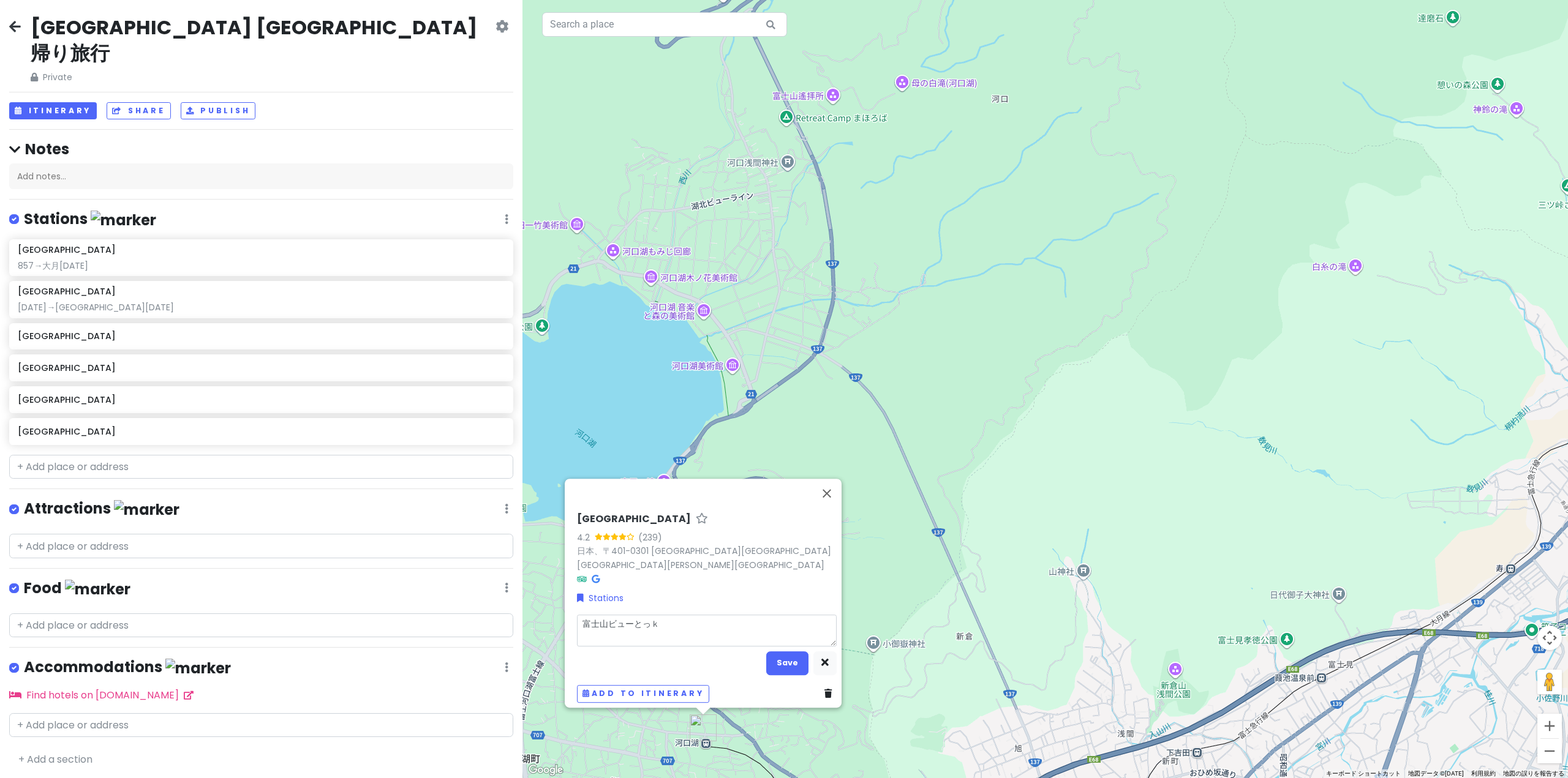
type textarea "x"
type textarea "富士山ビューとっｋｙ"
type textarea "x"
type textarea "富士山ビューとっきゅ"
type textarea "x"
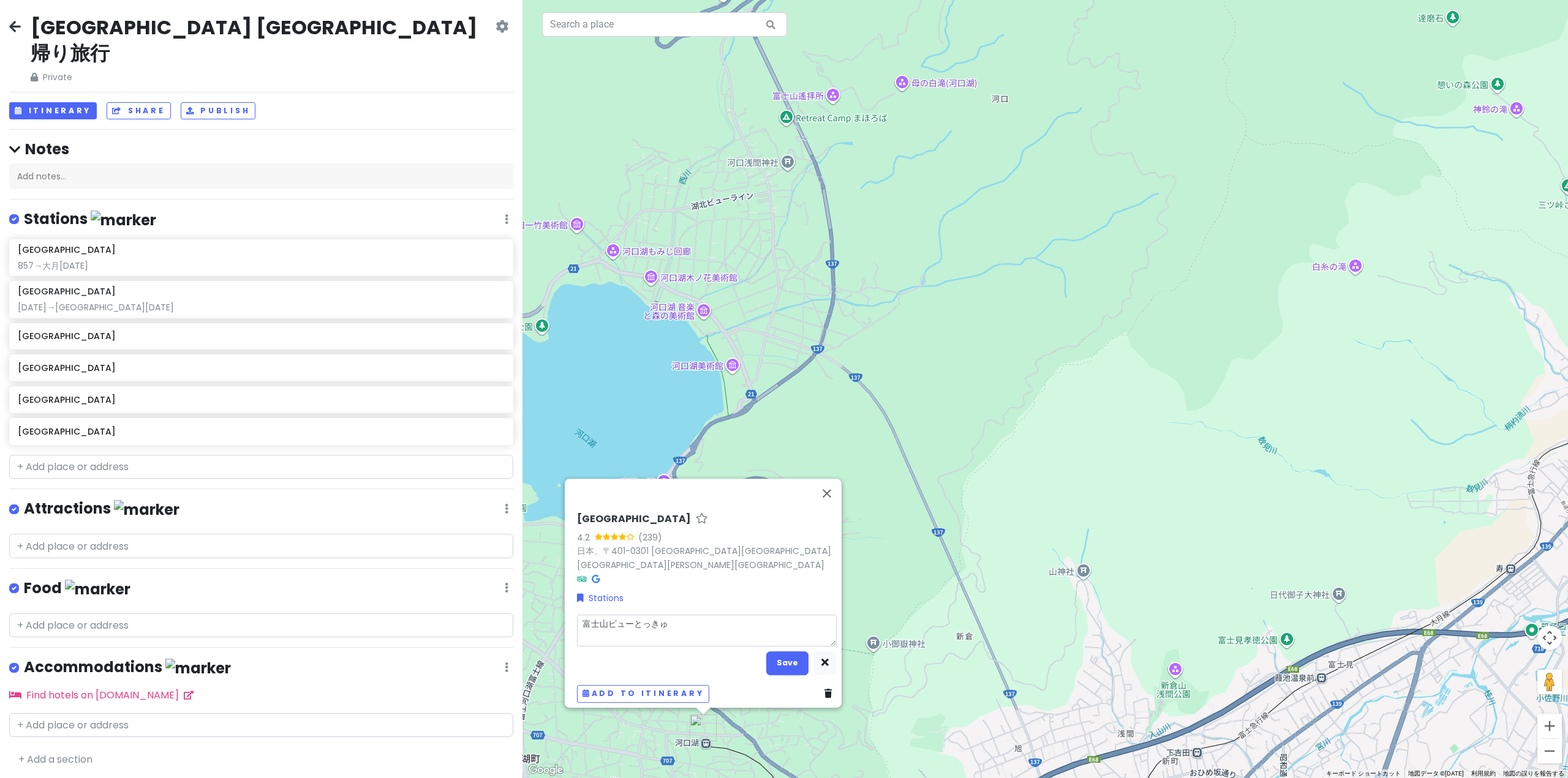
type textarea "富士山ビューとっきゅう"
type textarea "x"
type textarea "富士山ビュー特急"
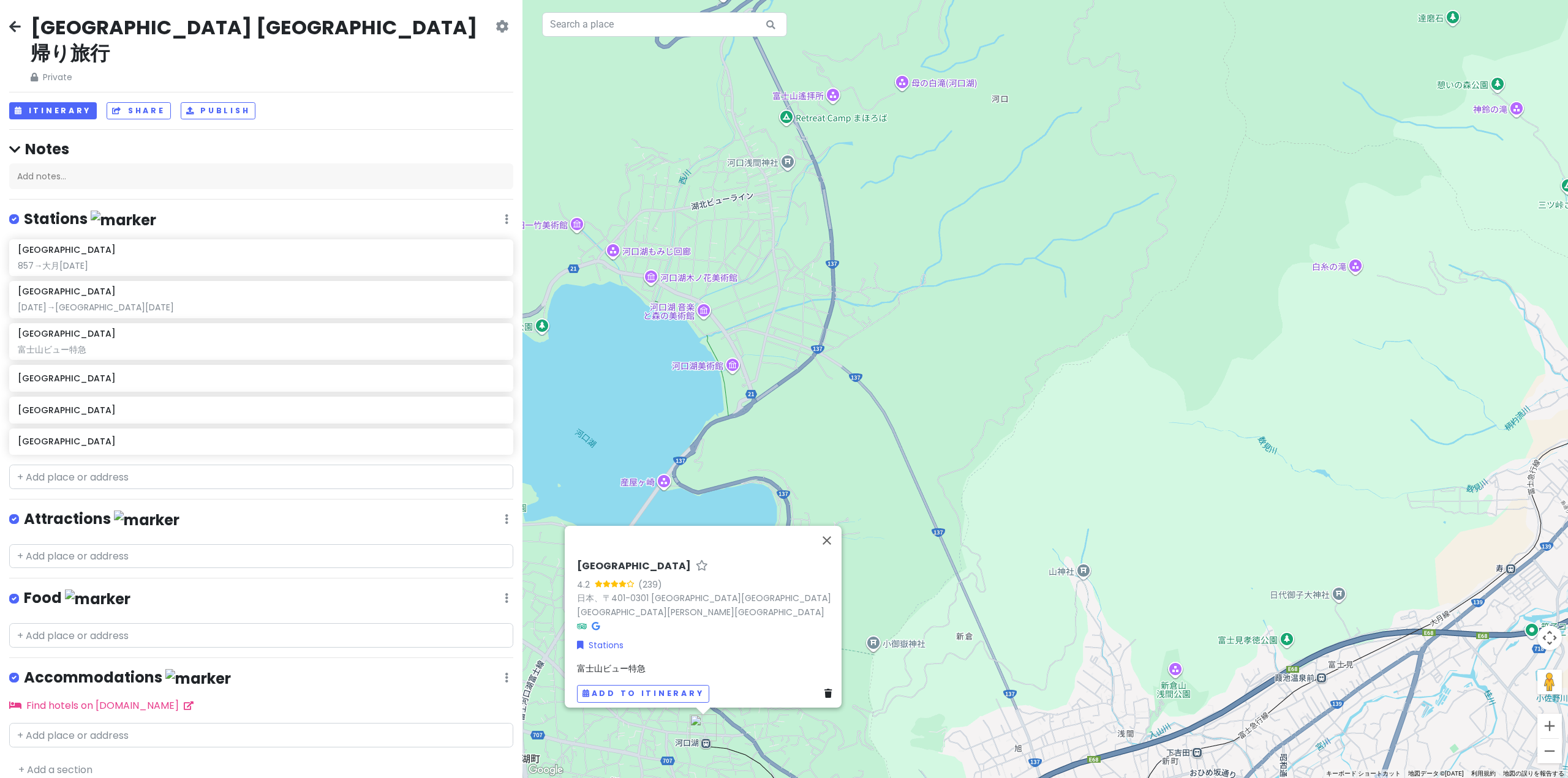
click at [645, 557] on div "富士山ビュー特急" at bounding box center [706, 668] width 259 height 14
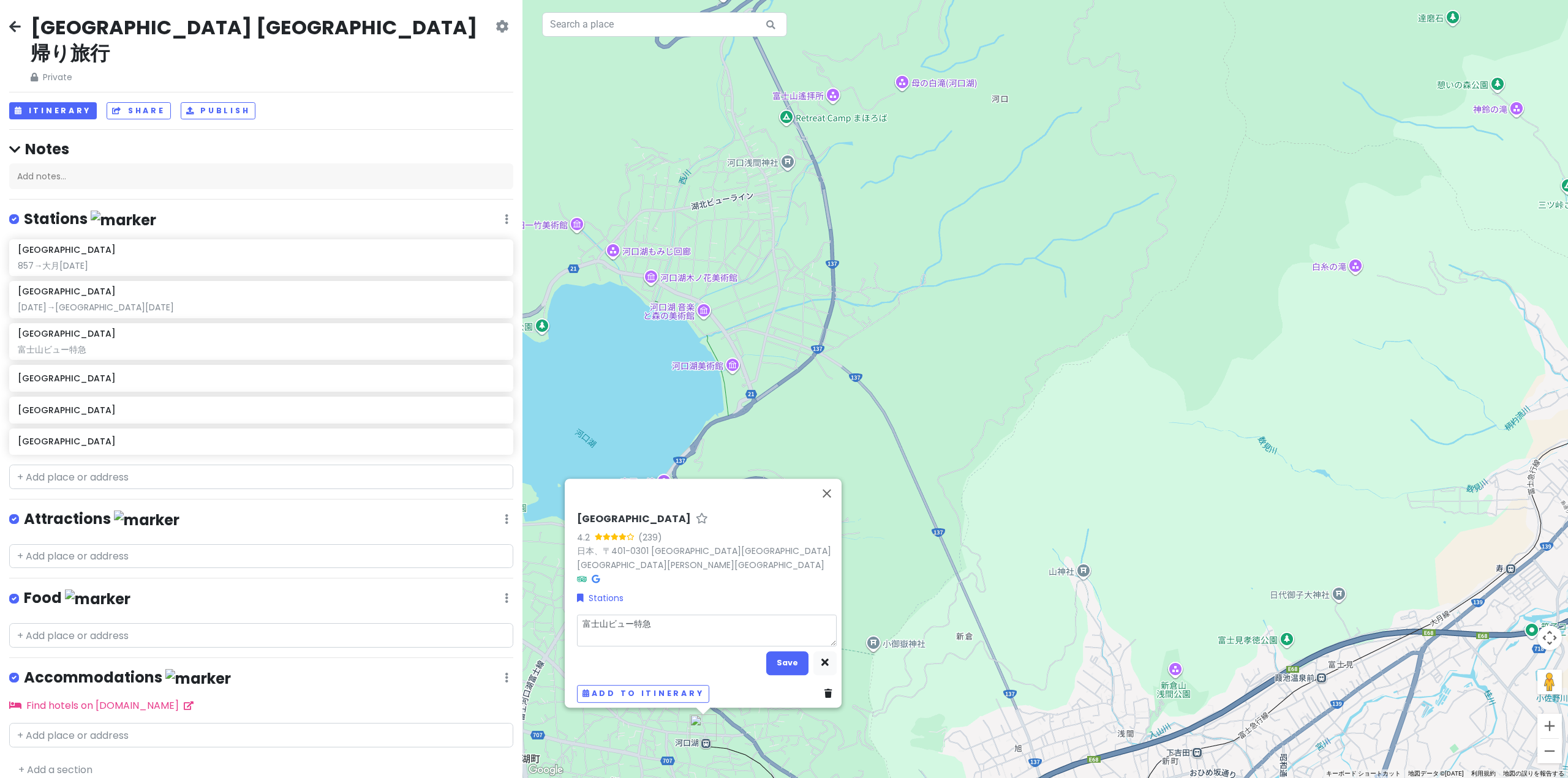
click at [679, 557] on textarea "富士山ビュー特急" at bounding box center [706, 630] width 259 height 32
type textarea "x"
type textarea "富士山ビュー特急１"
type textarea "x"
type textarea "富士山ビュー特急"
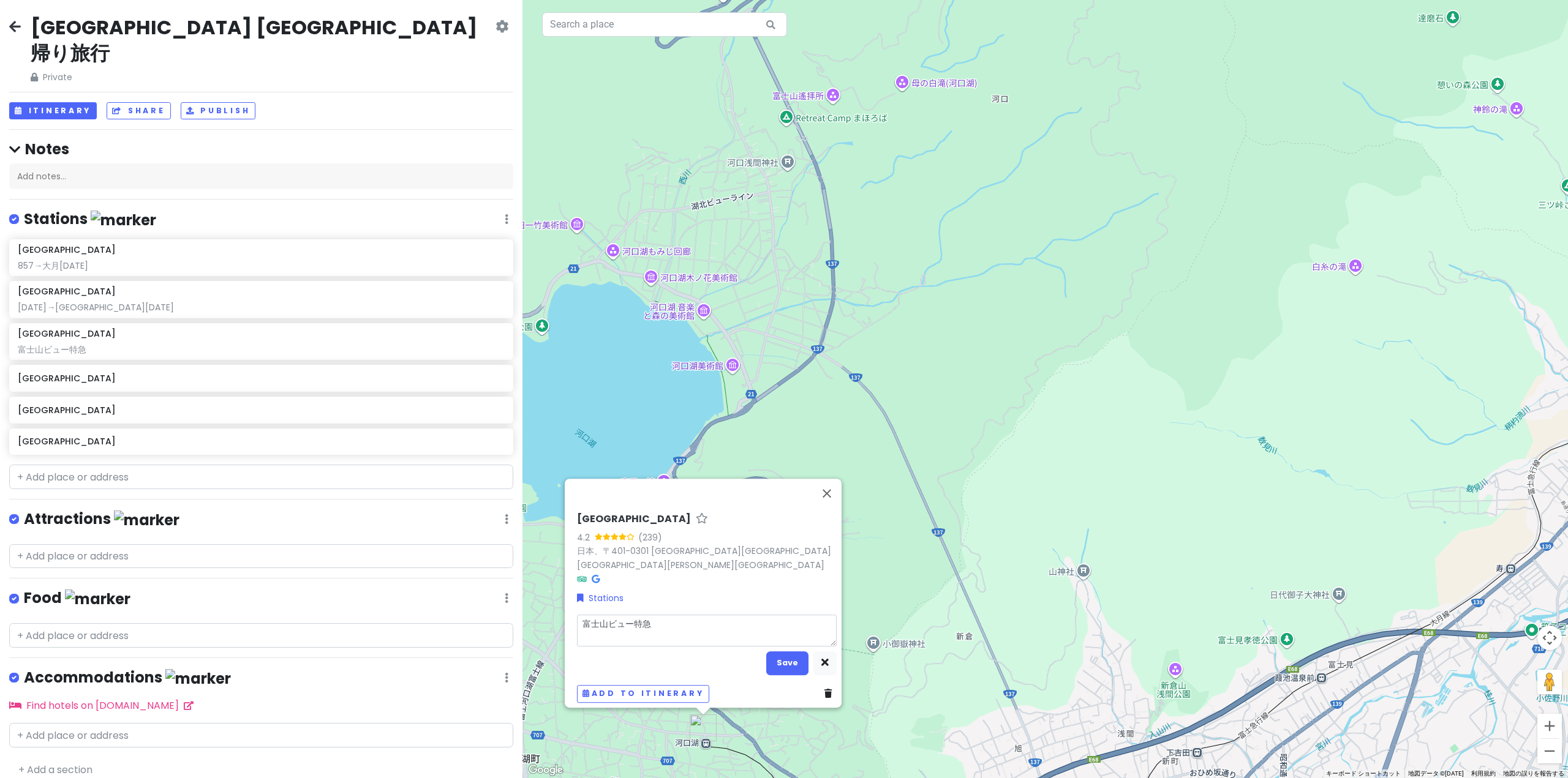
type textarea "x"
type textarea "富士山ビュー特急1"
type textarea "x"
type textarea "富士山ビュー特急14"
type textarea "x"
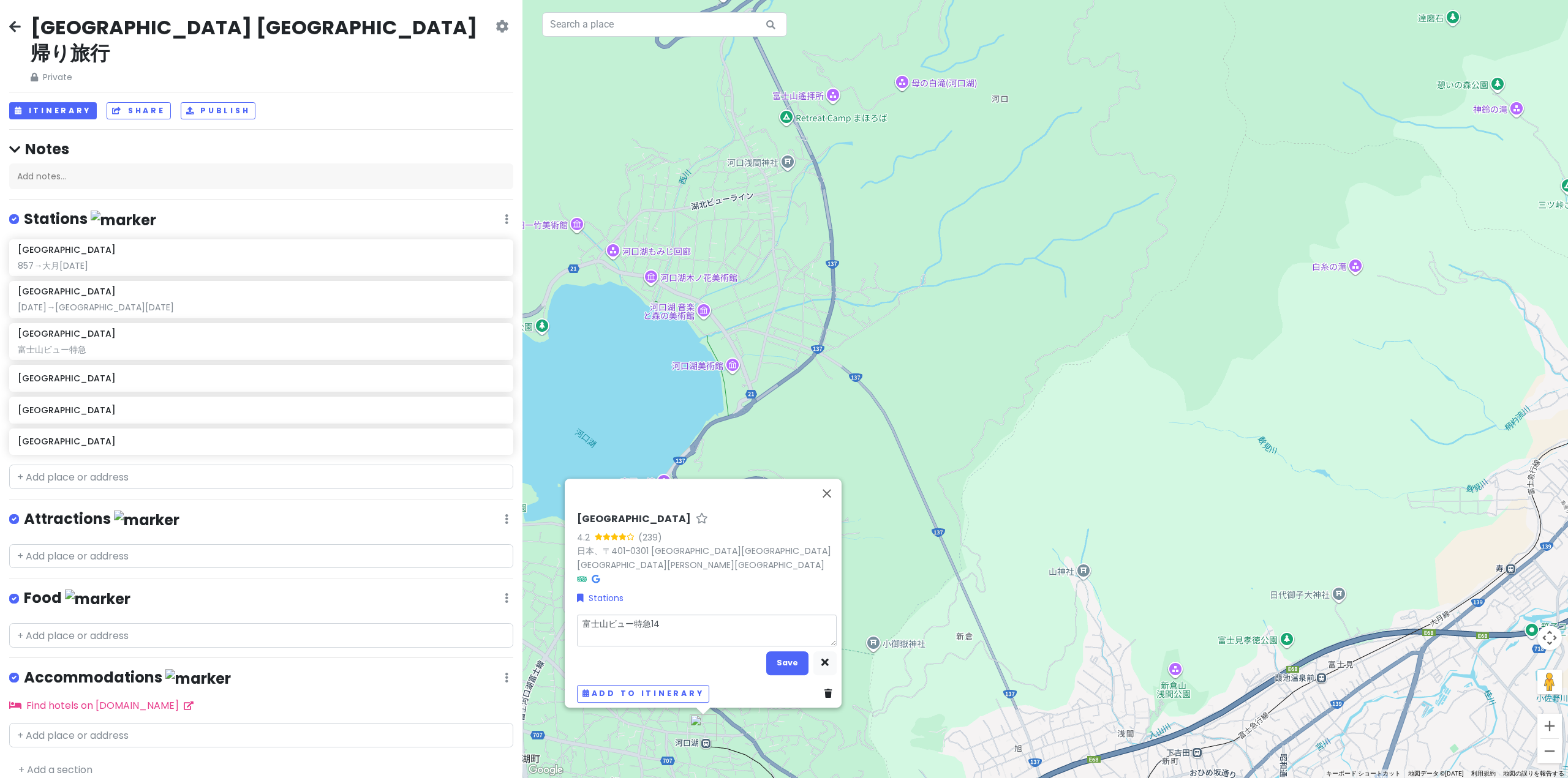
type textarea "富士山ビュー特急14ｇ"
type textarea "x"
type textarea "富士山ビュー特急14ご"
type textarea "x"
type textarea "富士山ビュー特急14ごう"
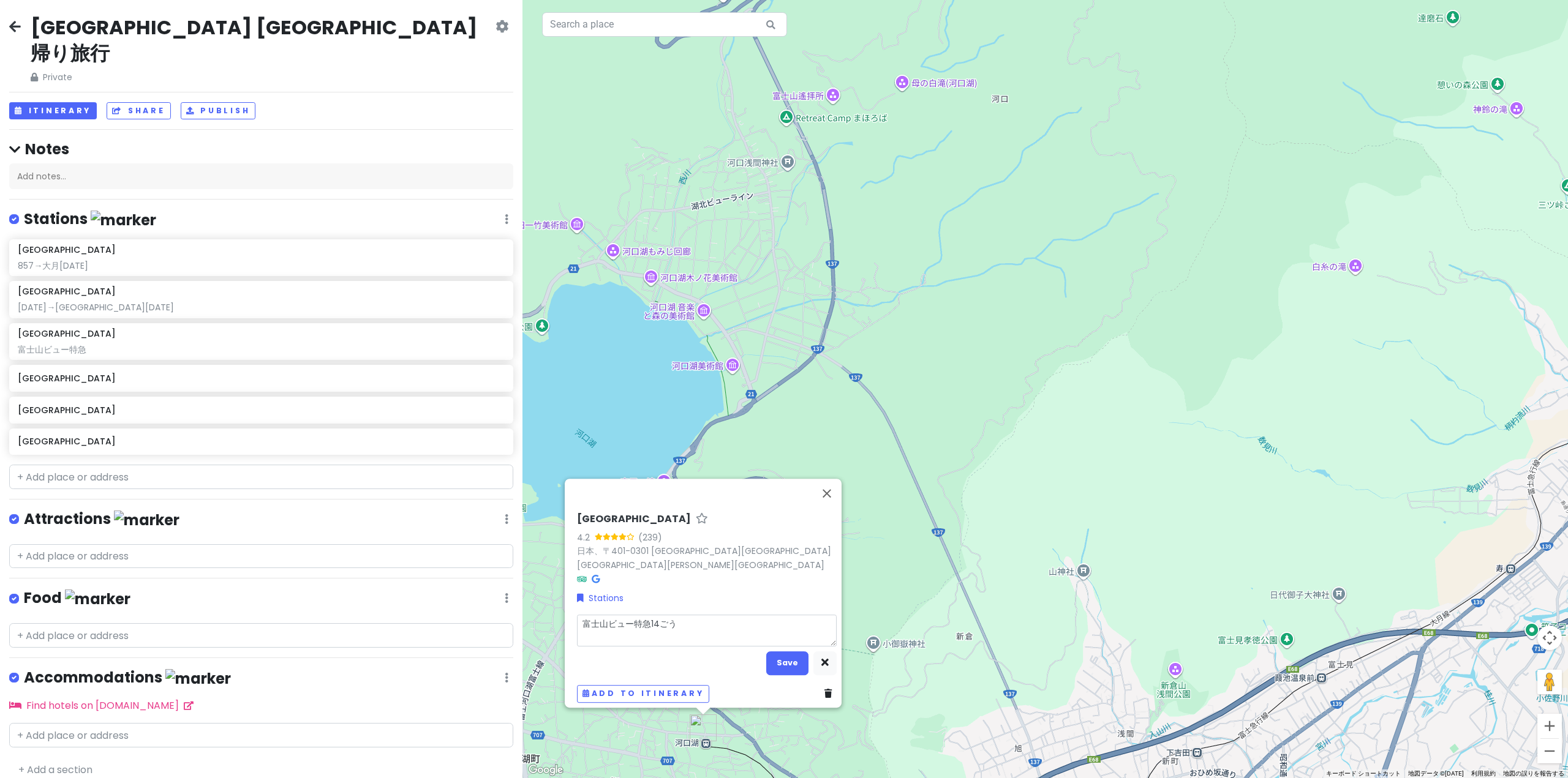
type textarea "x"
type textarea "富士山ビュー特急14合"
type textarea "x"
type textarea "富士山ビュー特急14"
type textarea "x"
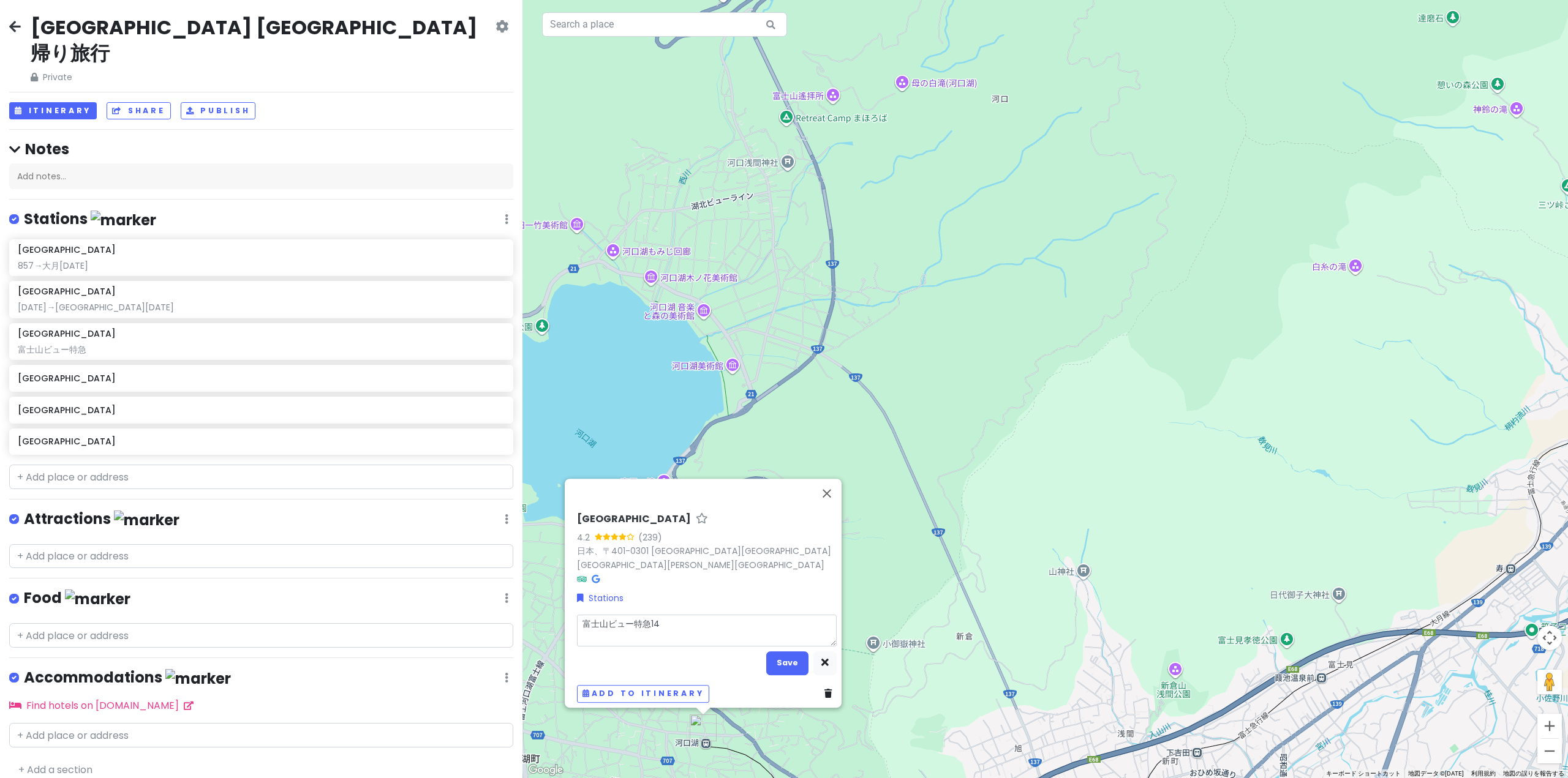
type textarea "富士山ビュー特急14g"
type textarea "x"
click at [769, 557] on button "Save" at bounding box center [787, 663] width 42 height 24
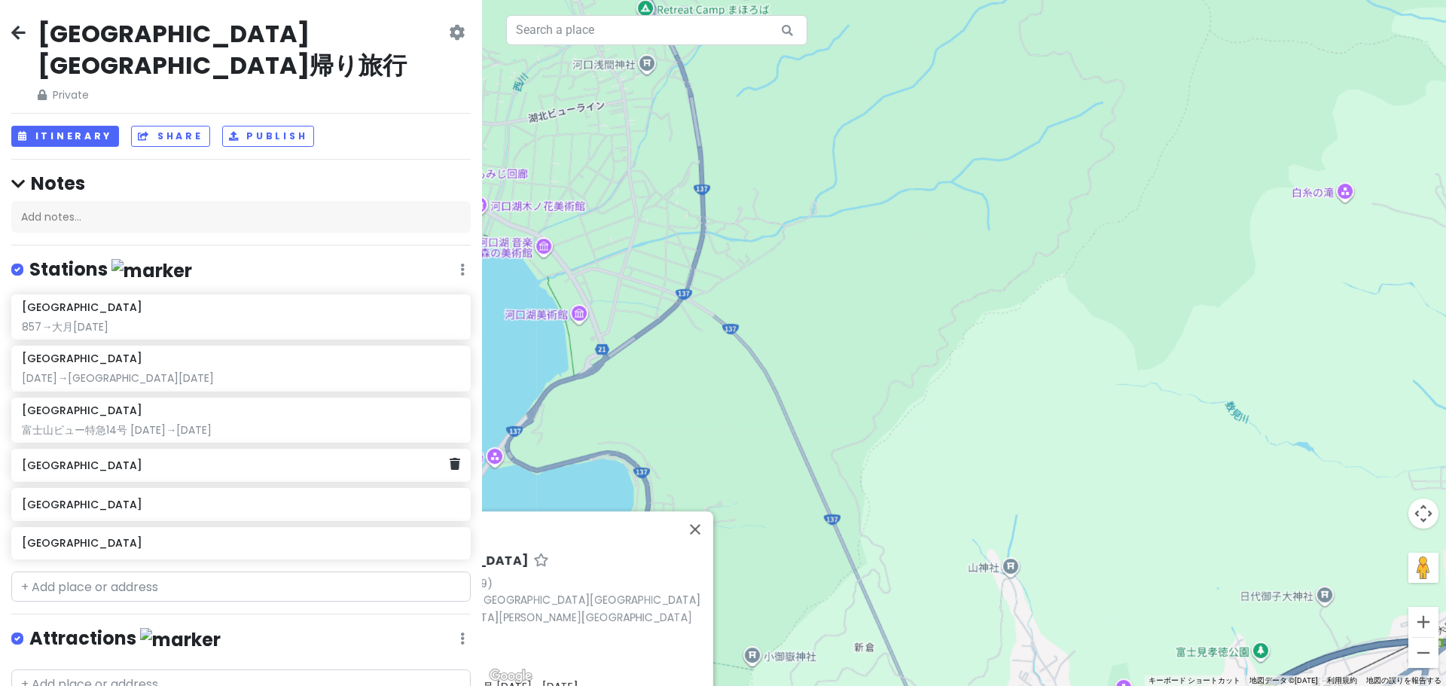
click at [207, 459] on h6 "[GEOGRAPHIC_DATA]" at bounding box center [235, 466] width 427 height 14
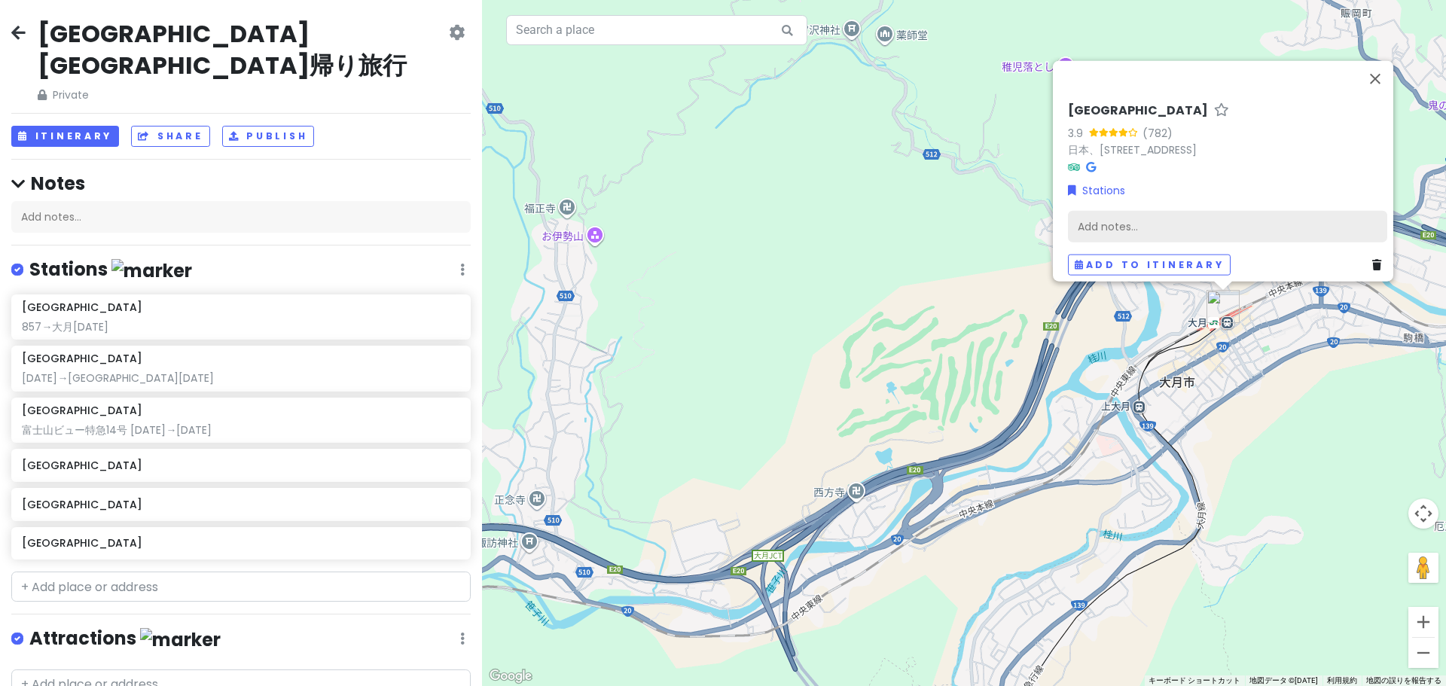
click at [1202, 213] on div "Add notes..." at bounding box center [1227, 226] width 319 height 32
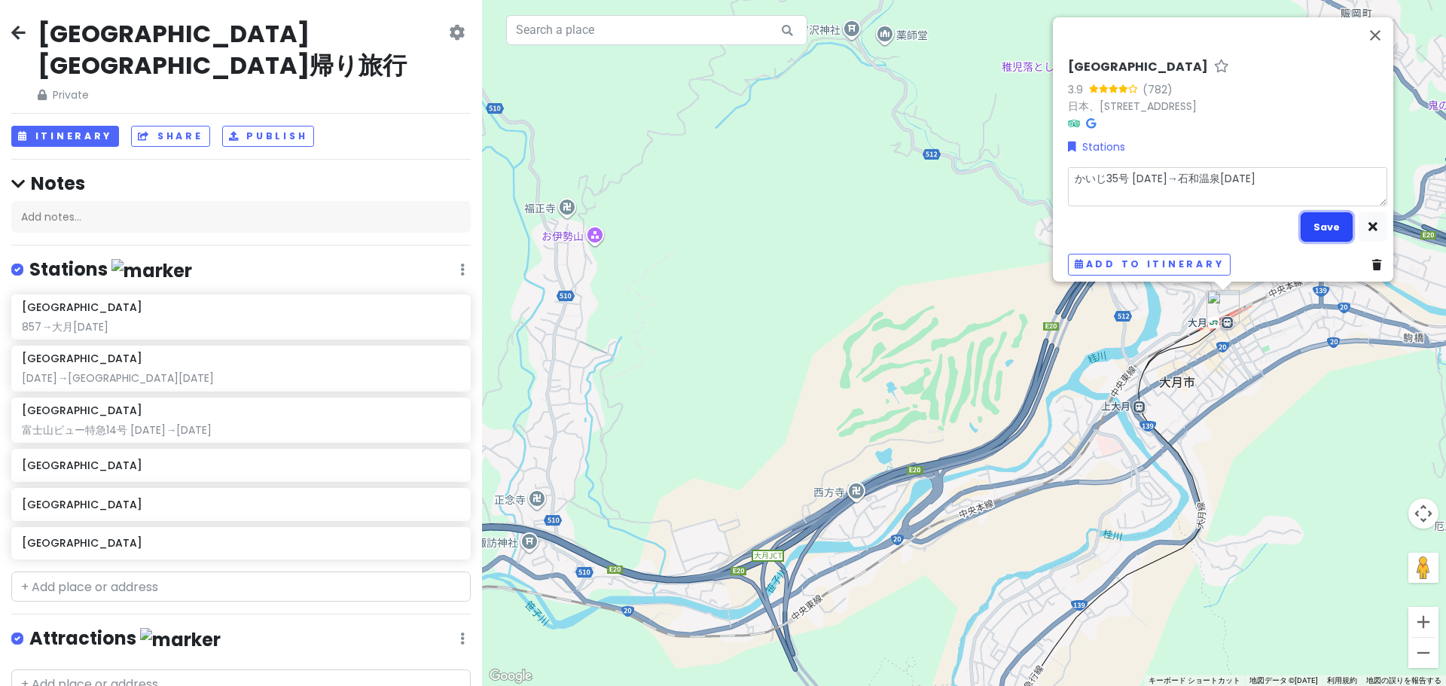
click at [1312, 218] on button "Save" at bounding box center [1326, 226] width 52 height 29
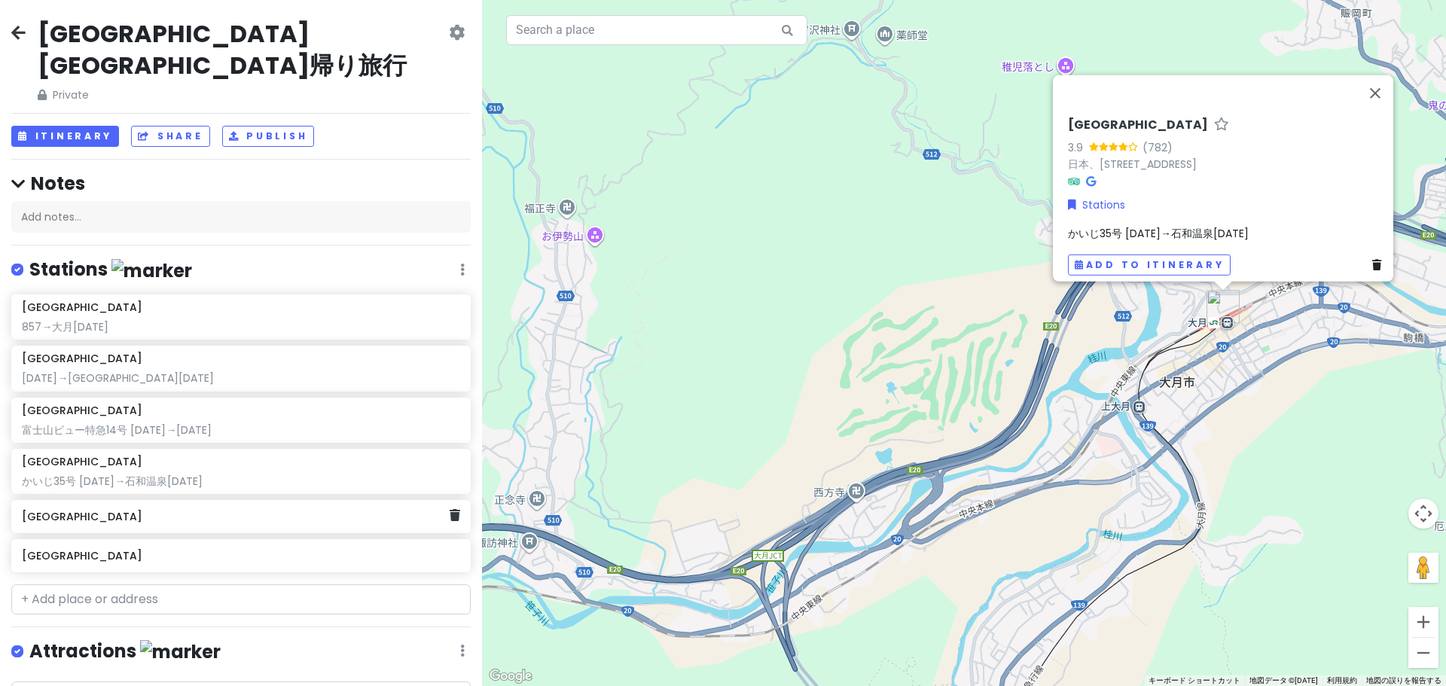
click at [151, 500] on div "[GEOGRAPHIC_DATA]" at bounding box center [240, 516] width 459 height 33
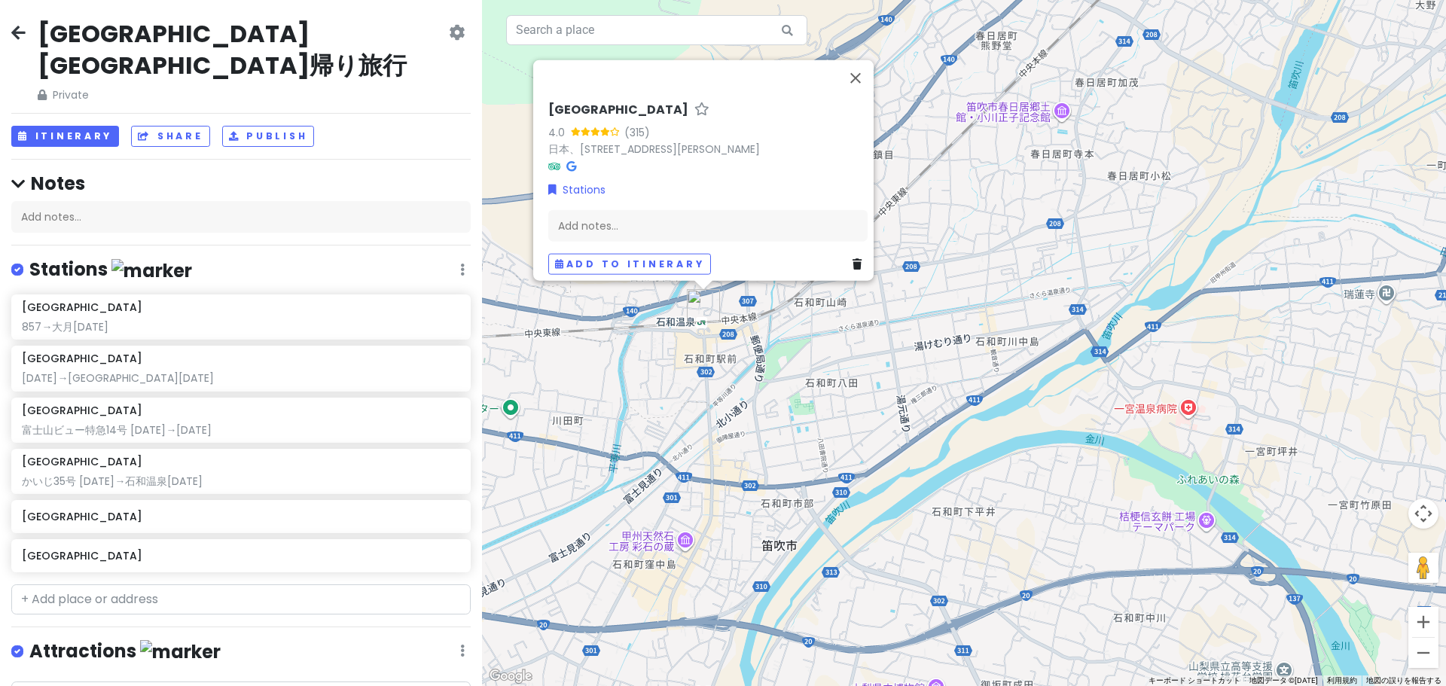
click at [647, 200] on div "[GEOGRAPHIC_DATA] 4.0 (315) 日本、[STREET_ADDRESS][PERSON_NAME] Stations Add notes…" at bounding box center [707, 188] width 331 height 184
click at [632, 215] on div "Add notes..." at bounding box center [707, 225] width 319 height 32
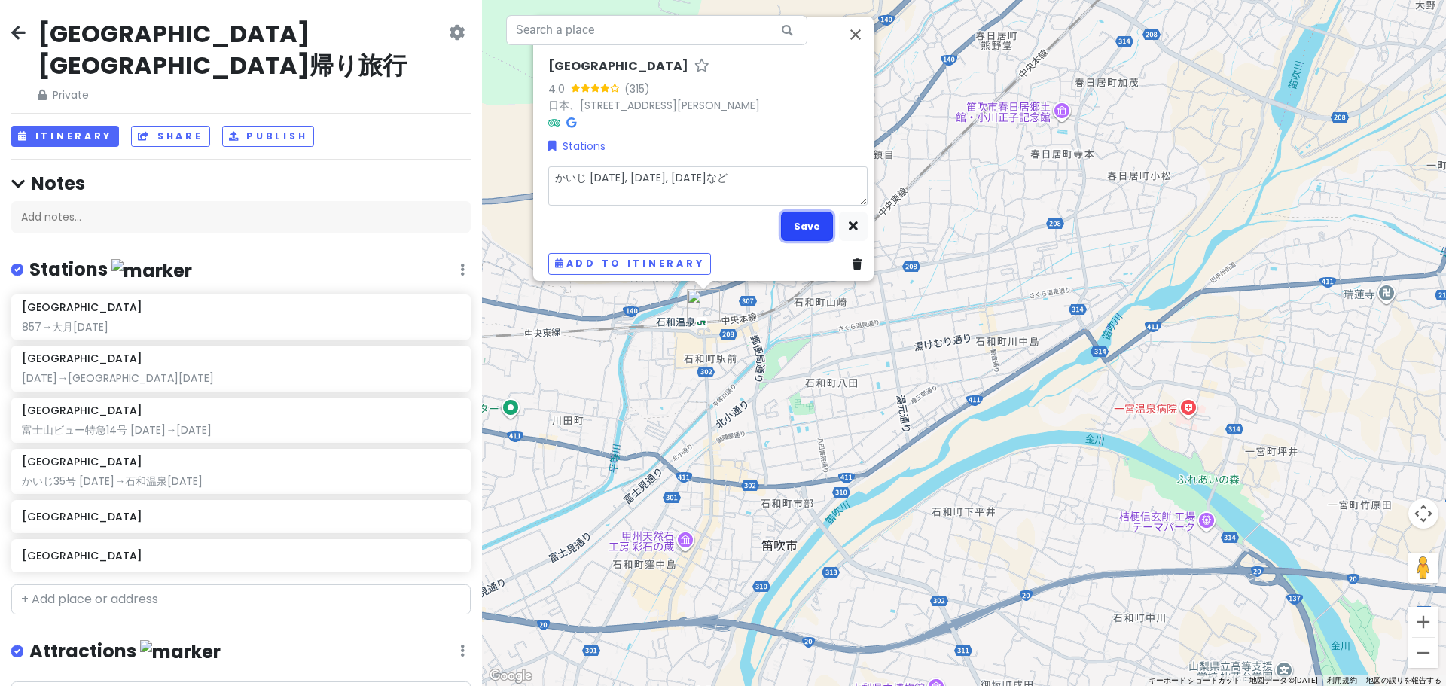
click at [813, 221] on button "Save" at bounding box center [807, 226] width 52 height 29
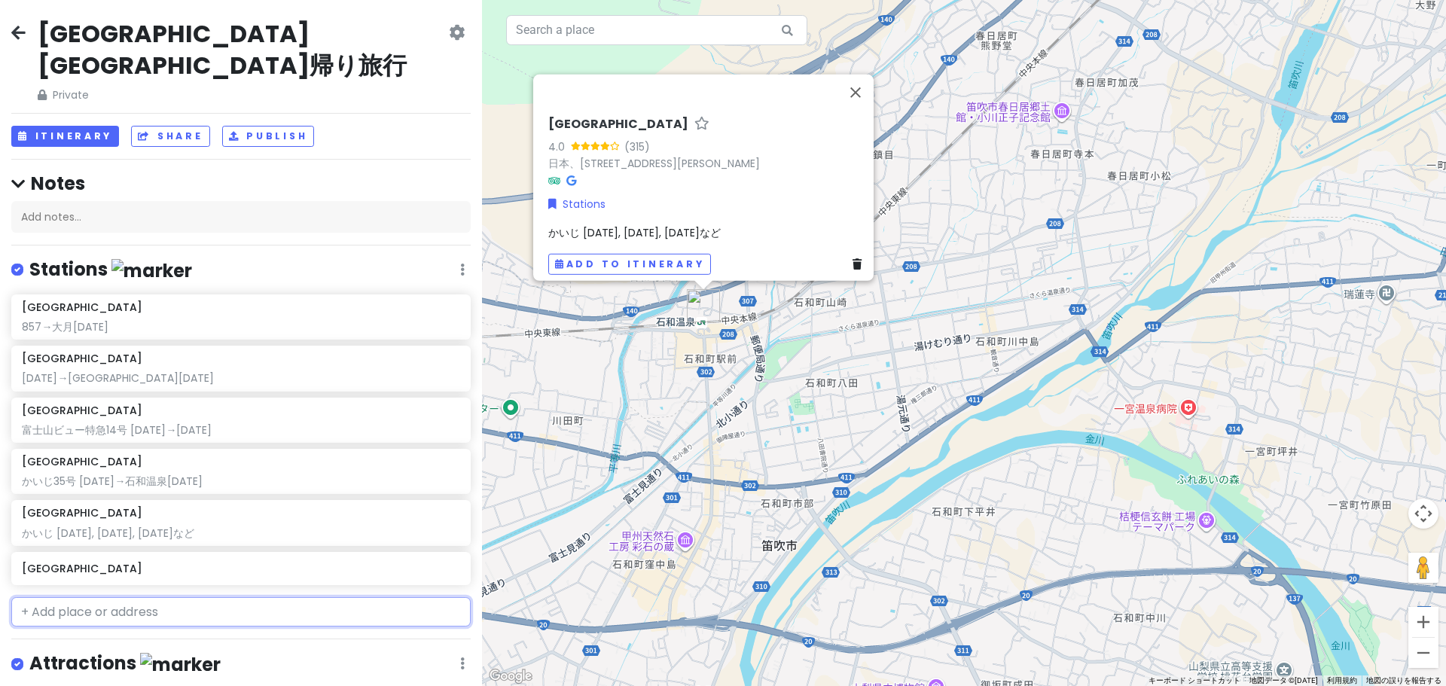
click at [26, 597] on input "text" at bounding box center [240, 612] width 459 height 30
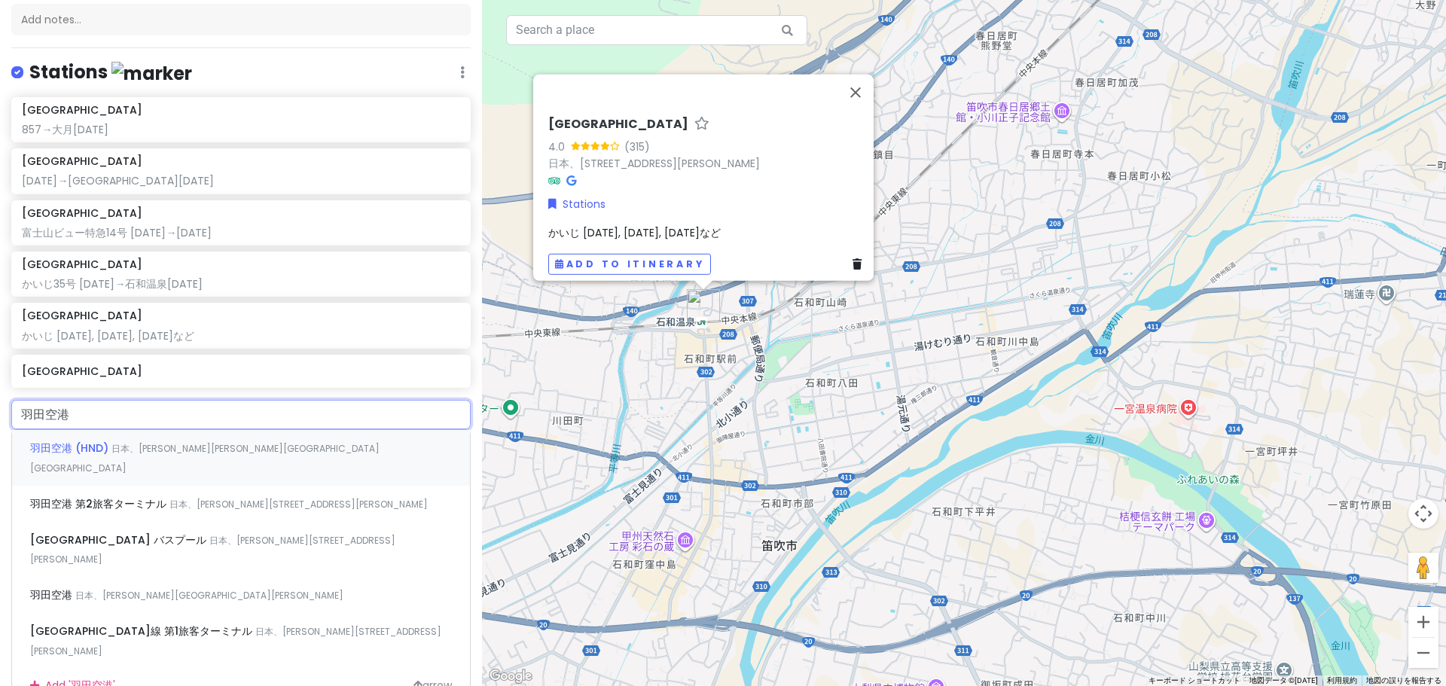
scroll to position [226, 0]
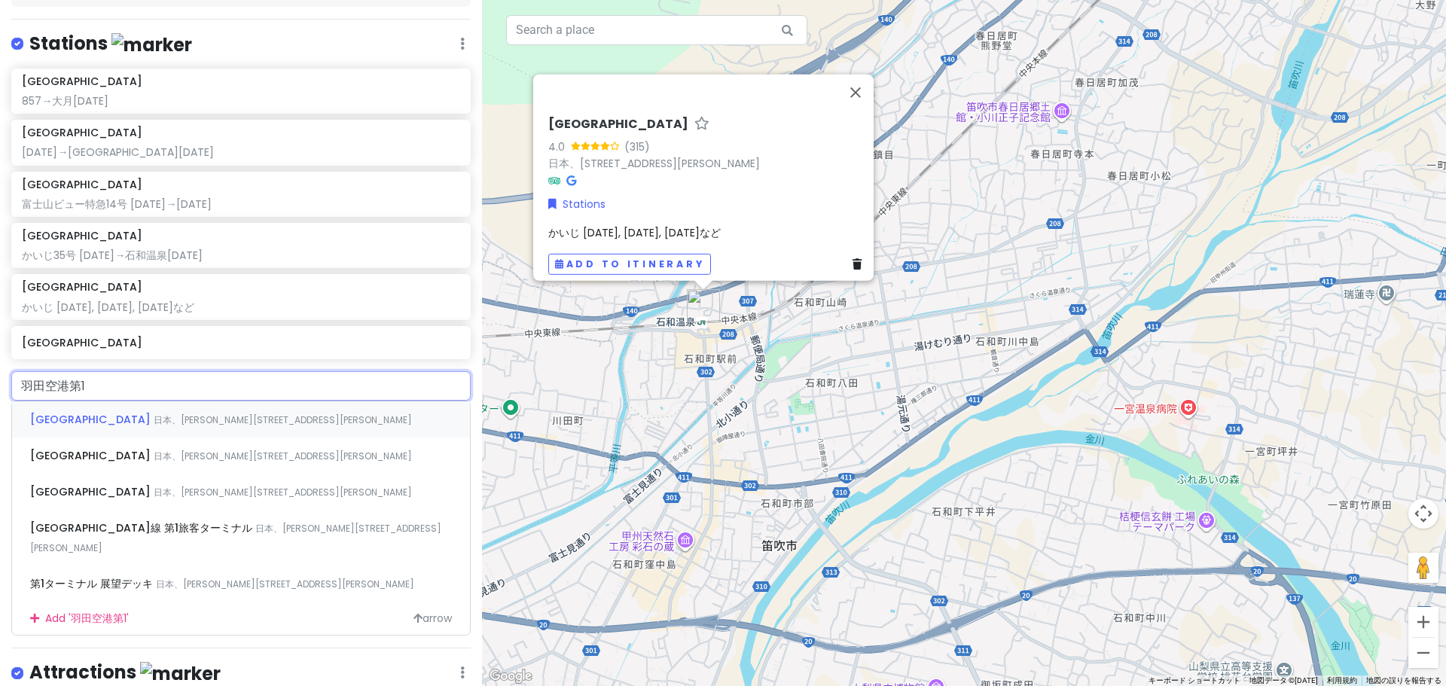
click at [154, 412] on span "[GEOGRAPHIC_DATA]" at bounding box center [91, 419] width 123 height 15
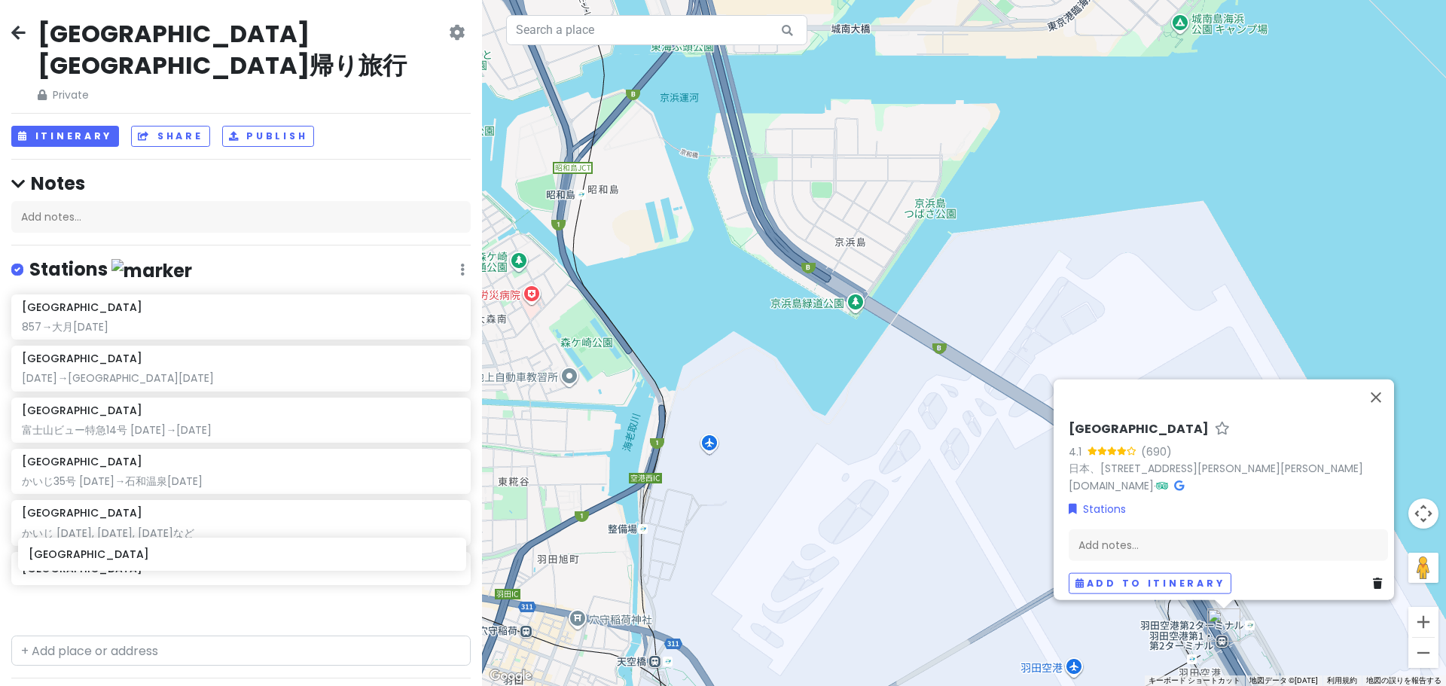
scroll to position [7, 0]
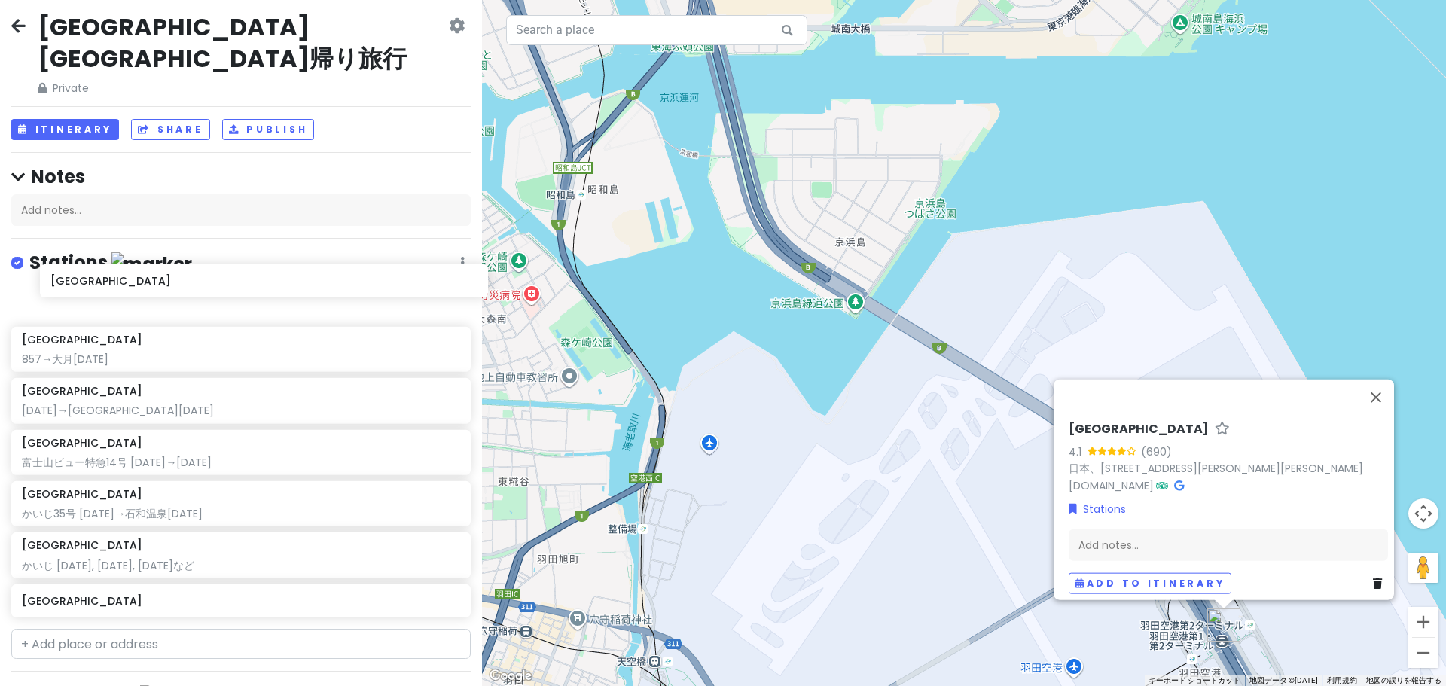
drag, startPoint x: 192, startPoint y: 581, endPoint x: 221, endPoint y: 287, distance: 295.0
click at [221, 288] on div "[GEOGRAPHIC_DATA] 857→[GEOGRAPHIC_DATA][DATE] [DATE]→[GEOGRAPHIC_DATA][DATE] [G…" at bounding box center [241, 455] width 482 height 335
click at [1154, 533] on div "Add notes..." at bounding box center [1227, 545] width 319 height 32
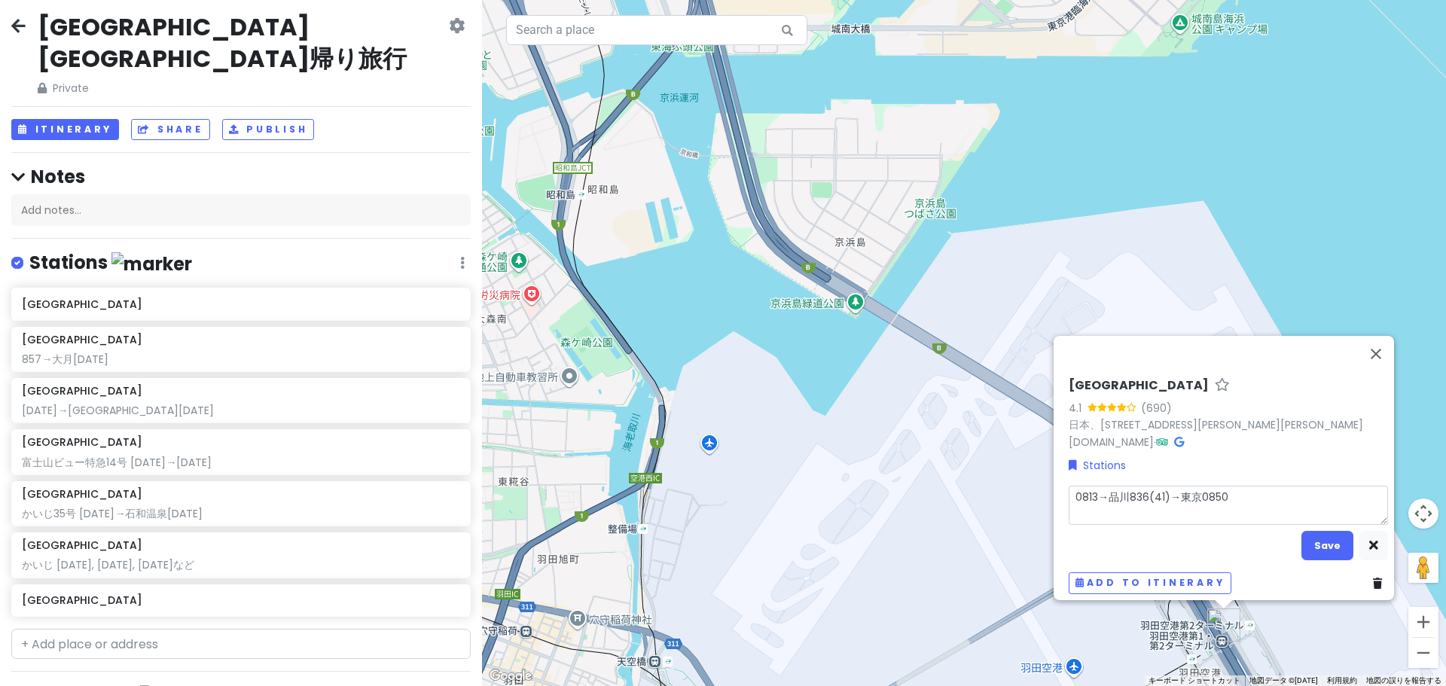
click at [1199, 487] on textarea "0813→品川836(41)→東京0850" at bounding box center [1227, 505] width 319 height 39
click at [1316, 532] on button "Save" at bounding box center [1327, 545] width 52 height 29
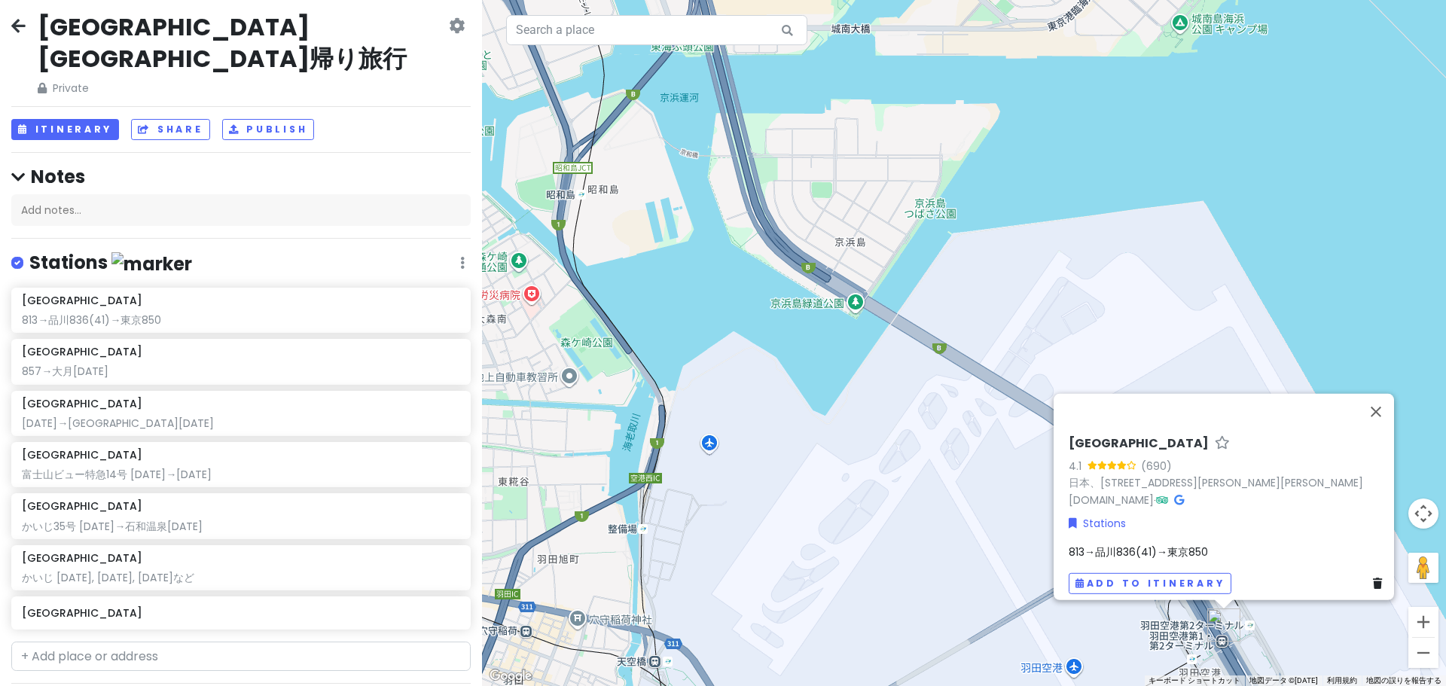
click at [1234, 300] on div "[GEOGRAPHIC_DATA]・第２ターミナル駅 4.1 (690) 日本、[STREET_ADDRESS][PERSON_NAME][PERSON_NA…" at bounding box center [964, 343] width 964 height 686
